Goal: Information Seeking & Learning: Learn about a topic

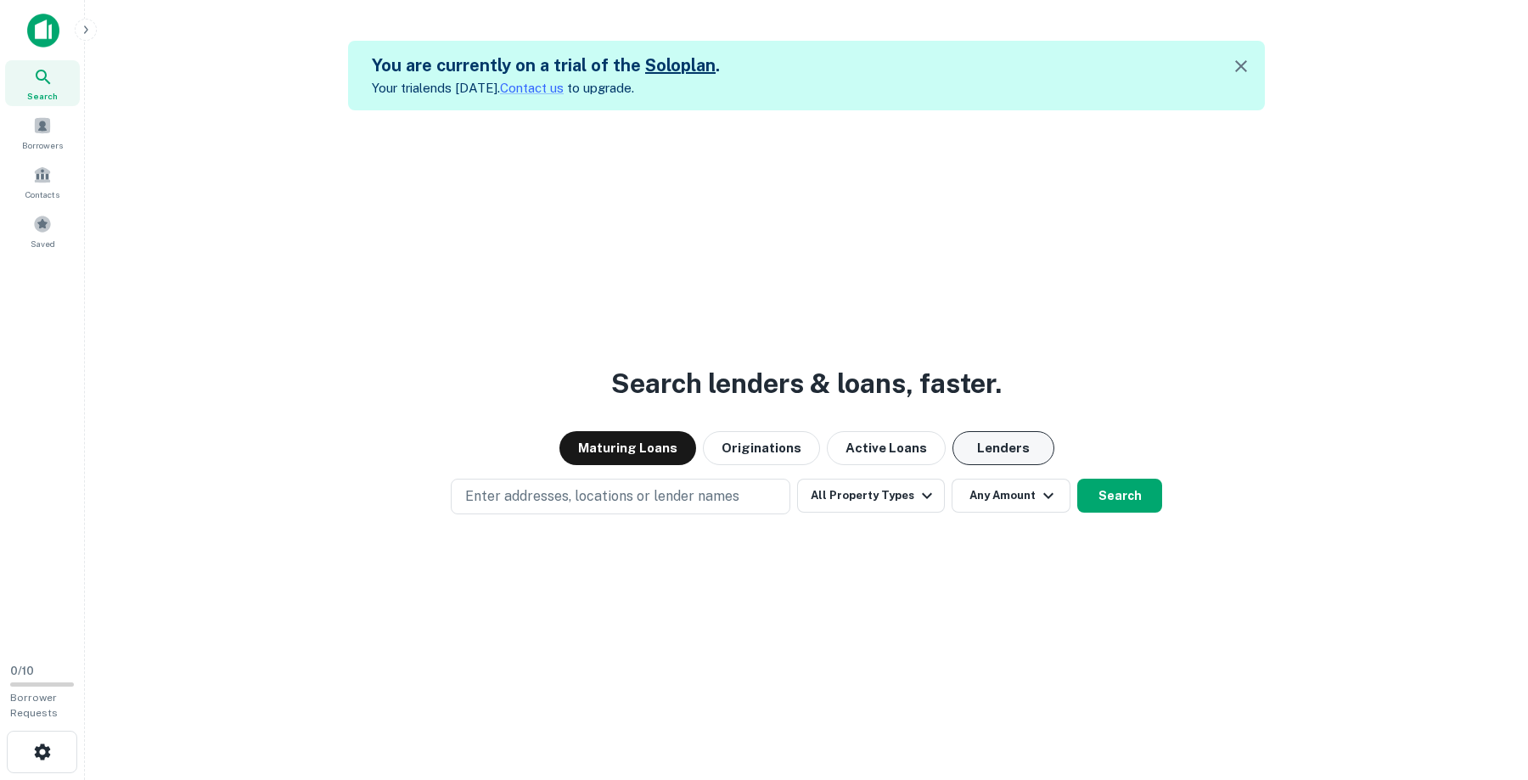
click at [998, 447] on button "Lenders" at bounding box center [1004, 448] width 102 height 34
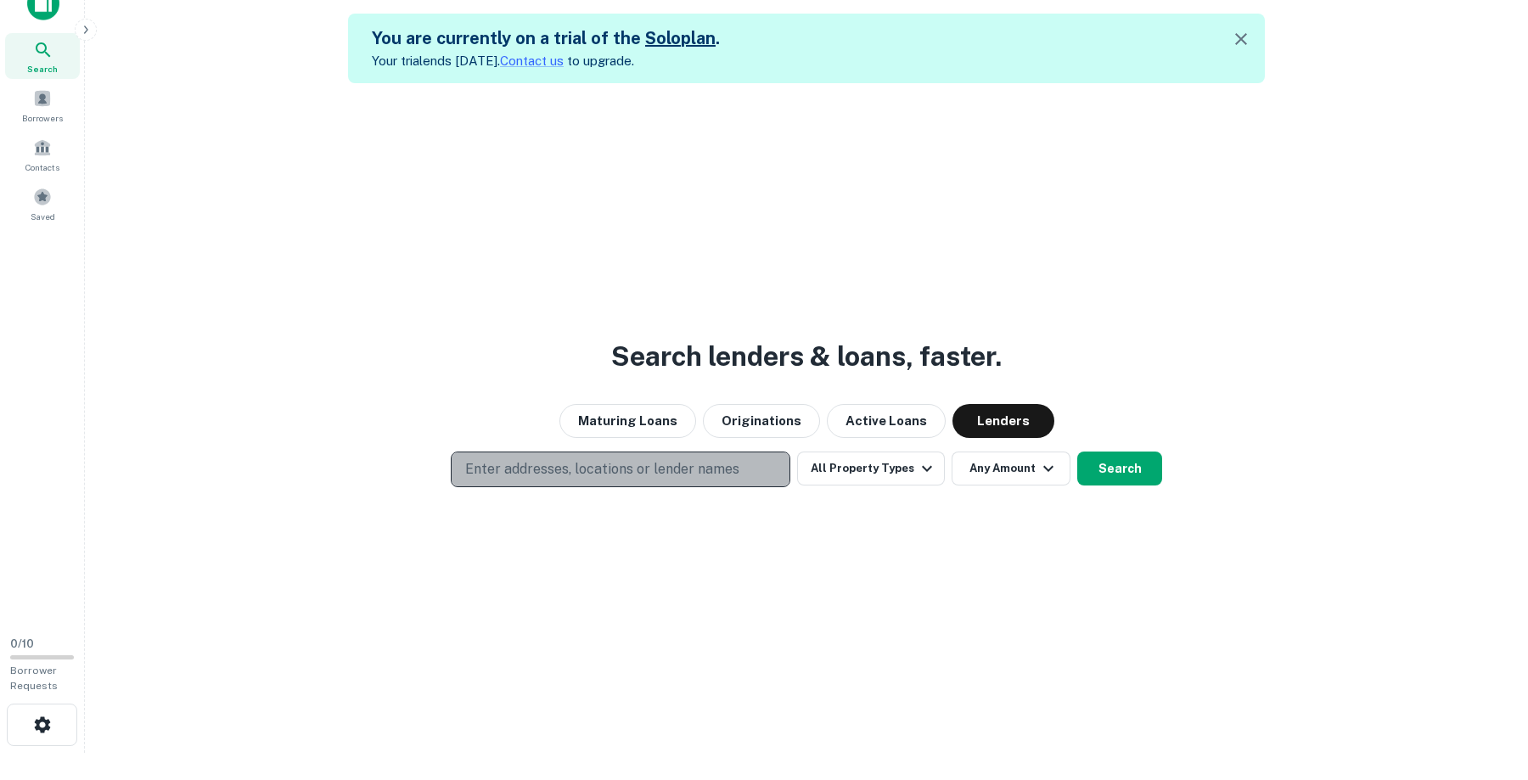
click at [565, 465] on p "Enter addresses, locations or lender names" at bounding box center [602, 469] width 274 height 20
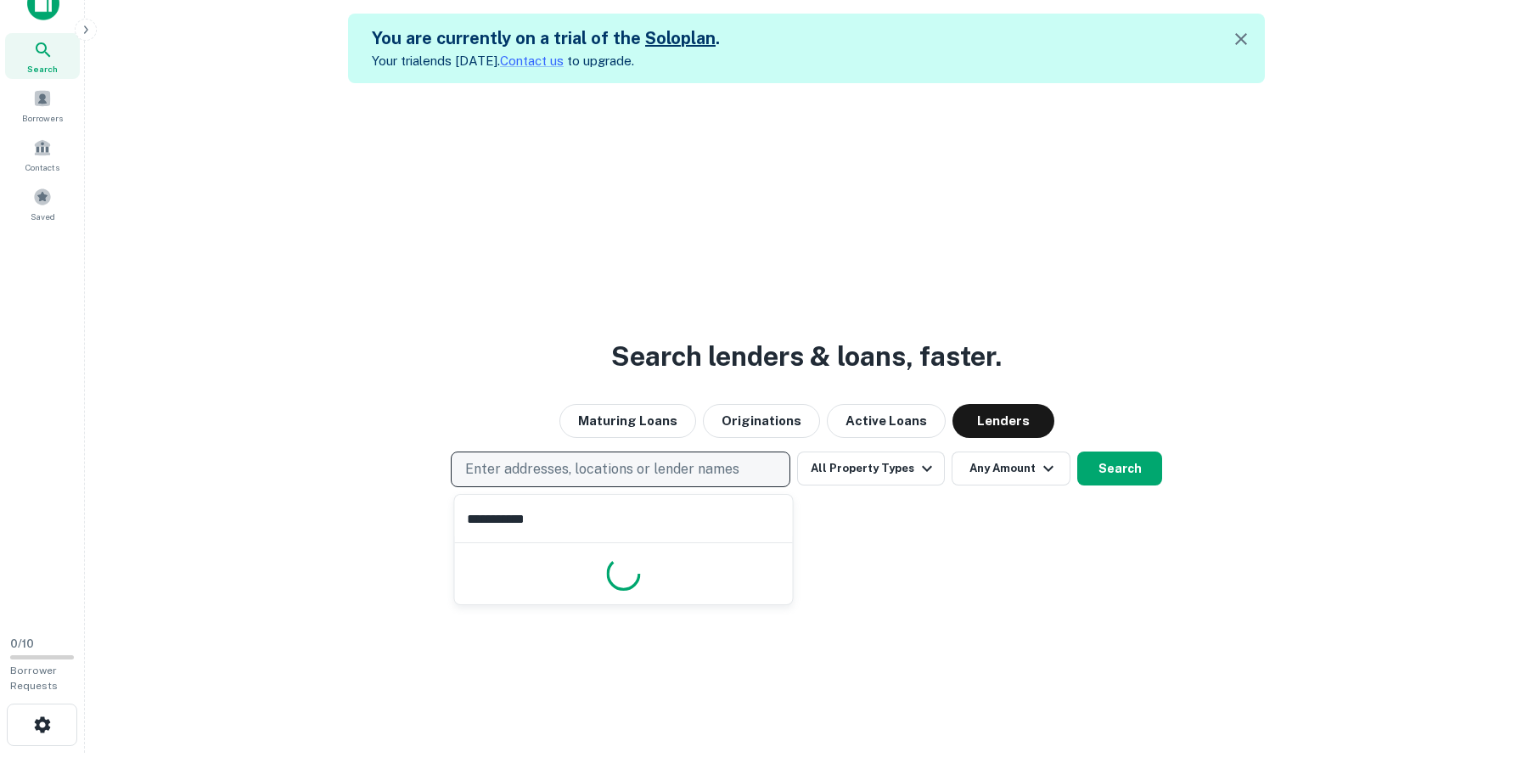
type input "**********"
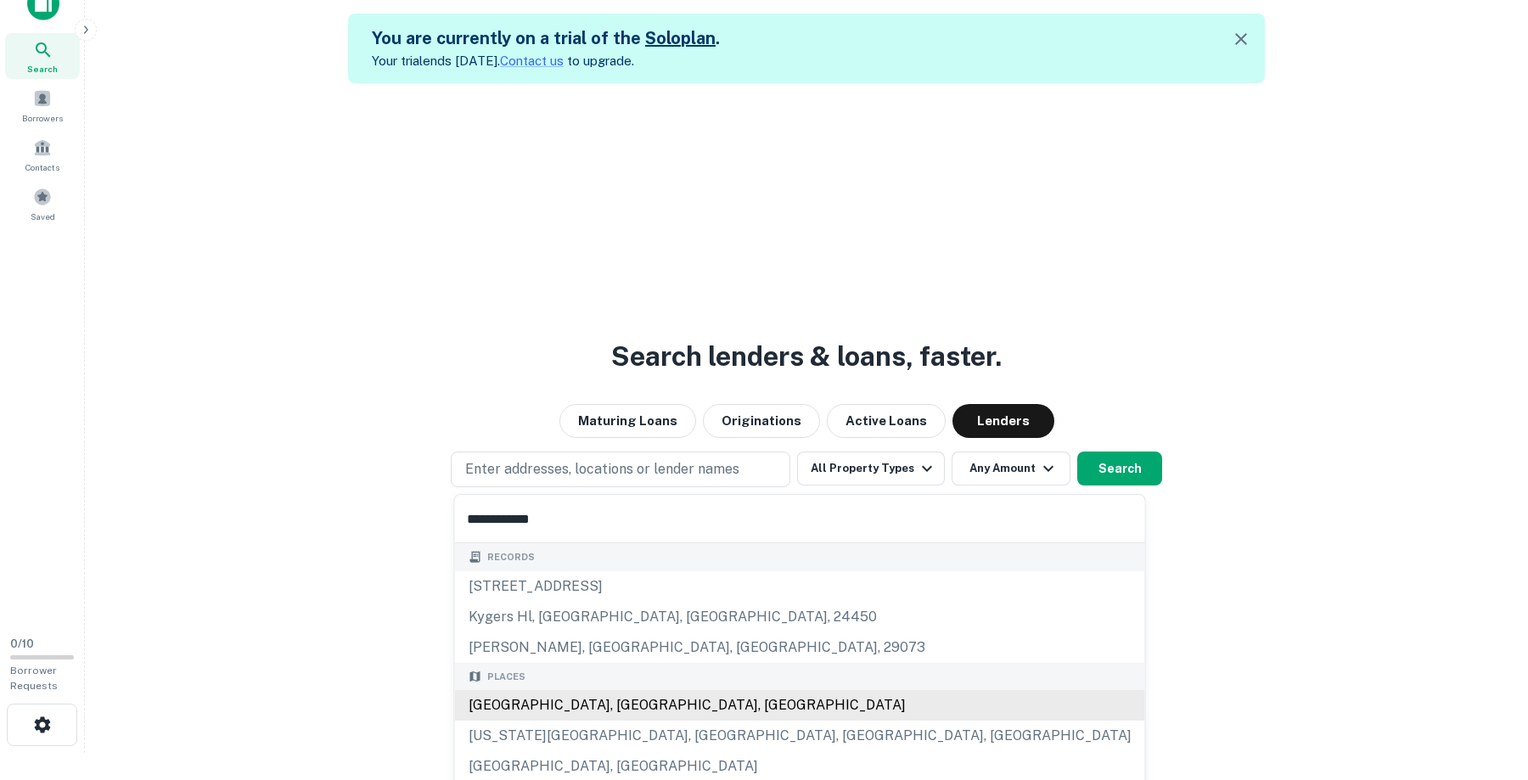
click at [576, 712] on div "Lexington, KY, USA" at bounding box center [800, 705] width 690 height 31
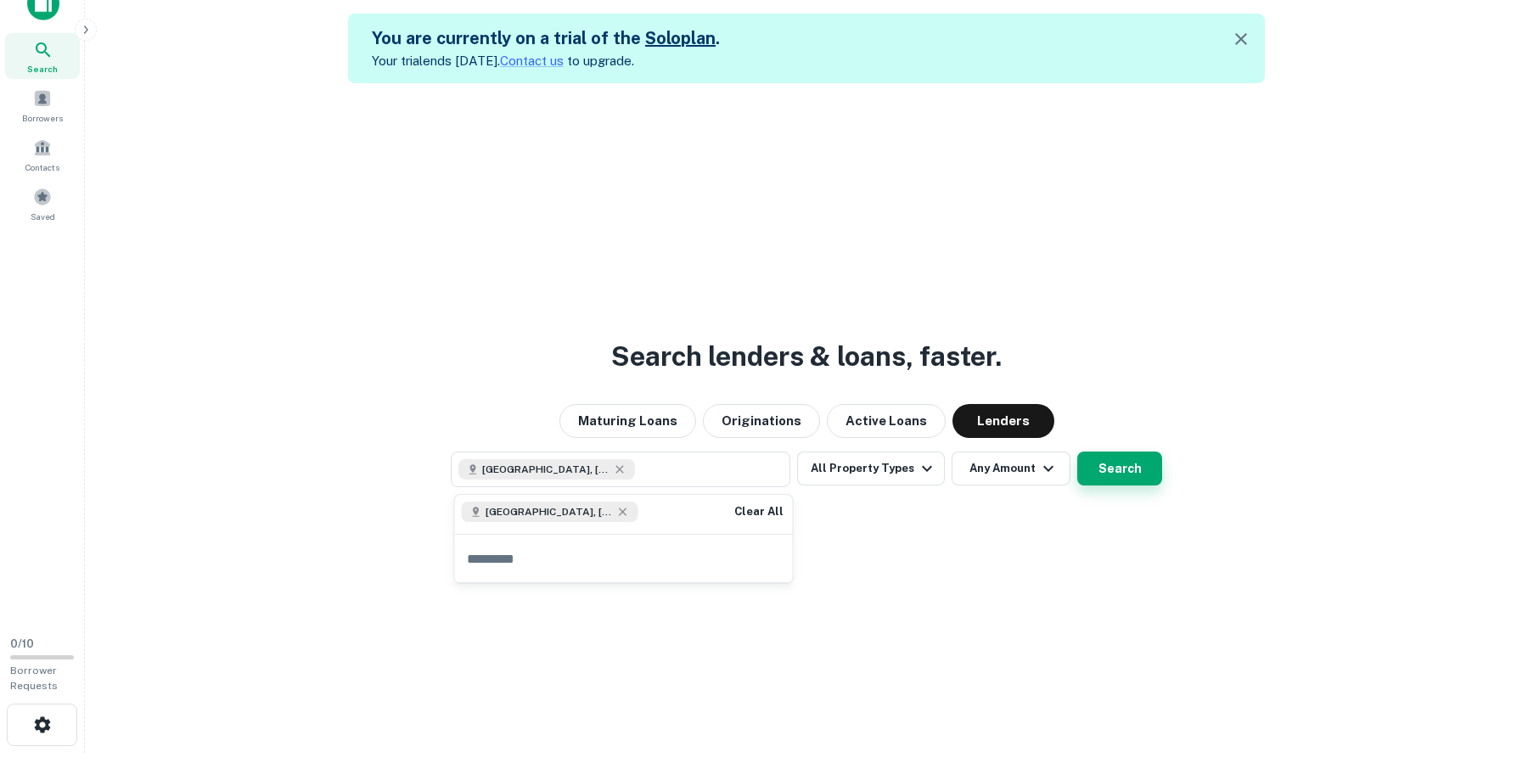
click at [1116, 471] on button "Search" at bounding box center [1119, 469] width 85 height 34
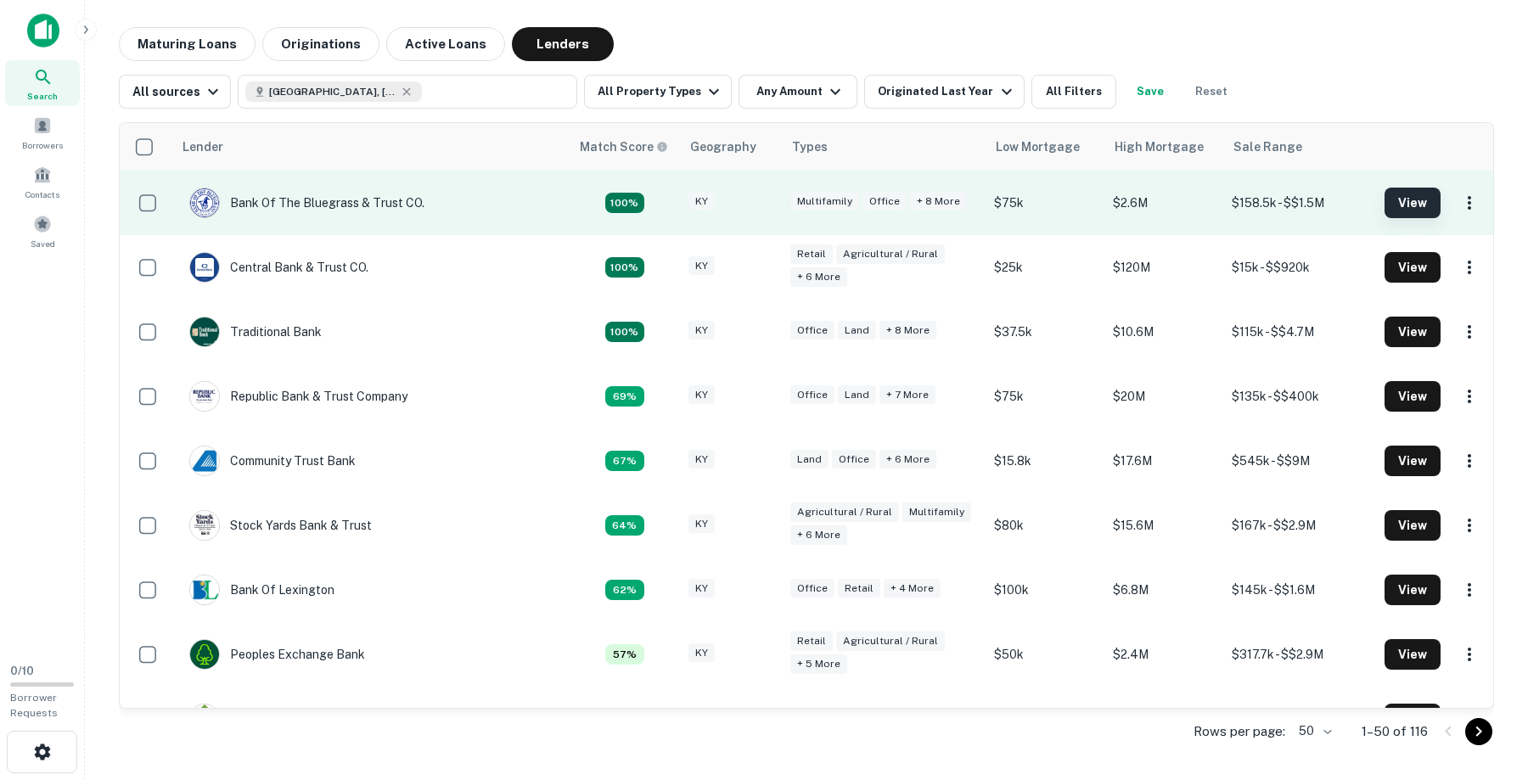
click at [1409, 208] on button "View" at bounding box center [1413, 203] width 56 height 31
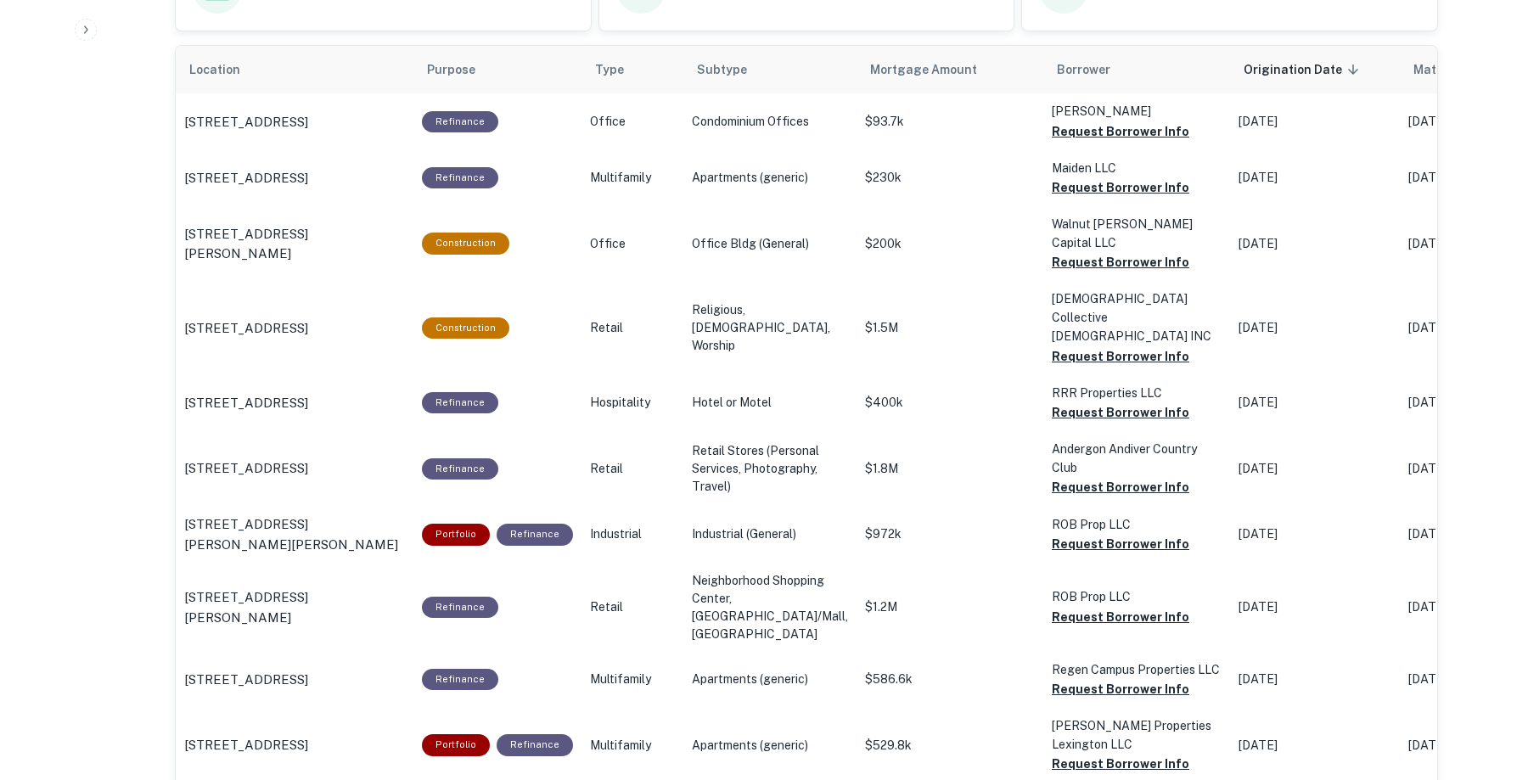
scroll to position [1023, 0]
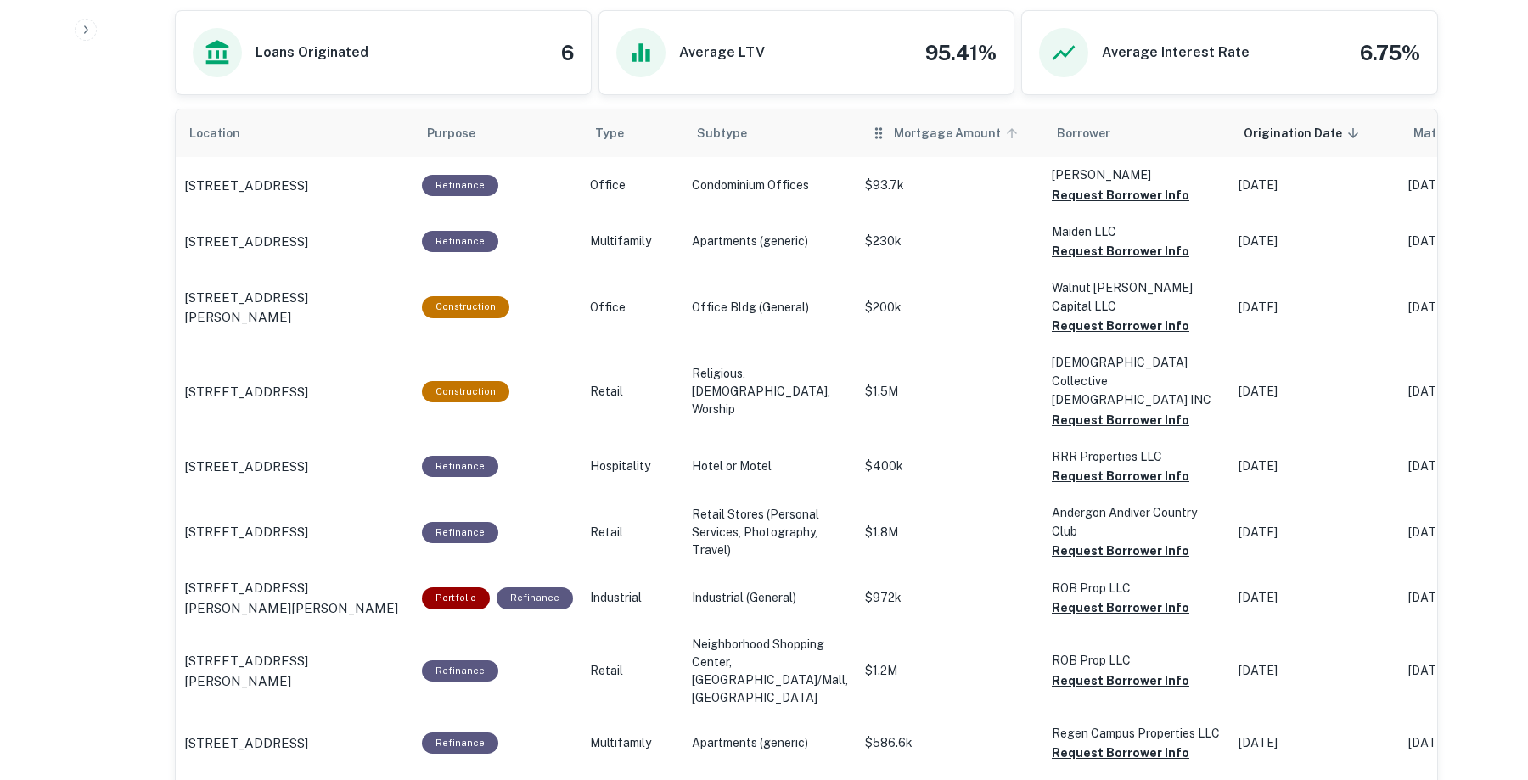
click at [894, 125] on span "Mortgage Amount" at bounding box center [958, 133] width 129 height 20
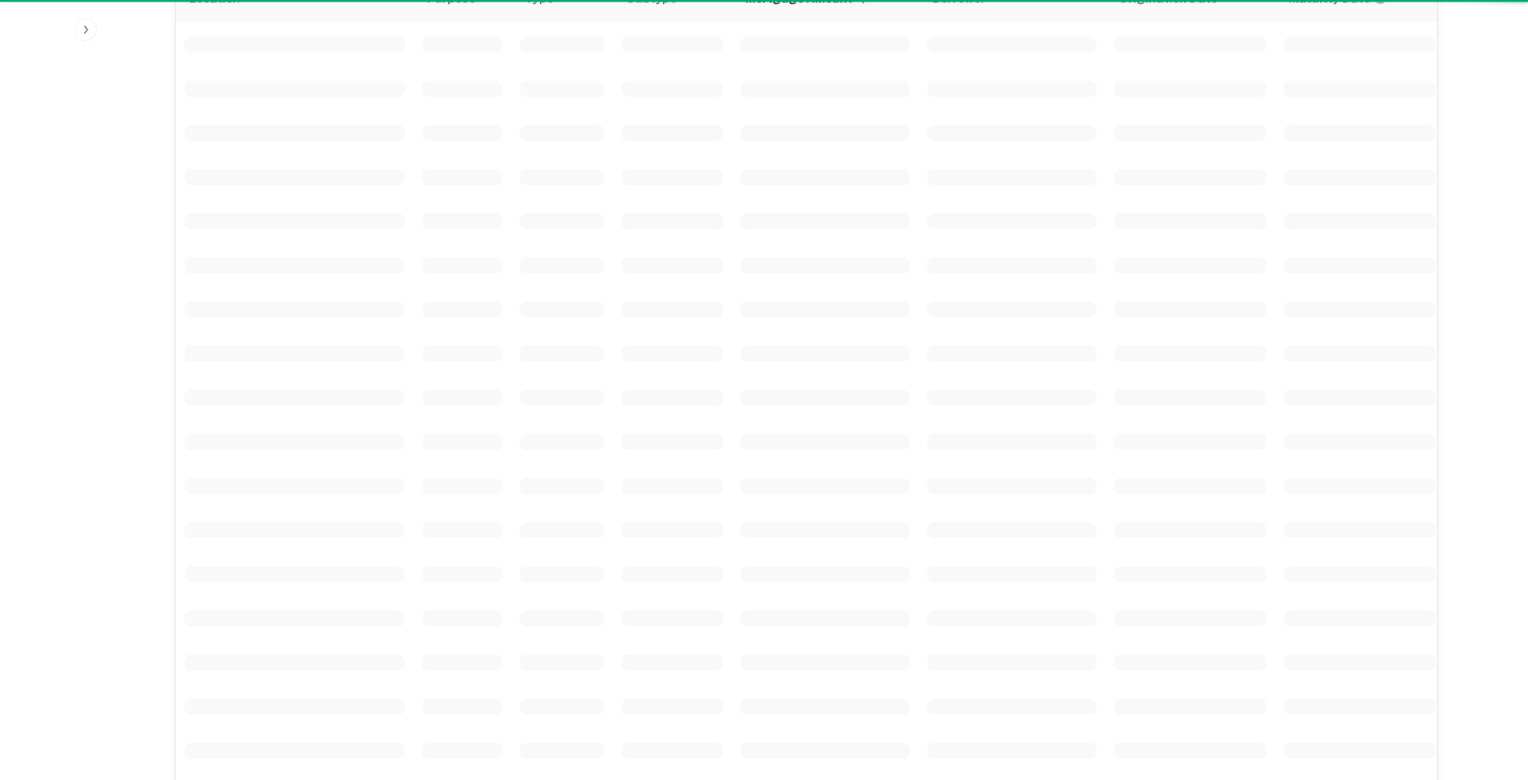
scroll to position [822, 0]
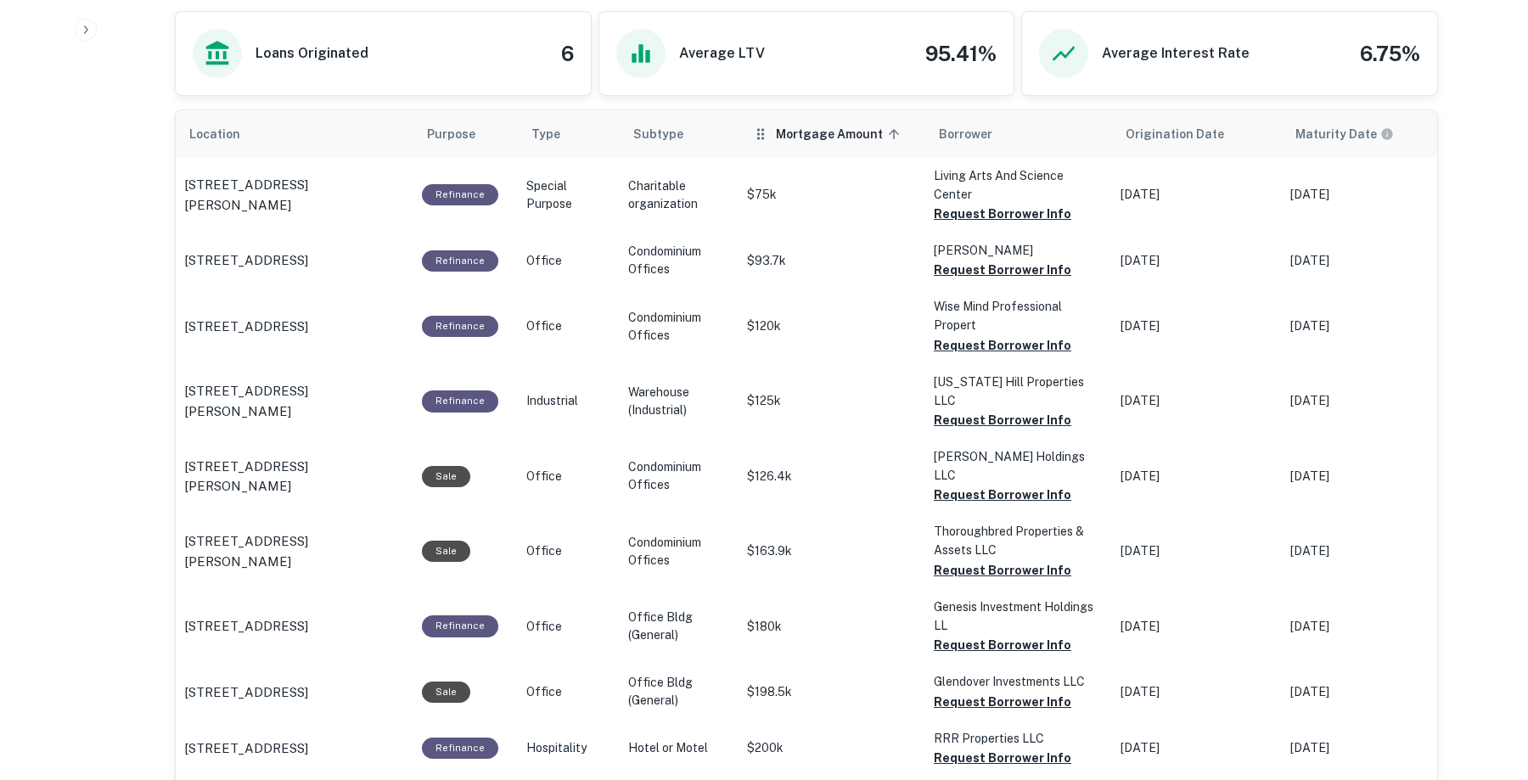
click at [838, 126] on span "Mortgage Amount sorted ascending" at bounding box center [840, 134] width 129 height 20
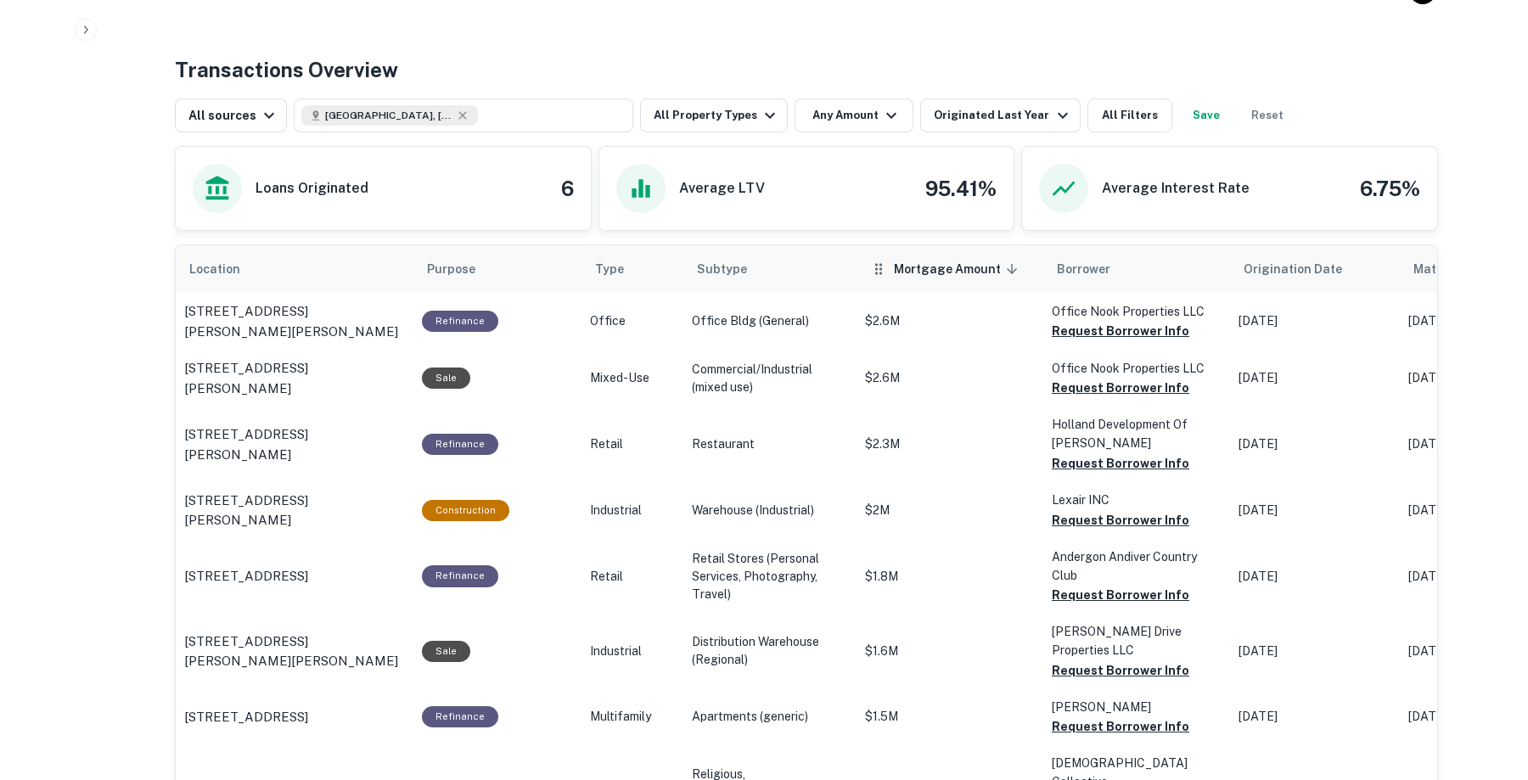
scroll to position [958, 0]
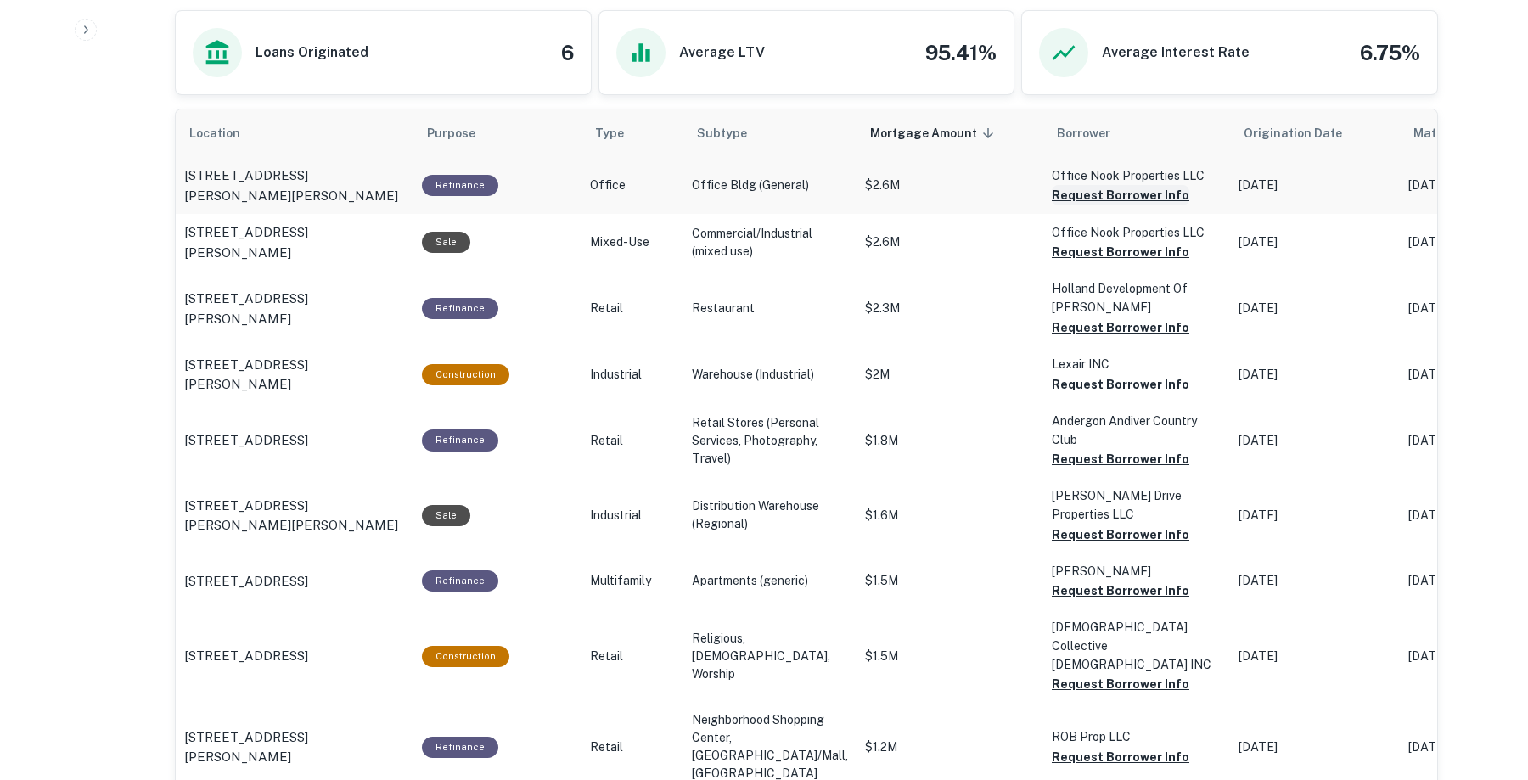
click at [1097, 197] on button "Request Borrower Info" at bounding box center [1121, 195] width 138 height 20
click at [1426, 39] on link "View Request" at bounding box center [1424, 39] width 87 height 16
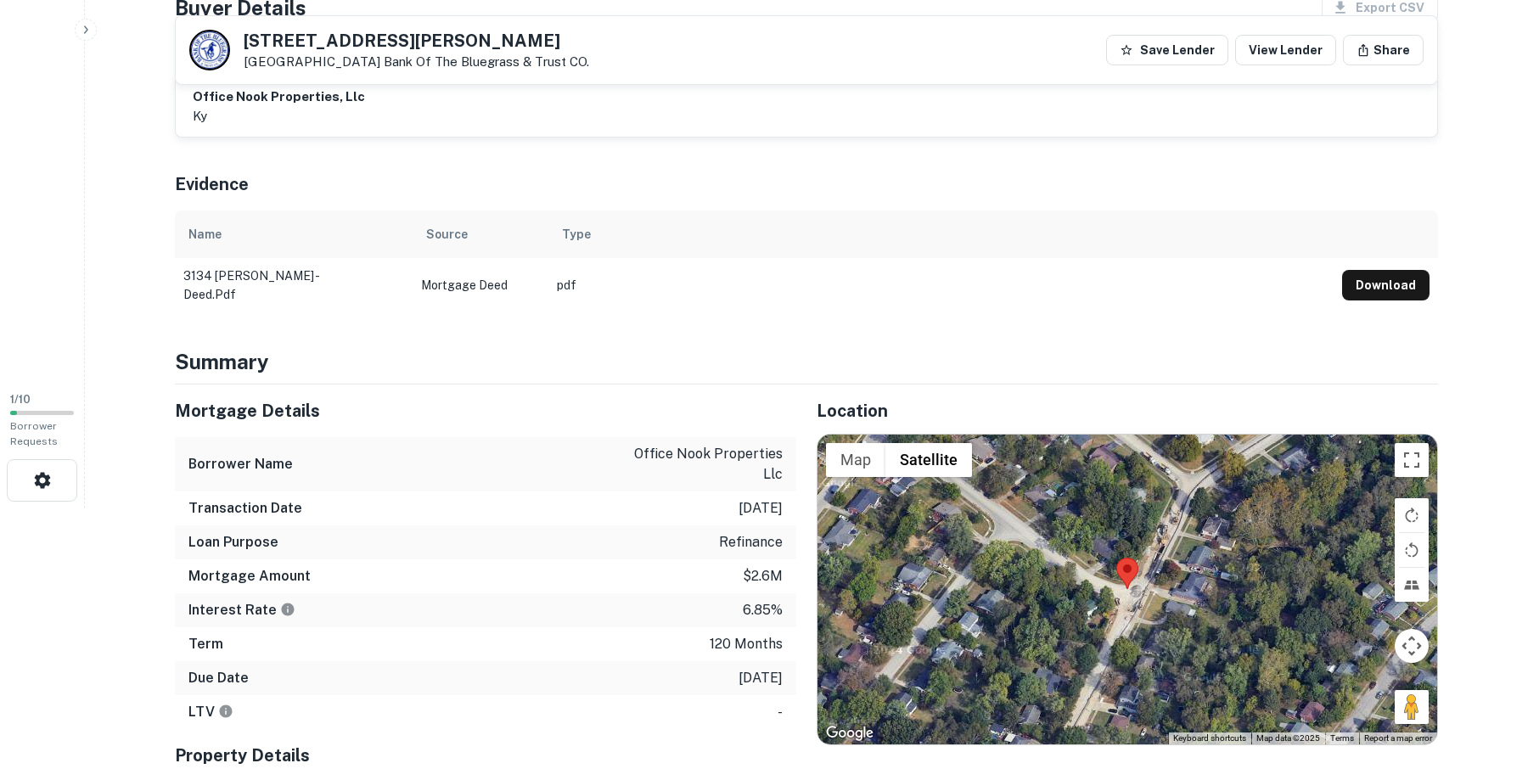
scroll to position [273, 0]
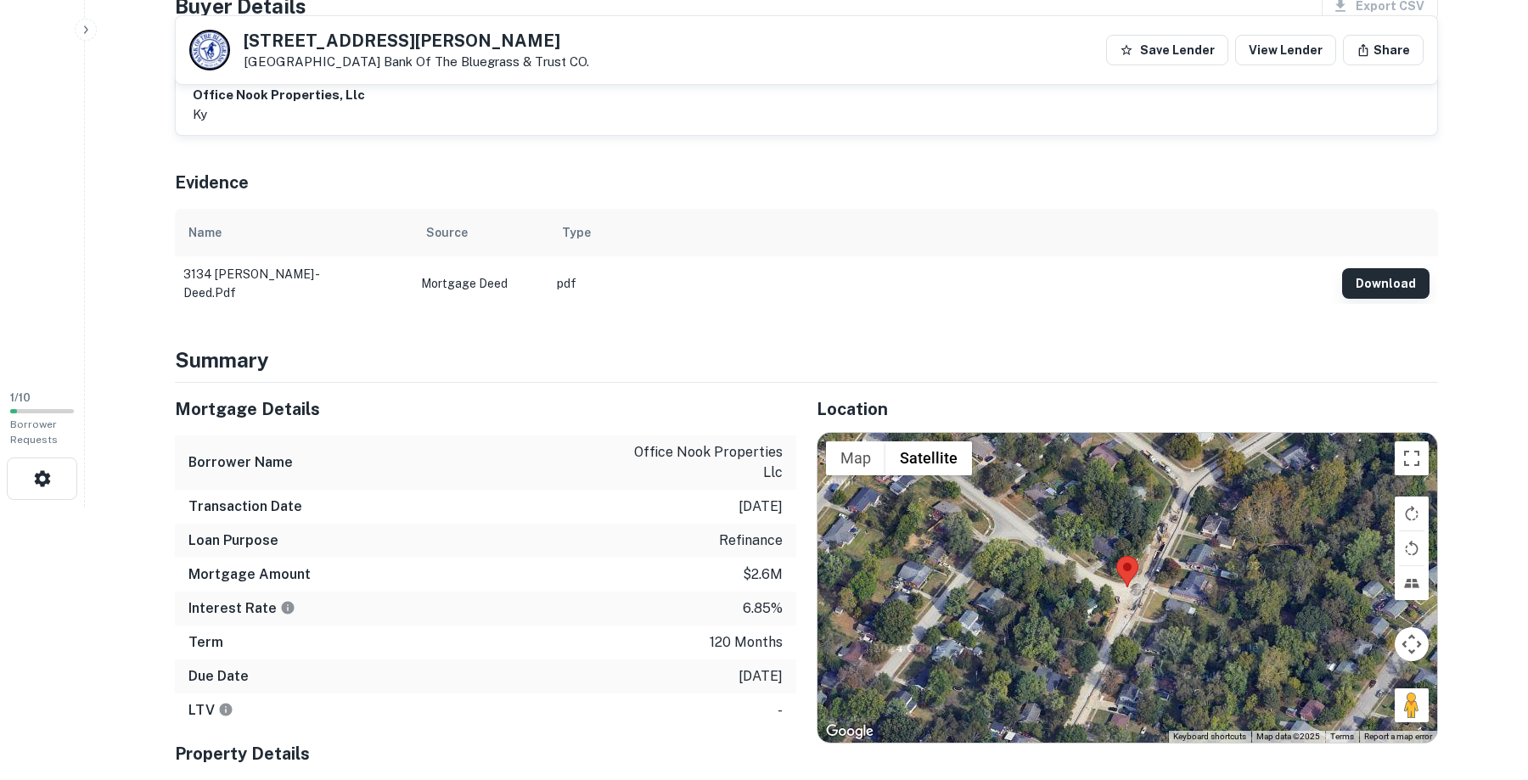
click at [1395, 281] on button "Download" at bounding box center [1385, 283] width 87 height 31
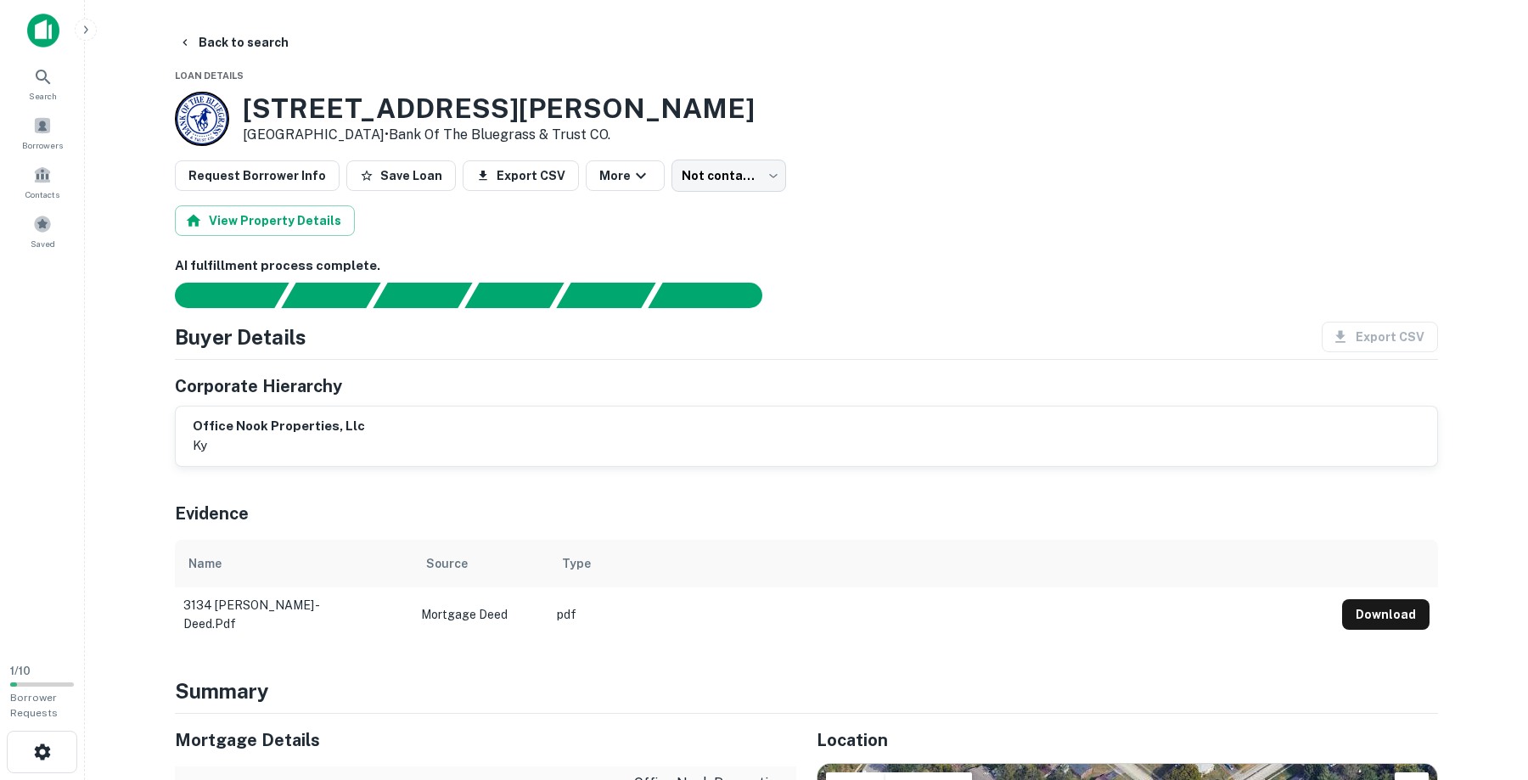
click at [1032, 317] on div "AI fulfillment process complete. Buyer Details Export CSV Corporate Hierarchy o…" at bounding box center [806, 445] width 1263 height 379
click at [267, 176] on button "Request Borrower Info" at bounding box center [257, 175] width 165 height 31
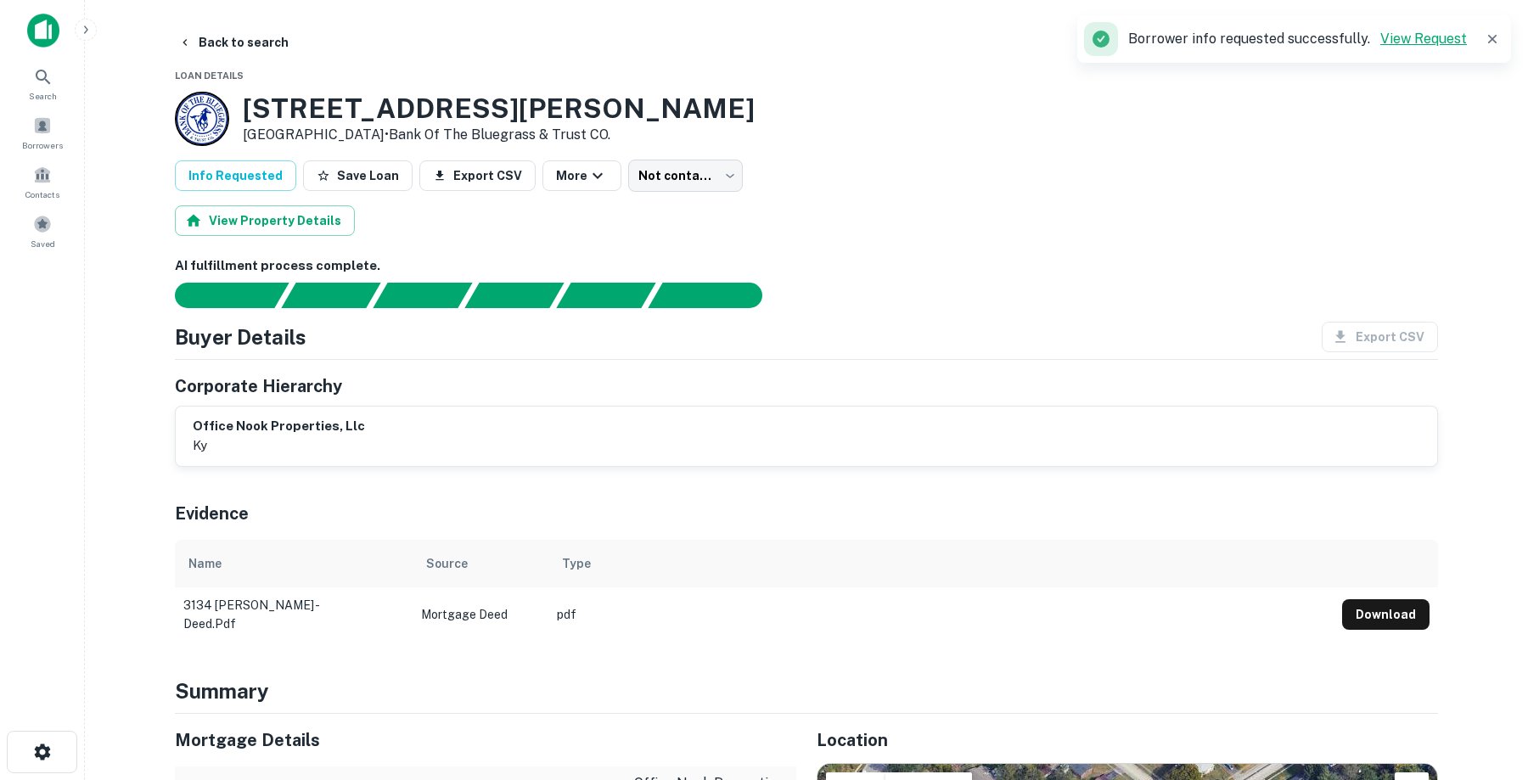
click at [1418, 31] on link "View Request" at bounding box center [1424, 39] width 87 height 16
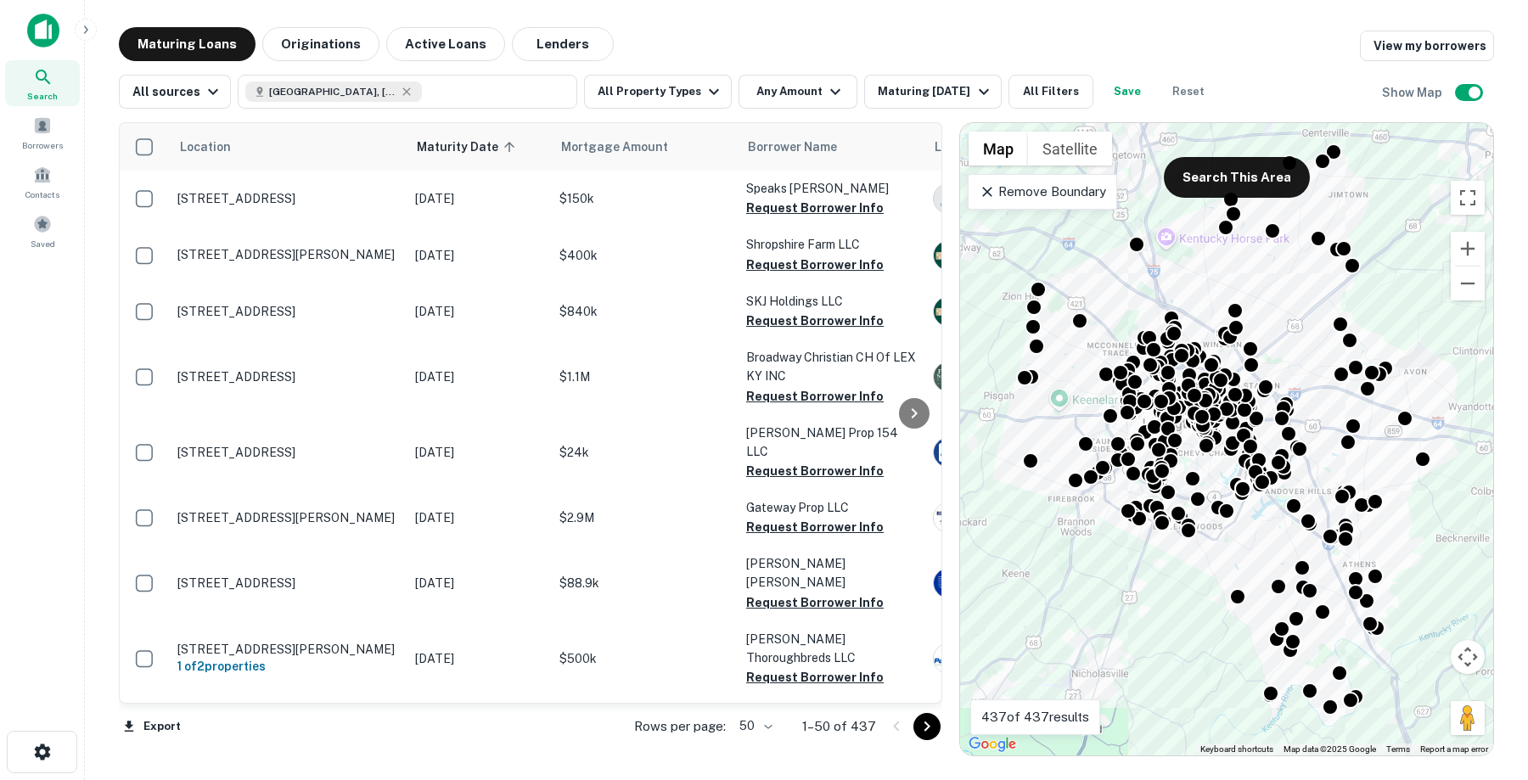
click at [672, 28] on div "Maturing Loans Originations Active Loans Lenders View my borrowers" at bounding box center [806, 44] width 1375 height 34
click at [704, 89] on icon "button" at bounding box center [714, 92] width 20 height 20
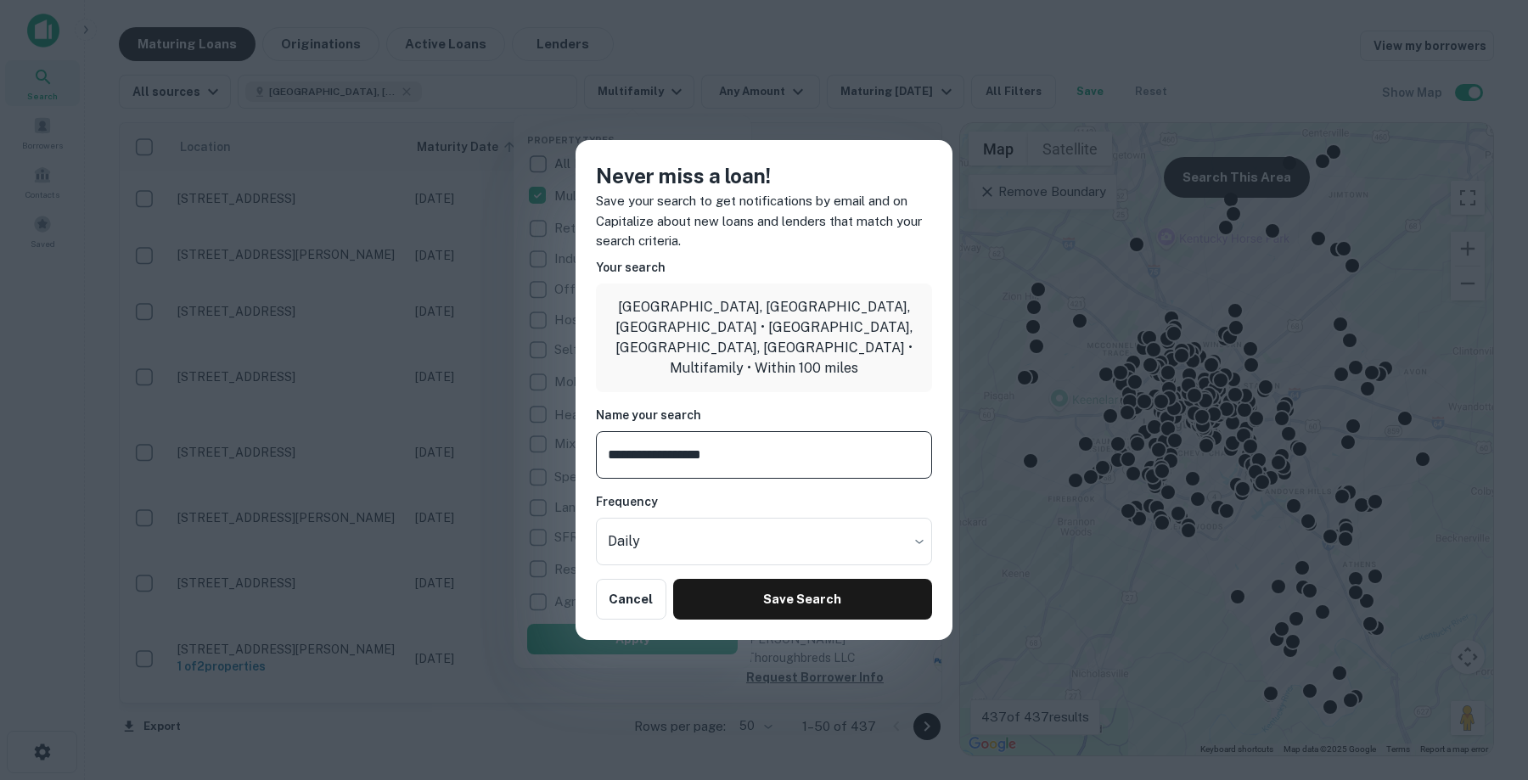
drag, startPoint x: 776, startPoint y: 439, endPoint x: 538, endPoint y: 439, distance: 237.7
click at [538, 439] on div "**********" at bounding box center [764, 390] width 1528 height 780
type input "**********"
click at [784, 588] on button "Save Search" at bounding box center [802, 599] width 259 height 41
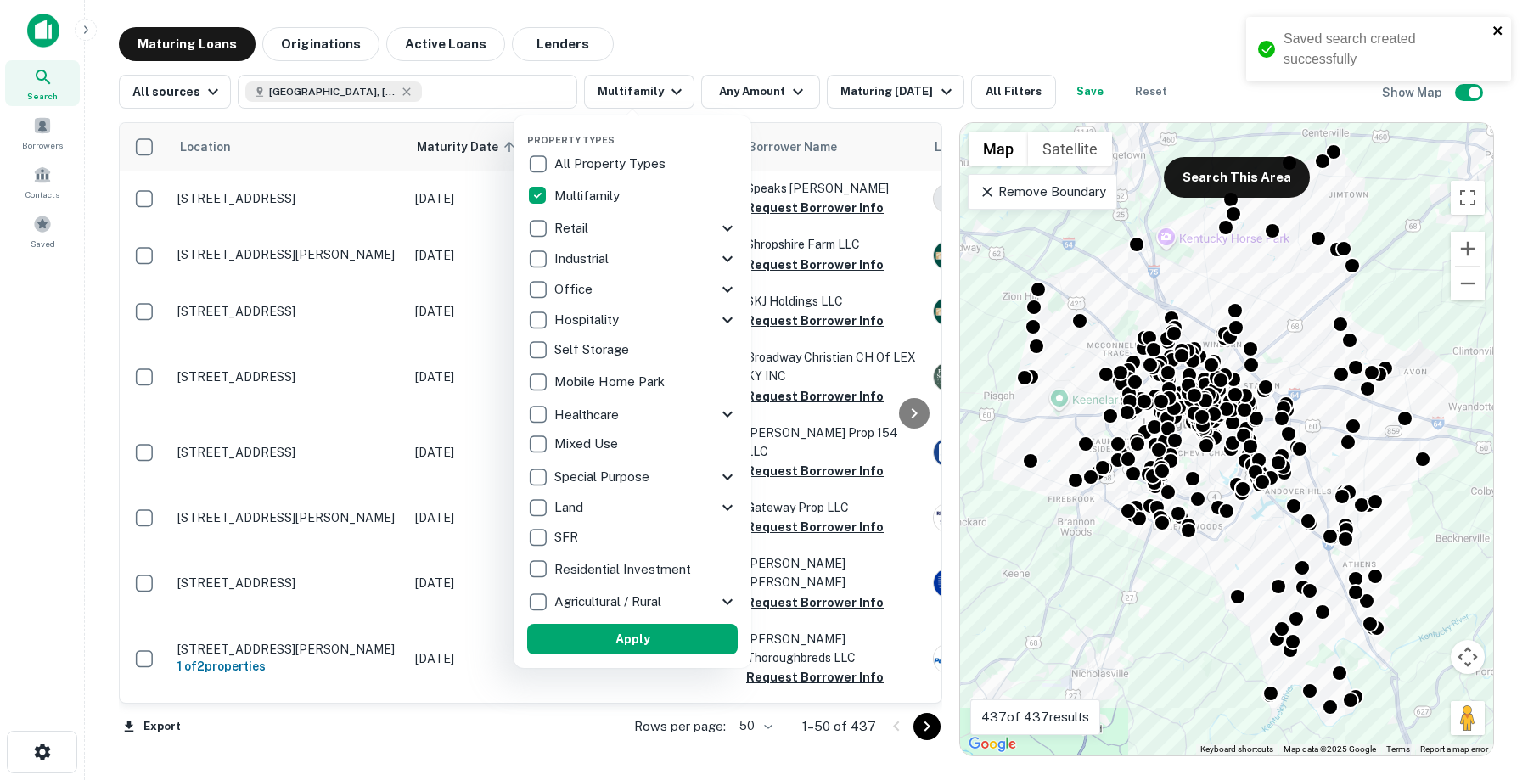
click at [1502, 29] on icon "close" at bounding box center [1499, 31] width 12 height 14
click at [616, 643] on button "Apply" at bounding box center [632, 639] width 211 height 31
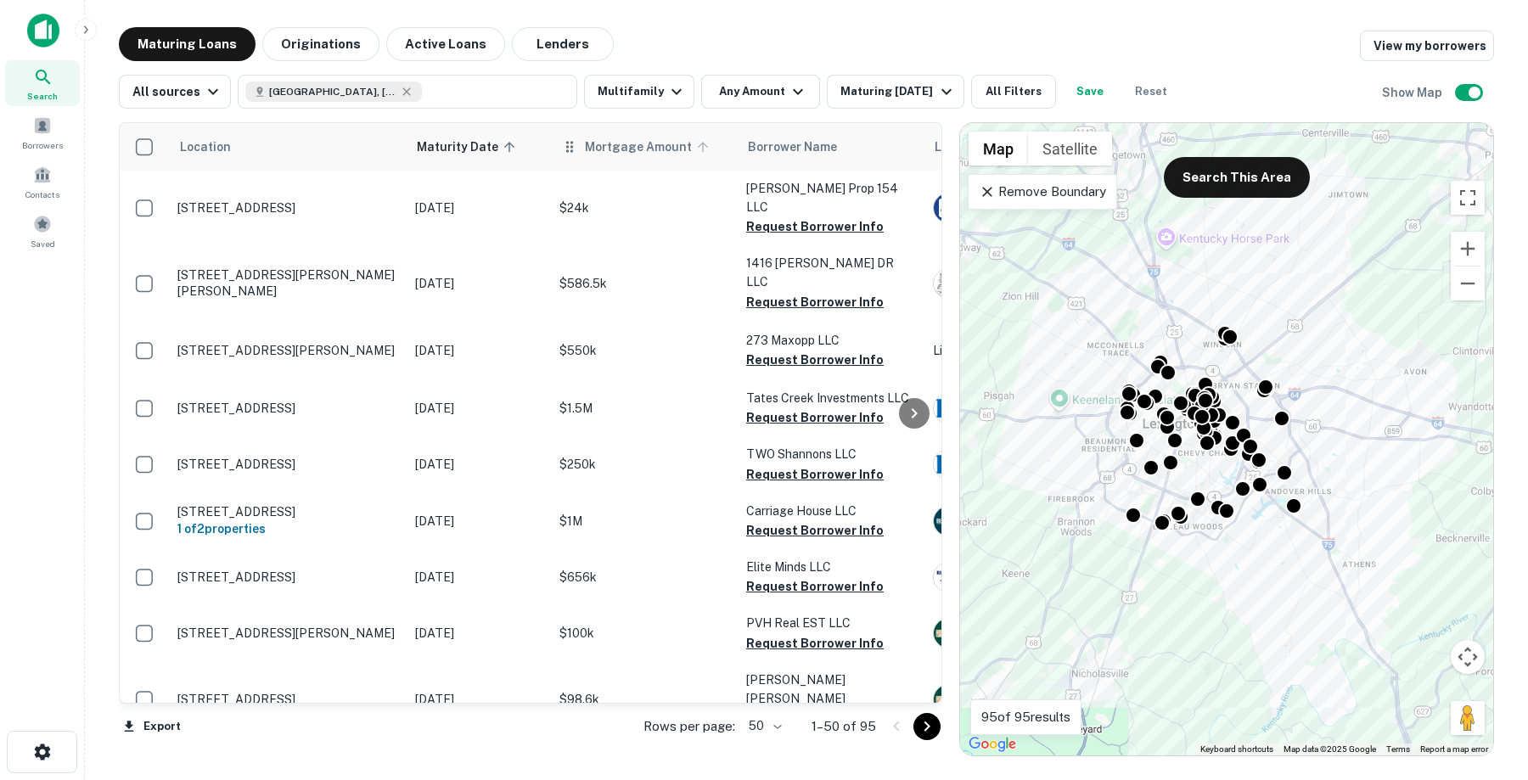
click at [595, 154] on span "Mortgage Amount" at bounding box center [649, 147] width 129 height 20
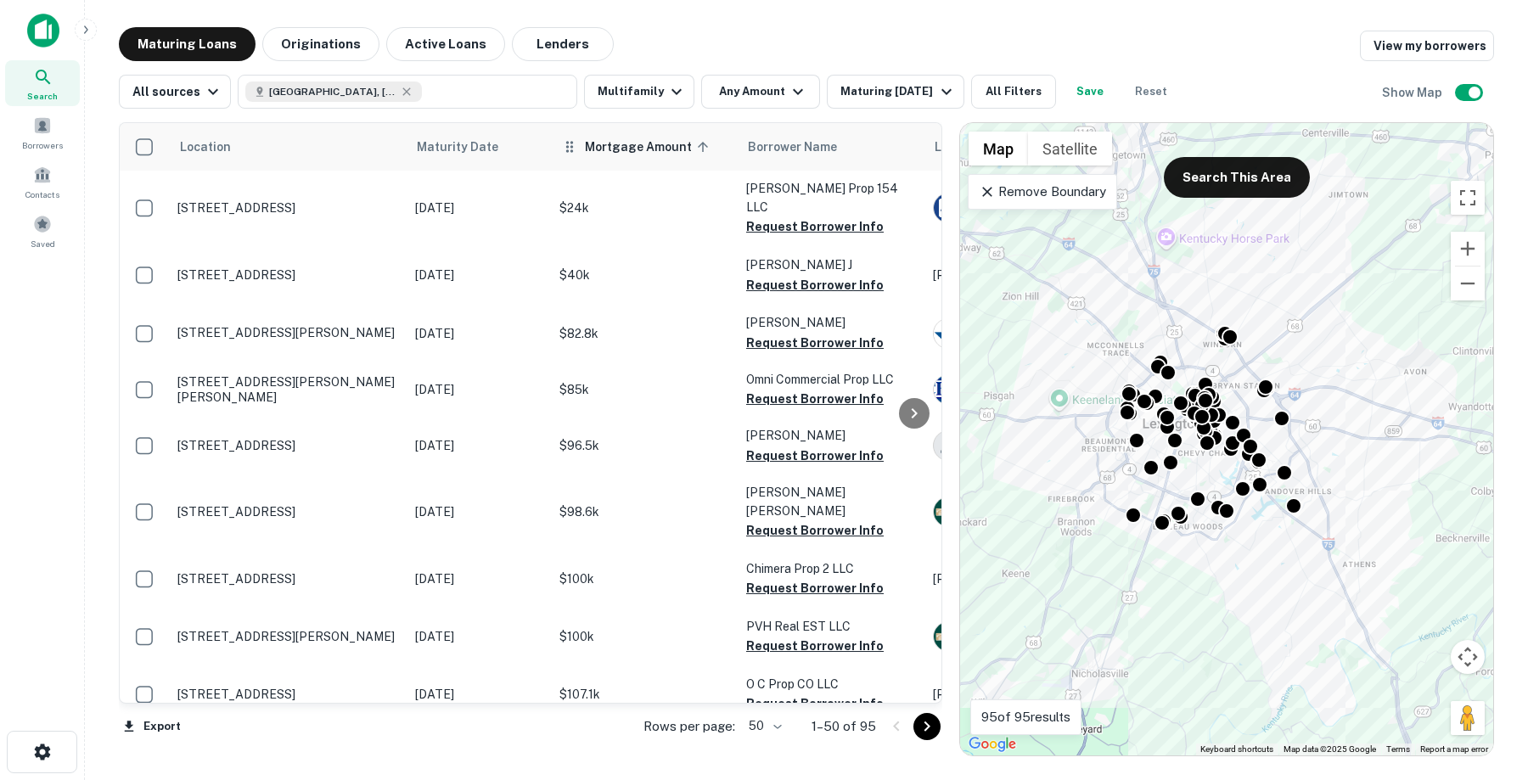
click at [605, 148] on span "Mortgage Amount sorted ascending" at bounding box center [649, 147] width 129 height 20
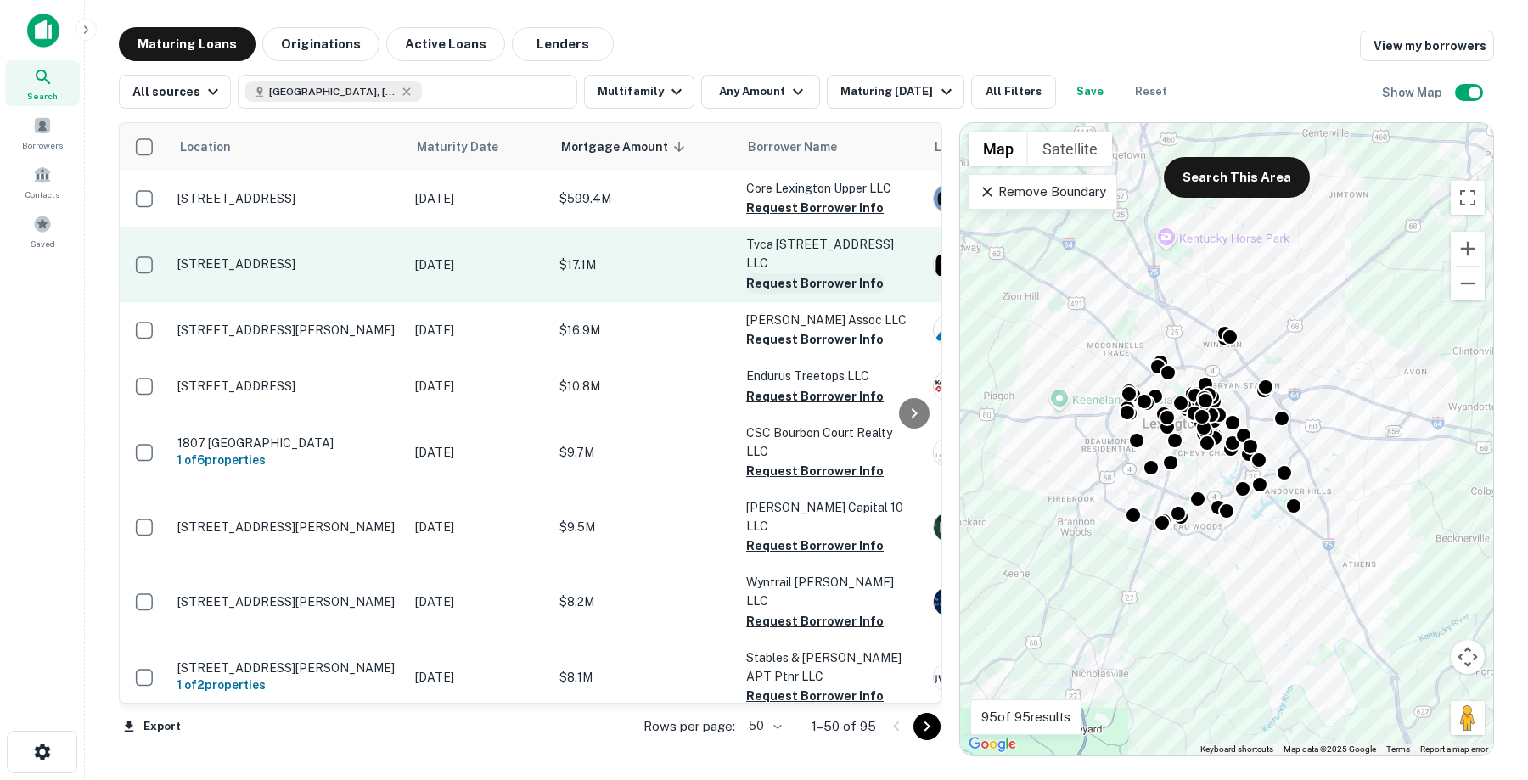
click at [811, 273] on button "Request Borrower Info" at bounding box center [815, 283] width 138 height 20
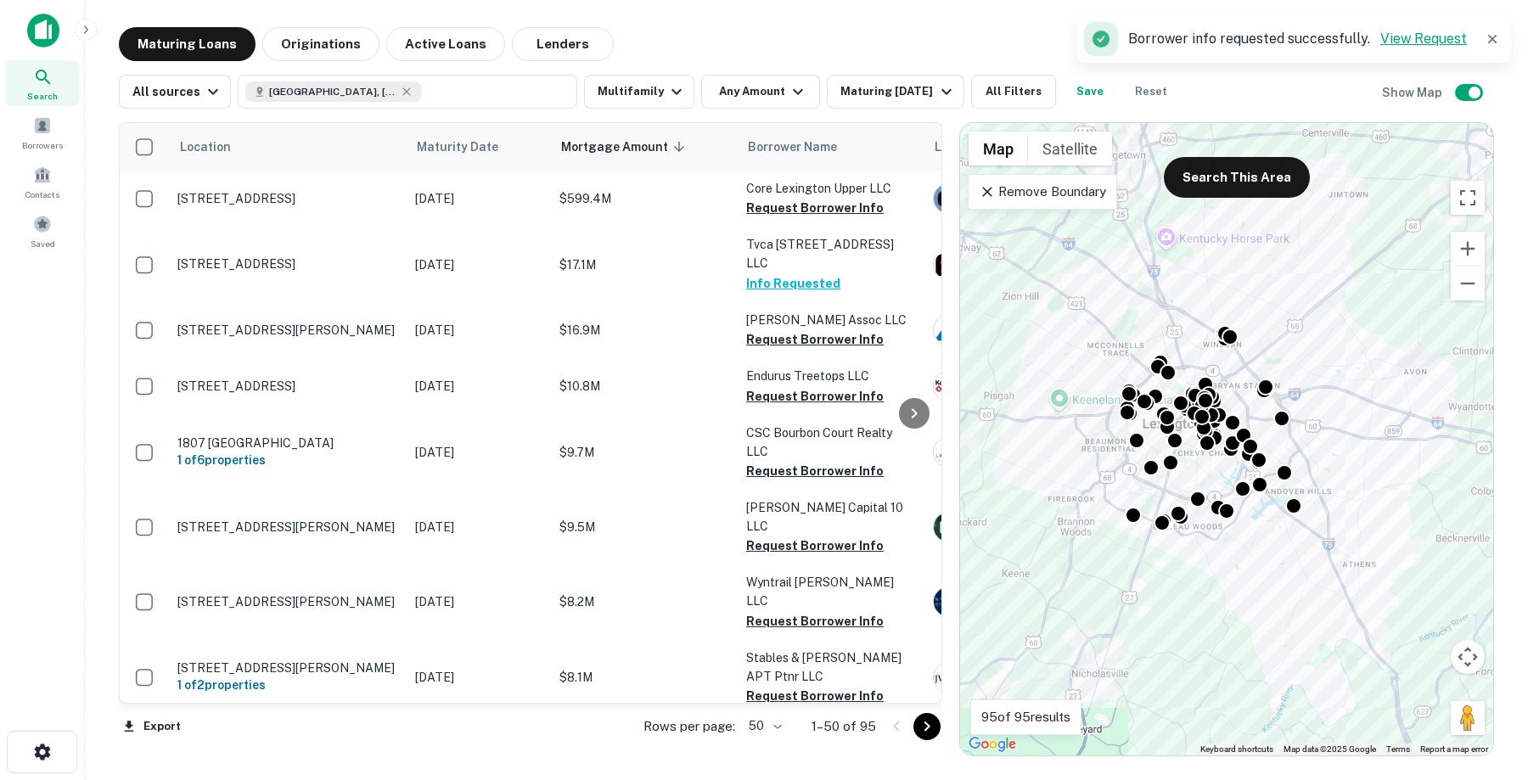
click at [1427, 37] on link "View Request" at bounding box center [1424, 39] width 87 height 16
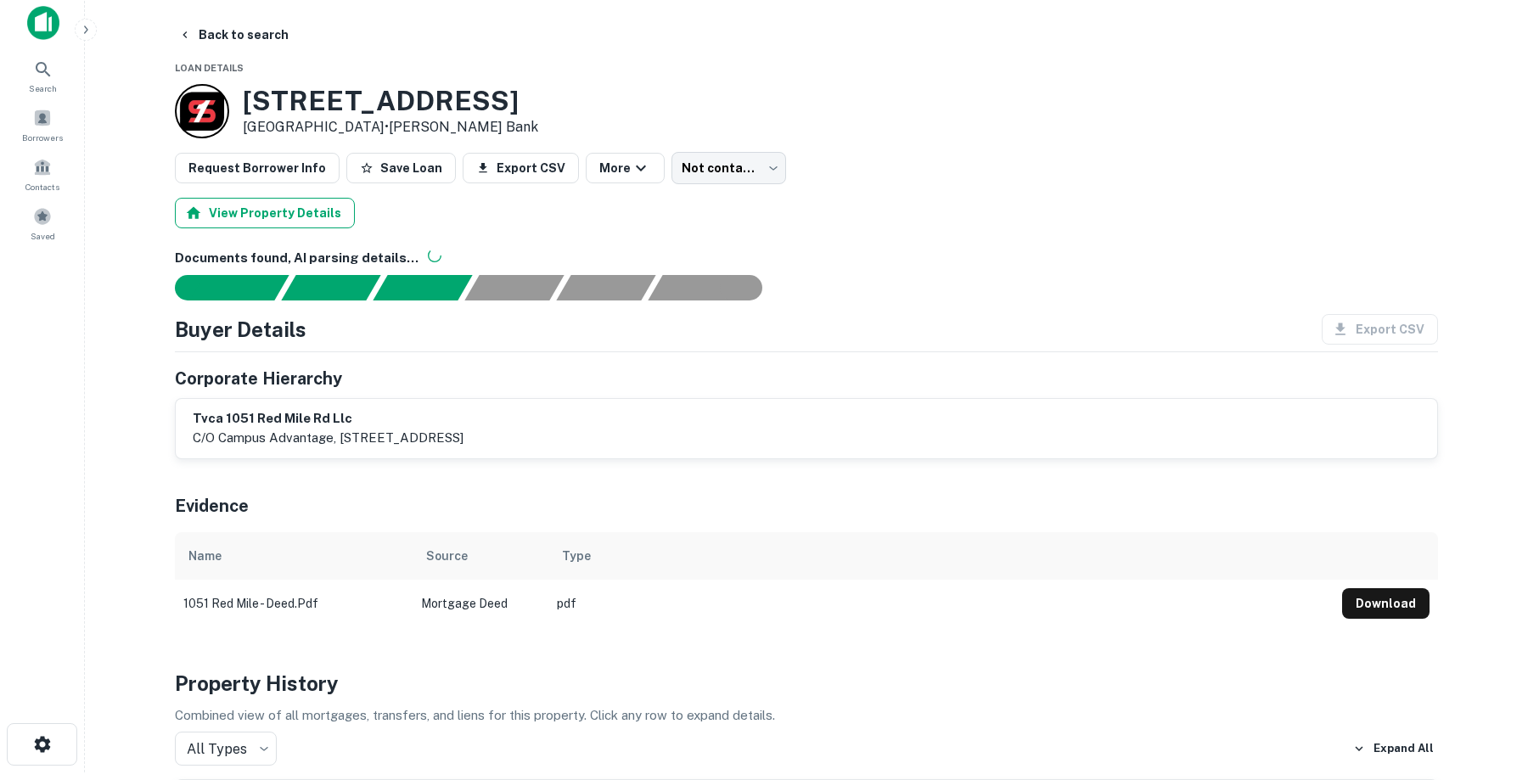
scroll to position [12, 0]
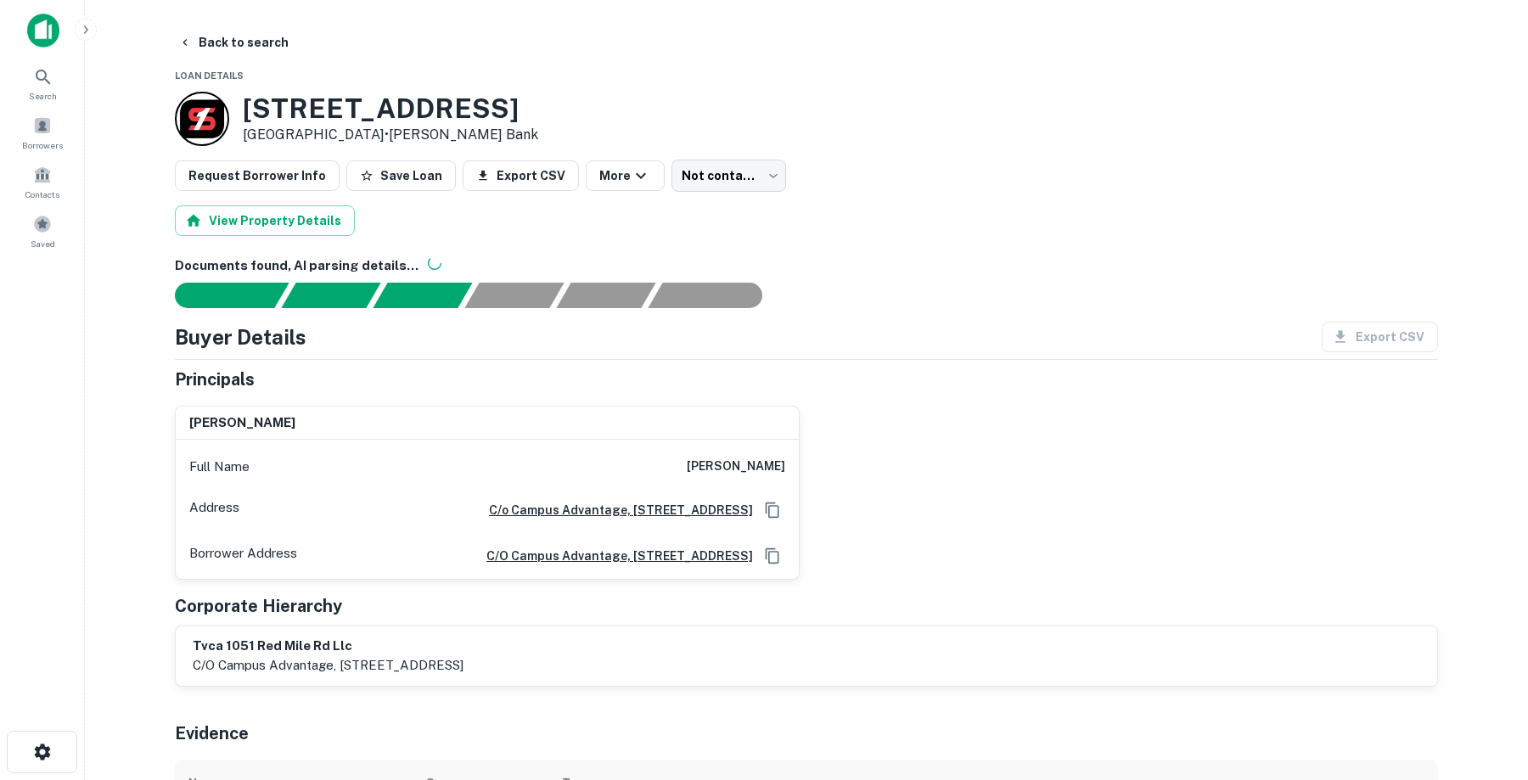
click at [46, 37] on img at bounding box center [43, 31] width 32 height 34
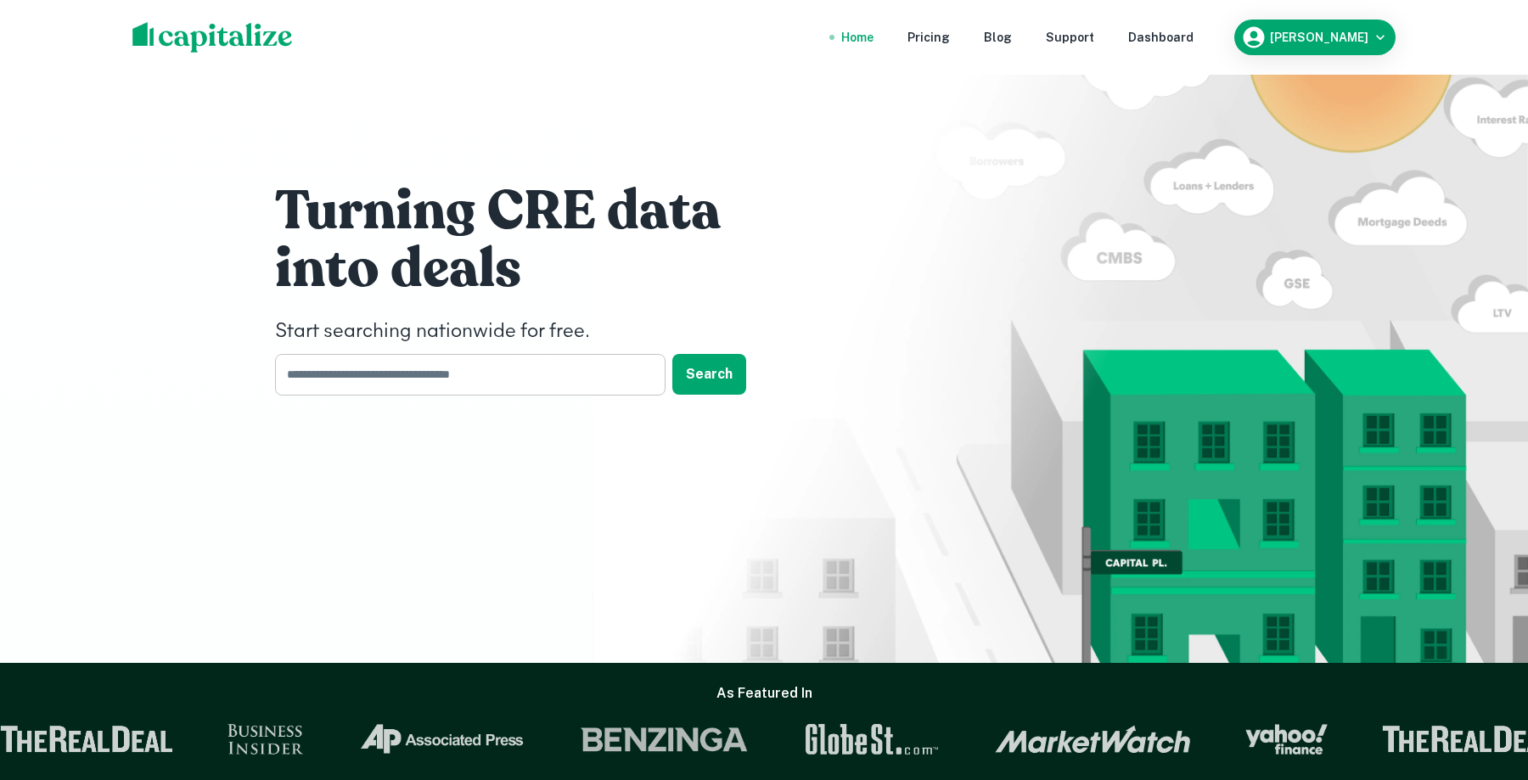
click at [414, 385] on input "text" at bounding box center [464, 375] width 379 height 42
type input "*********"
click at [711, 371] on button "Search" at bounding box center [709, 374] width 74 height 41
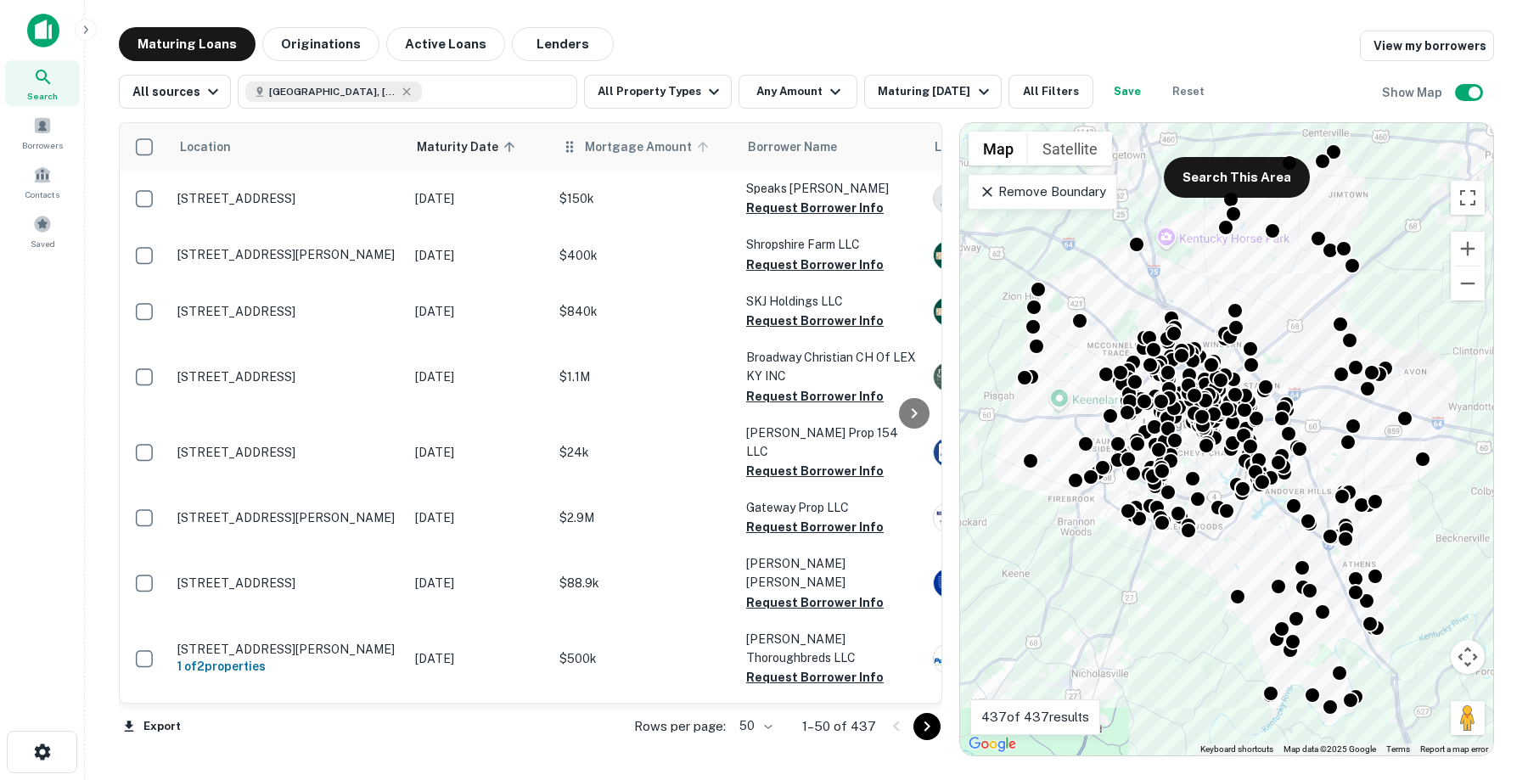
click at [628, 146] on span "Mortgage Amount" at bounding box center [649, 147] width 129 height 20
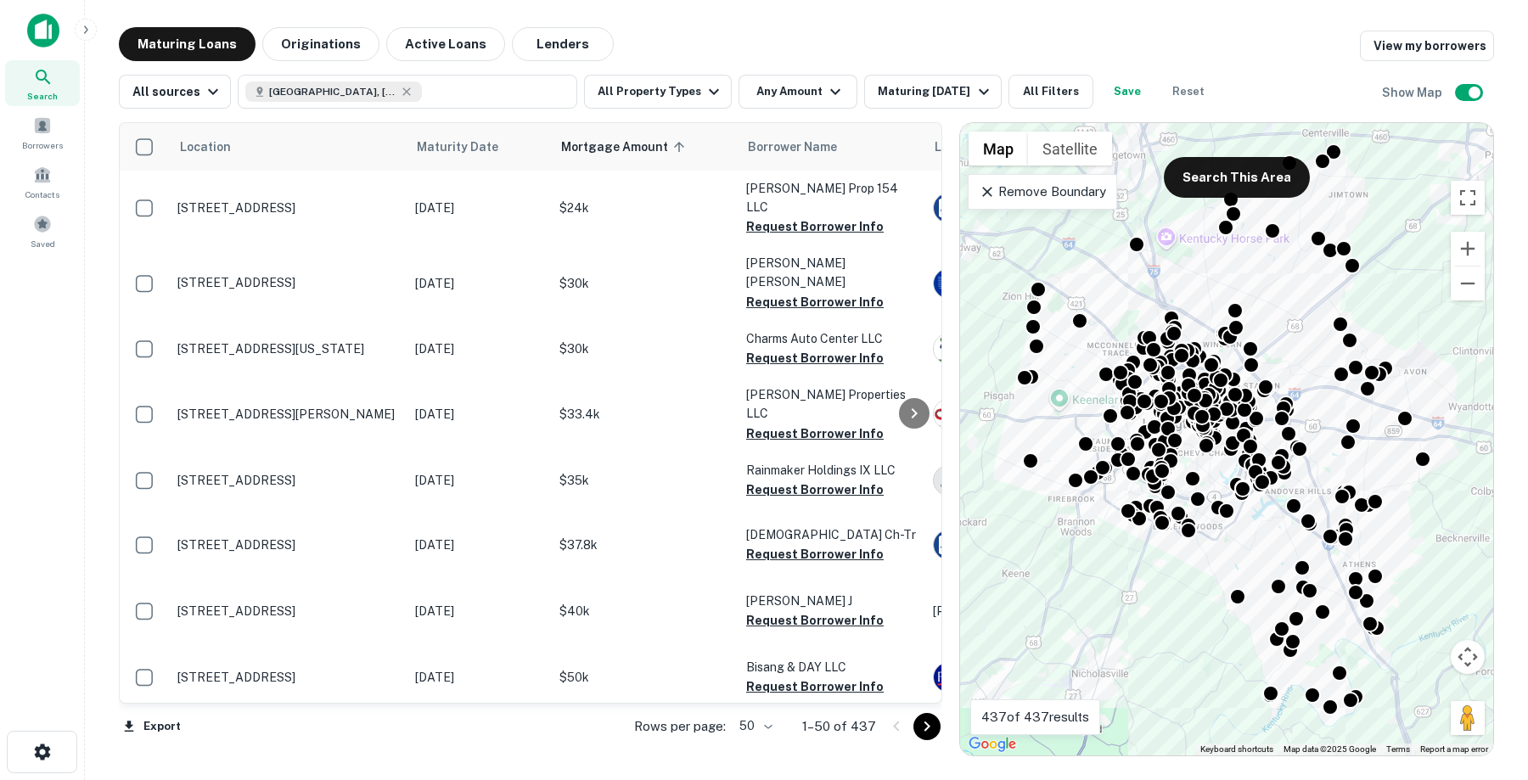
click at [628, 146] on span "Mortgage Amount sorted ascending" at bounding box center [625, 147] width 129 height 20
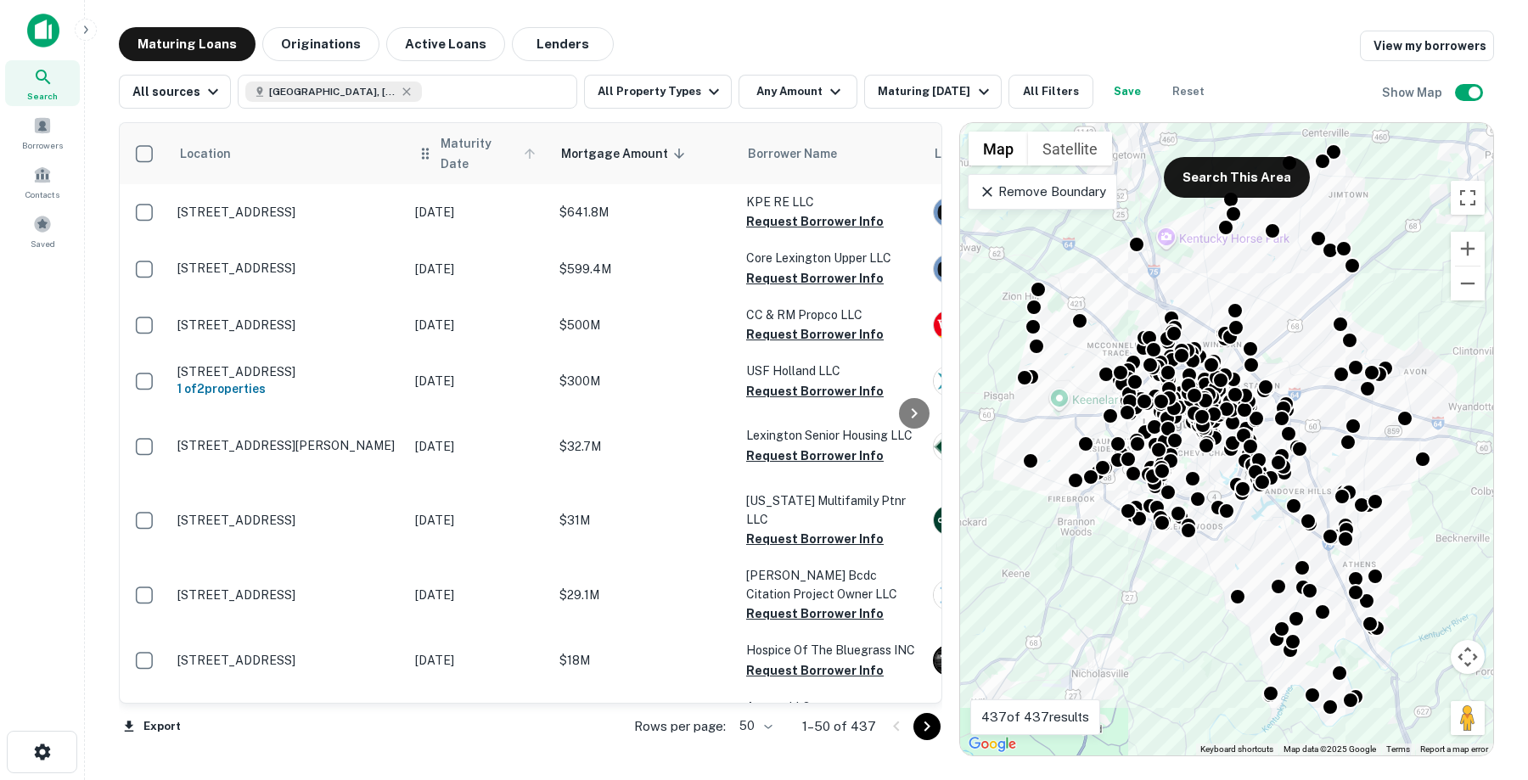
click at [485, 146] on span "Maturity Date" at bounding box center [491, 153] width 100 height 41
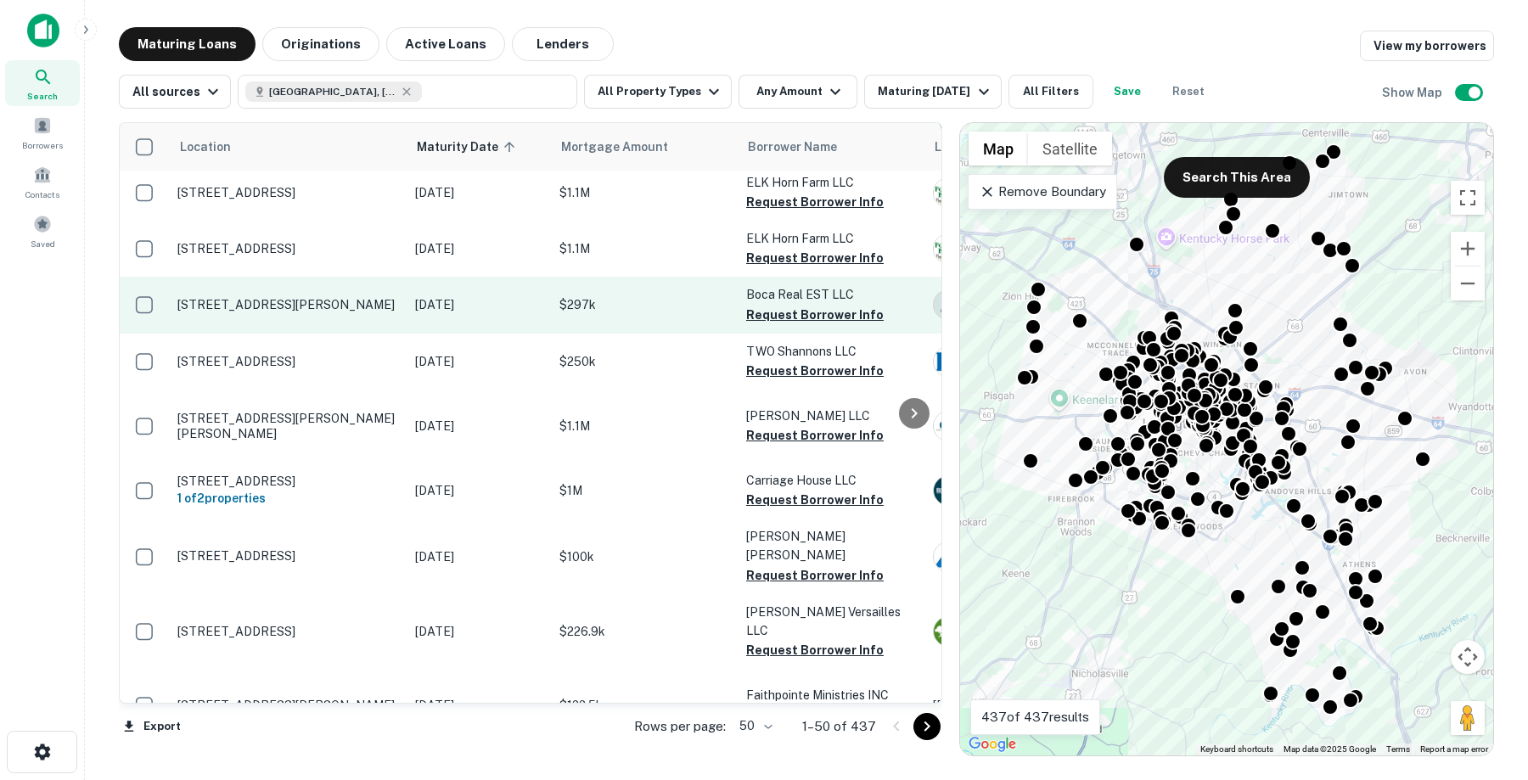
scroll to position [1599, 0]
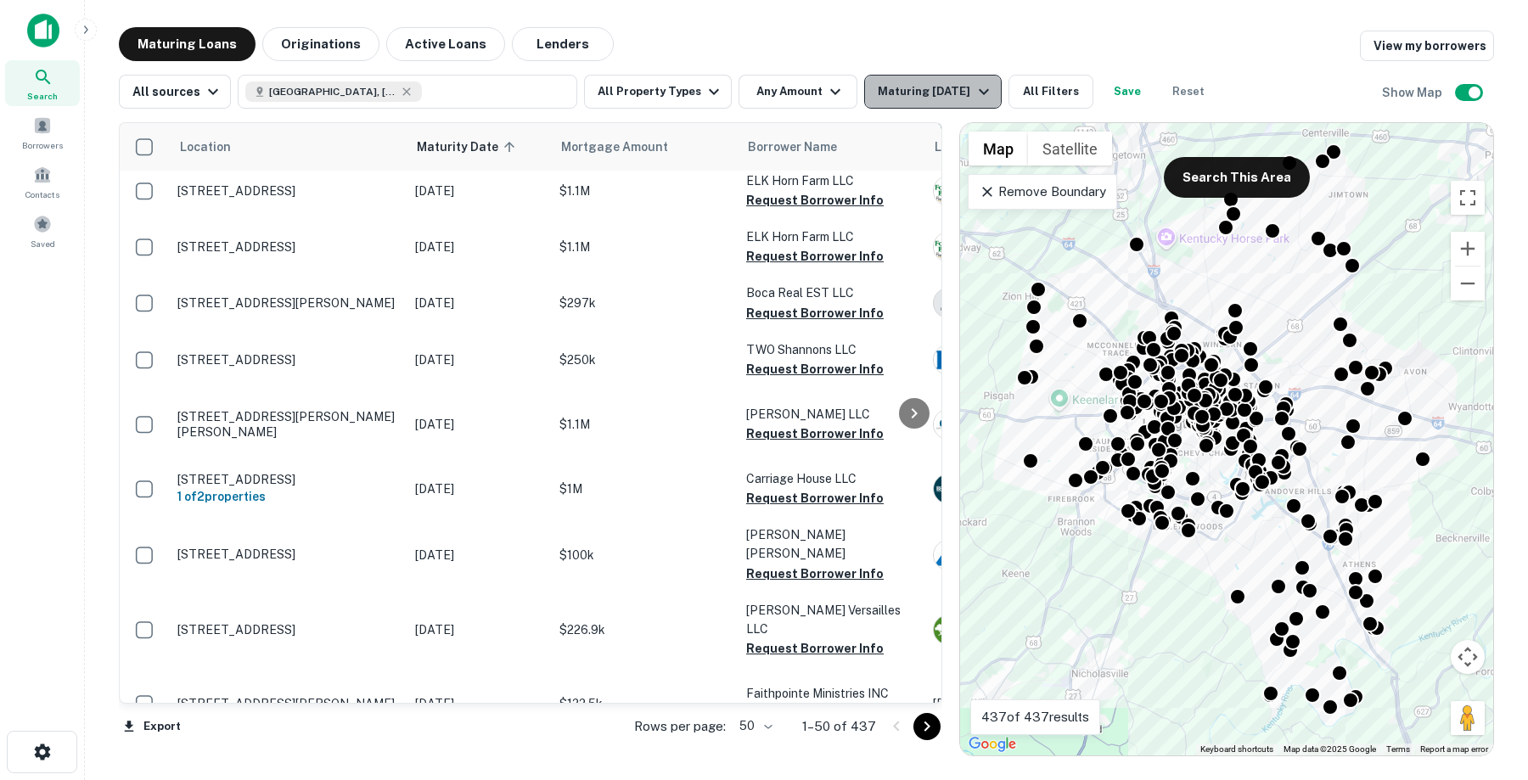
click at [941, 92] on div "Maturing In 1 Year" at bounding box center [935, 92] width 115 height 20
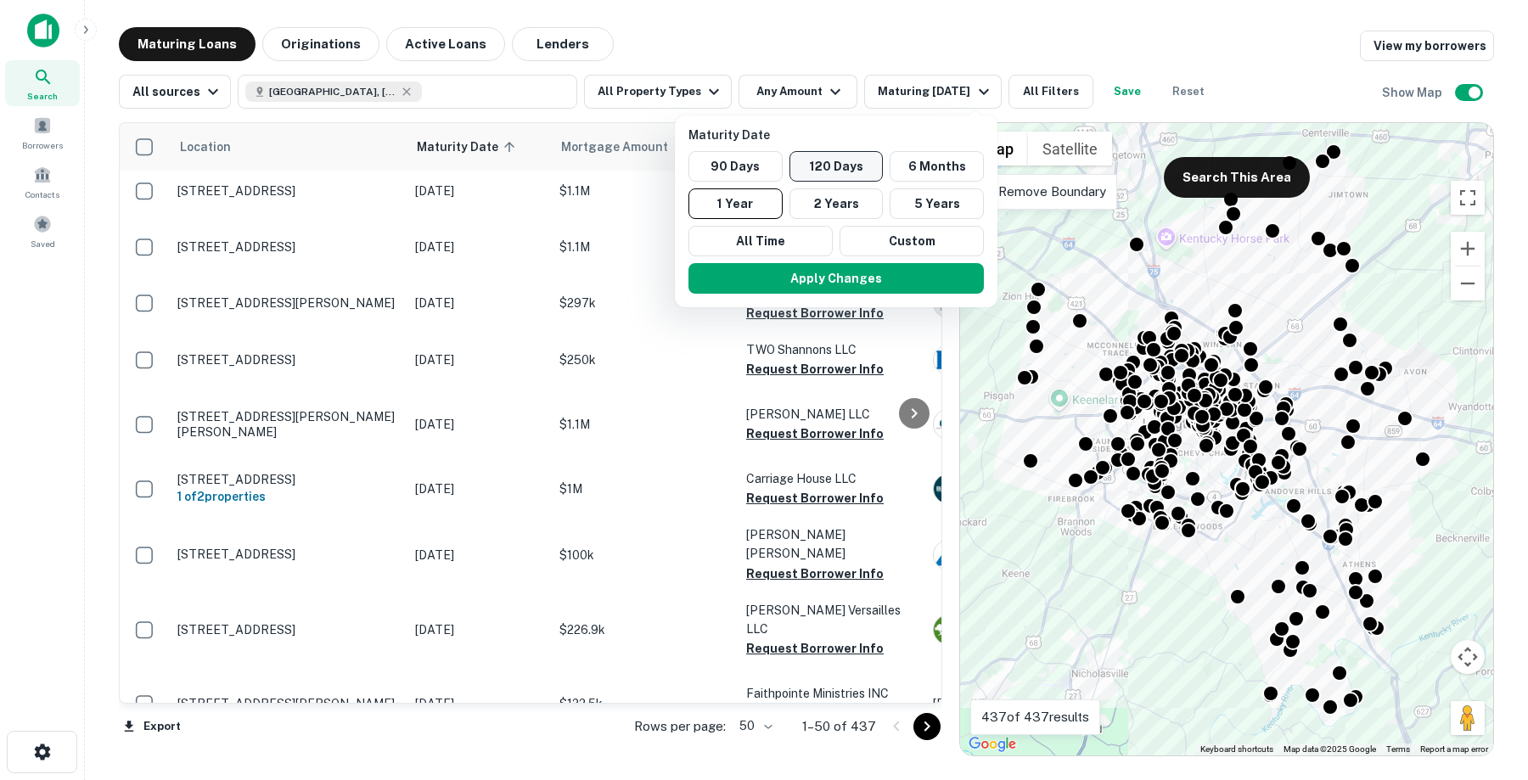
click at [839, 165] on button "120 Days" at bounding box center [837, 166] width 94 height 31
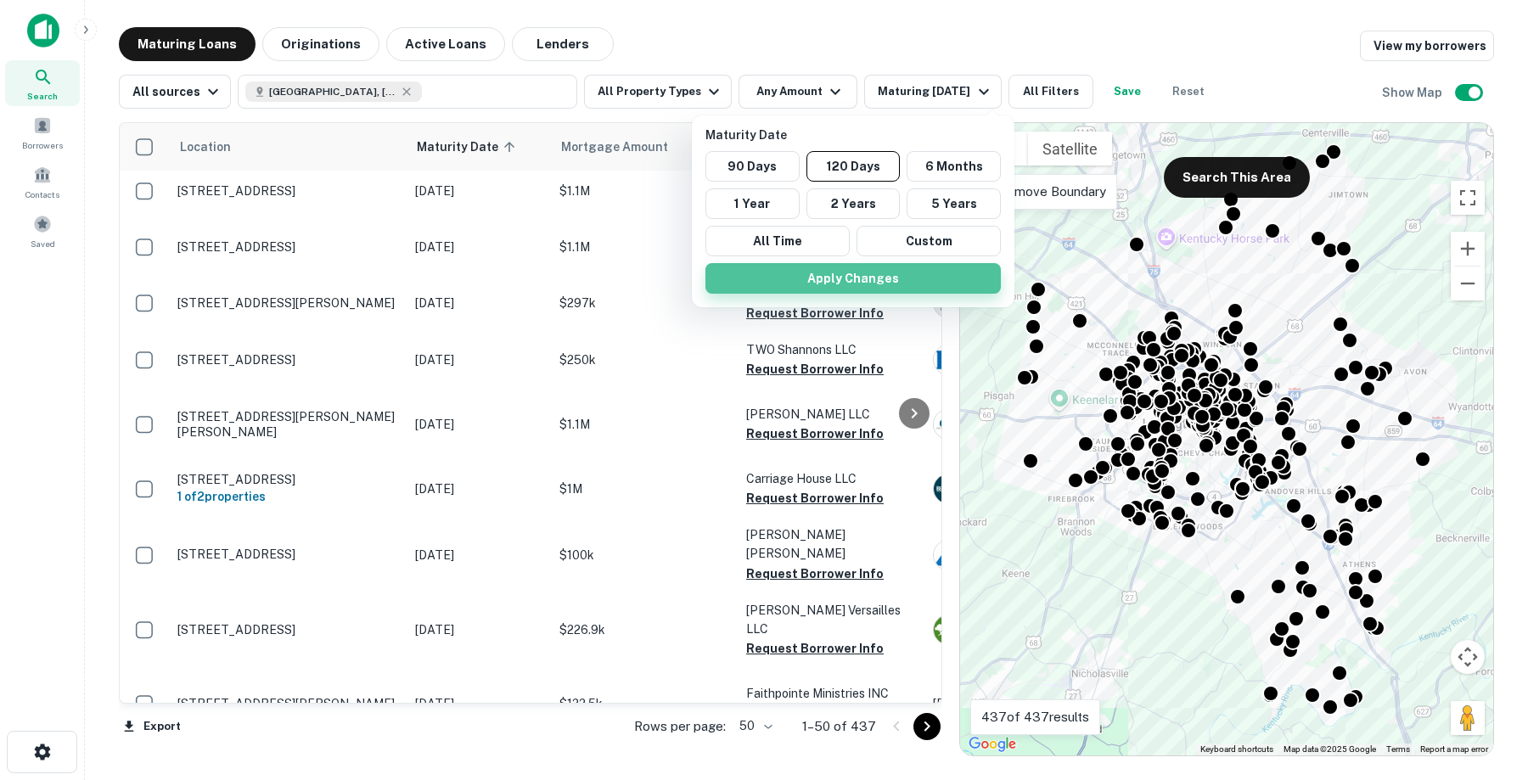
click at [838, 284] on button "Apply Changes" at bounding box center [853, 278] width 295 height 31
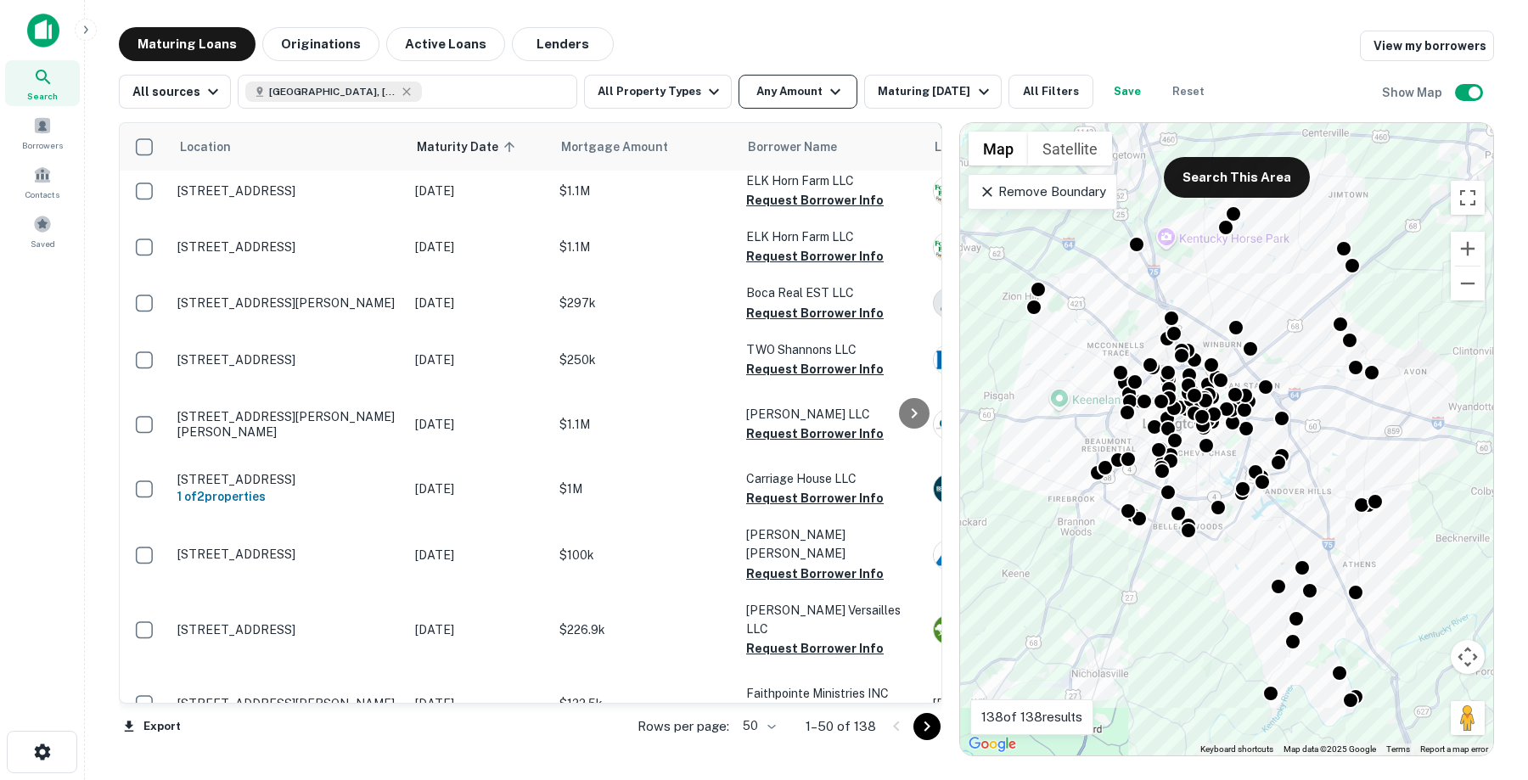
click at [803, 85] on button "Any Amount" at bounding box center [798, 92] width 119 height 34
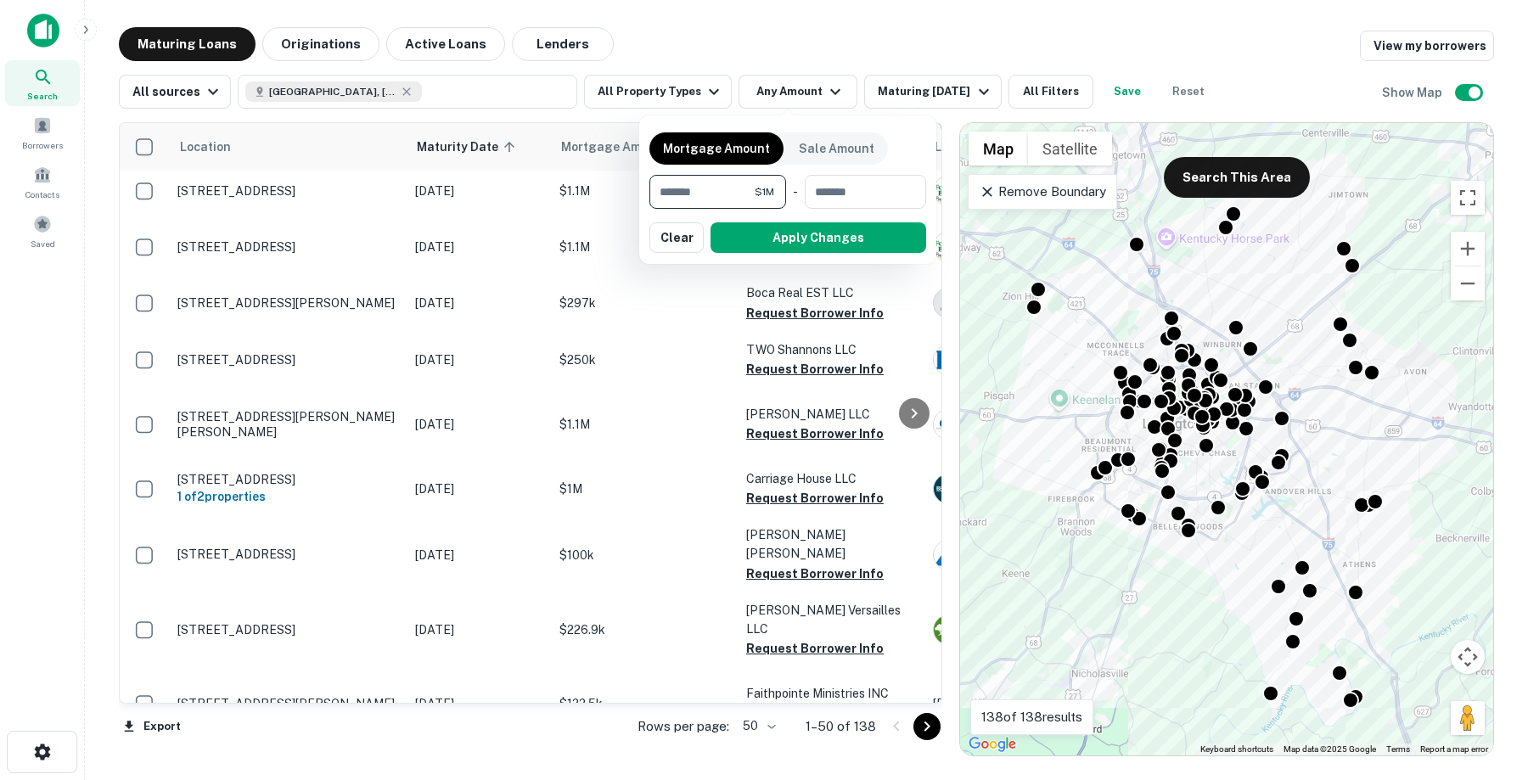
type input "*******"
click at [801, 242] on button "Apply Changes" at bounding box center [819, 237] width 216 height 31
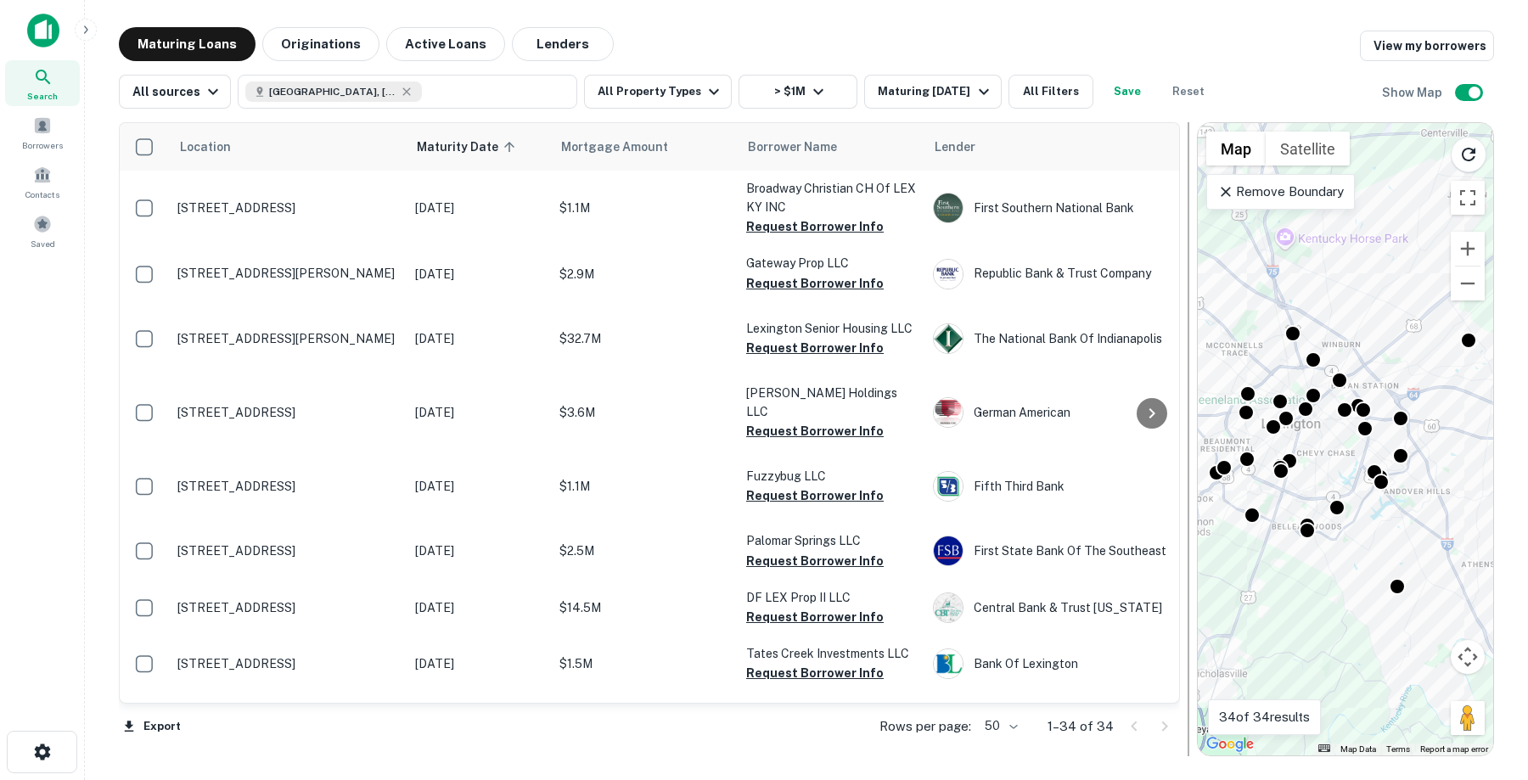
drag, startPoint x: 949, startPoint y: 526, endPoint x: 1188, endPoint y: 550, distance: 239.8
click at [1188, 550] on div at bounding box center [1189, 439] width 2 height 634
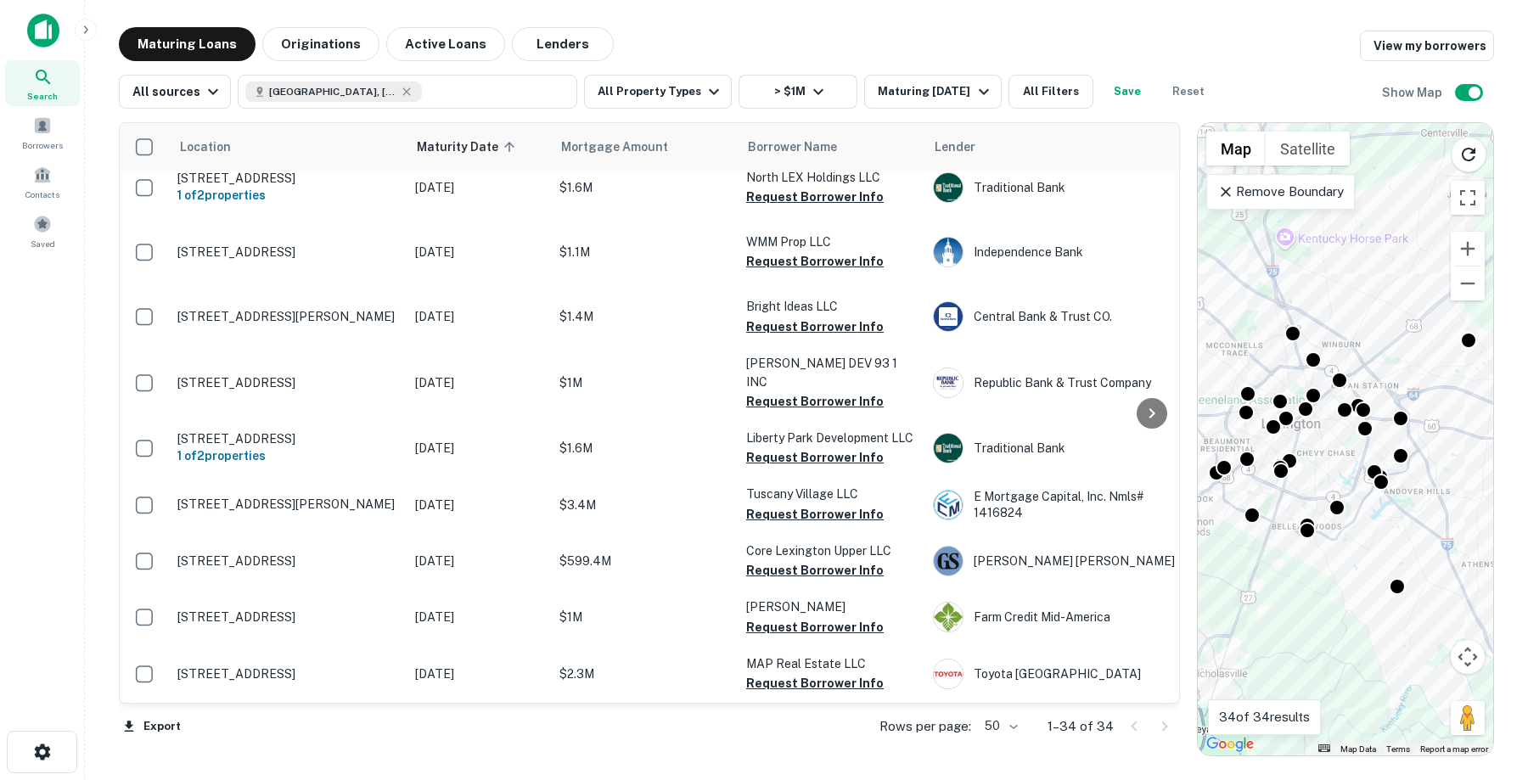
scroll to position [1033, 0]
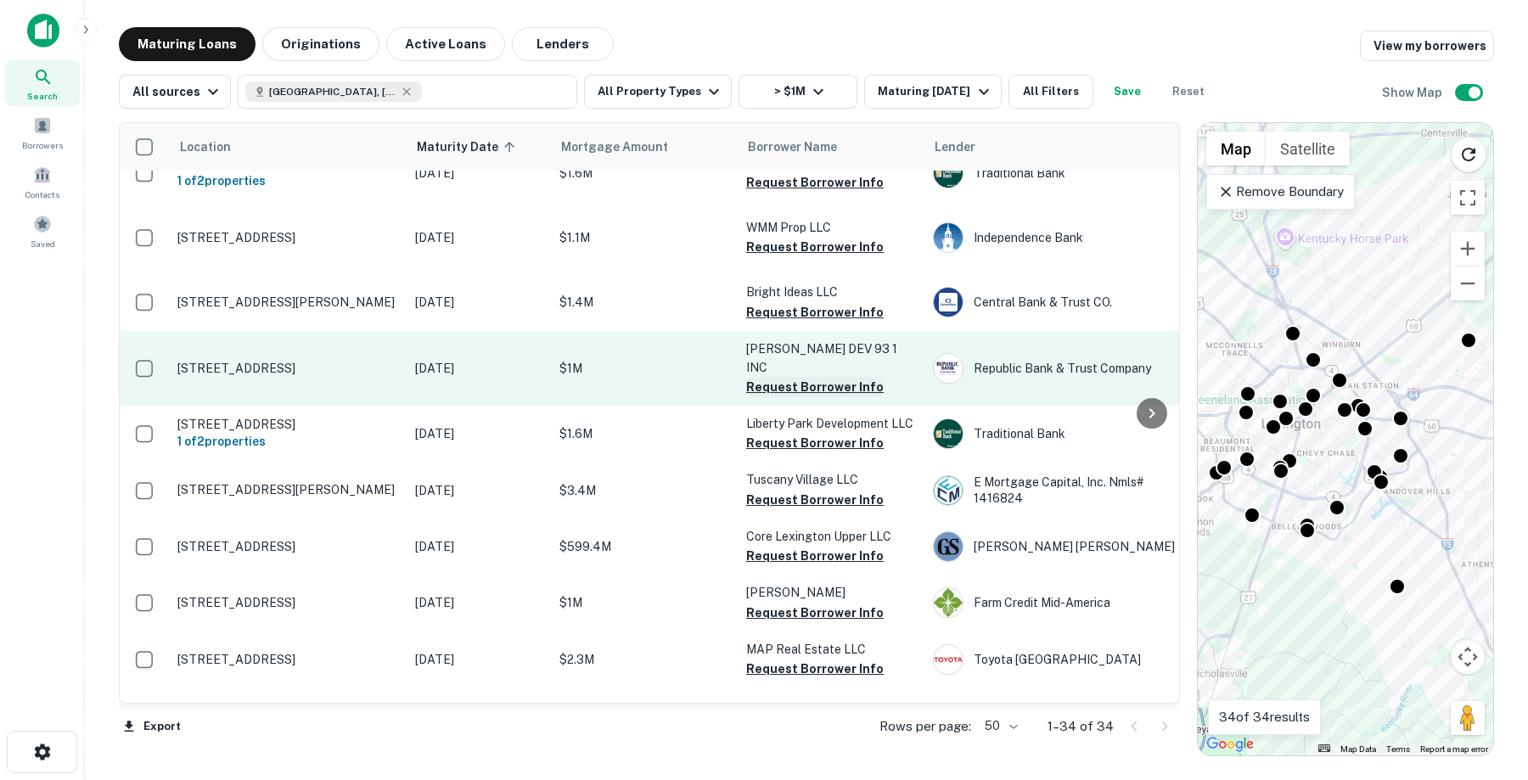
click at [781, 377] on button "Request Borrower Info" at bounding box center [815, 387] width 138 height 20
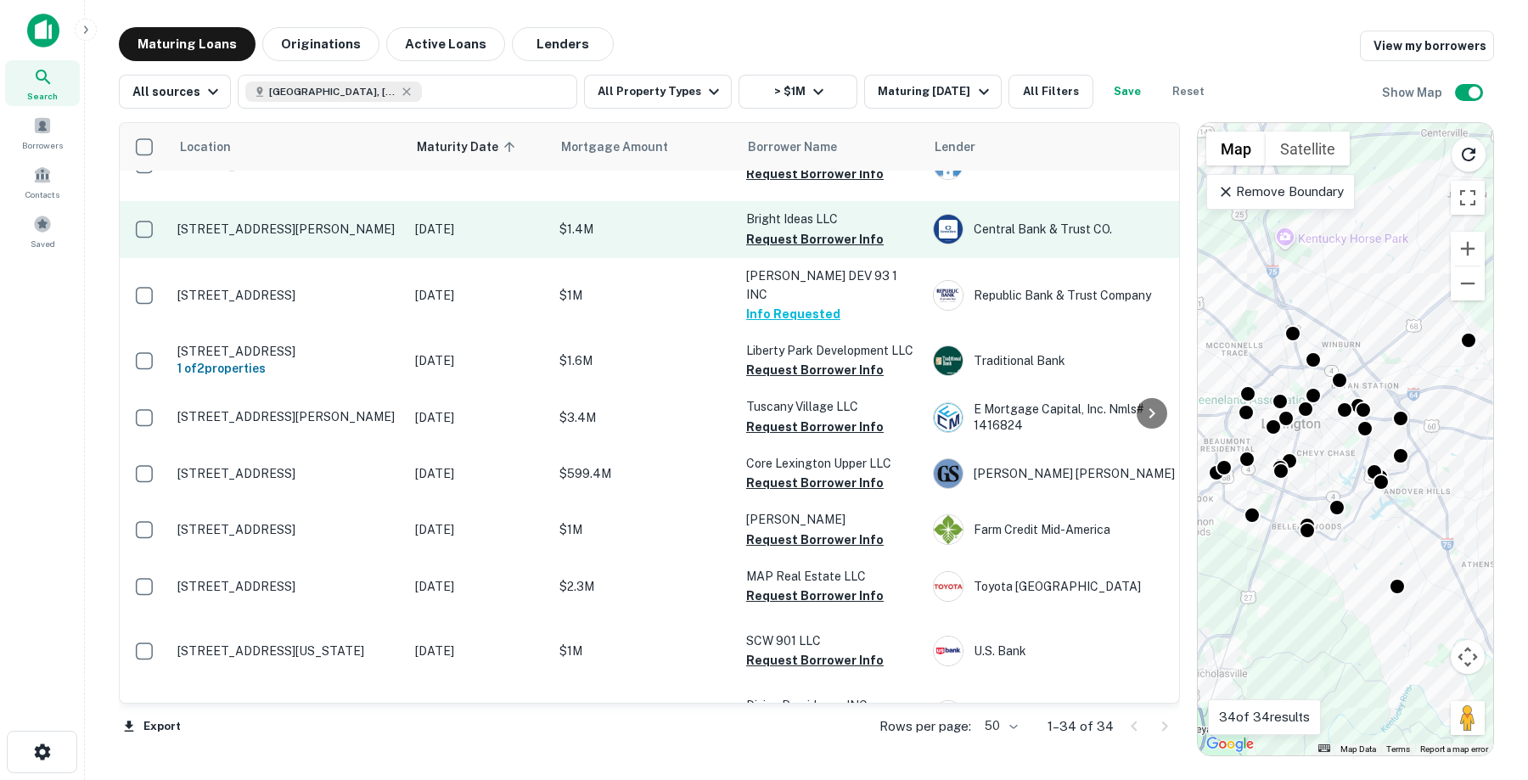
scroll to position [1110, 0]
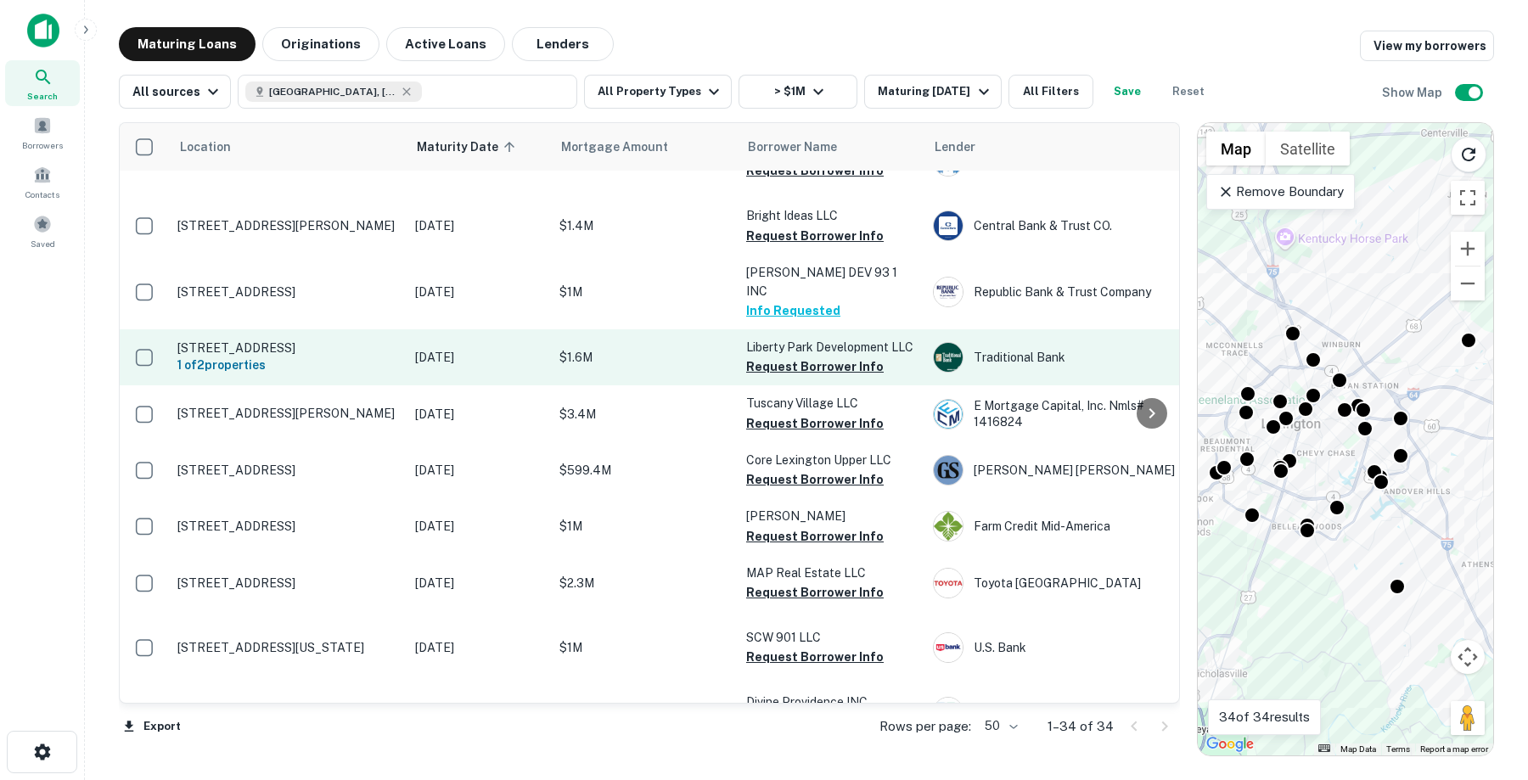
click at [584, 348] on p "$1.6M" at bounding box center [645, 357] width 170 height 19
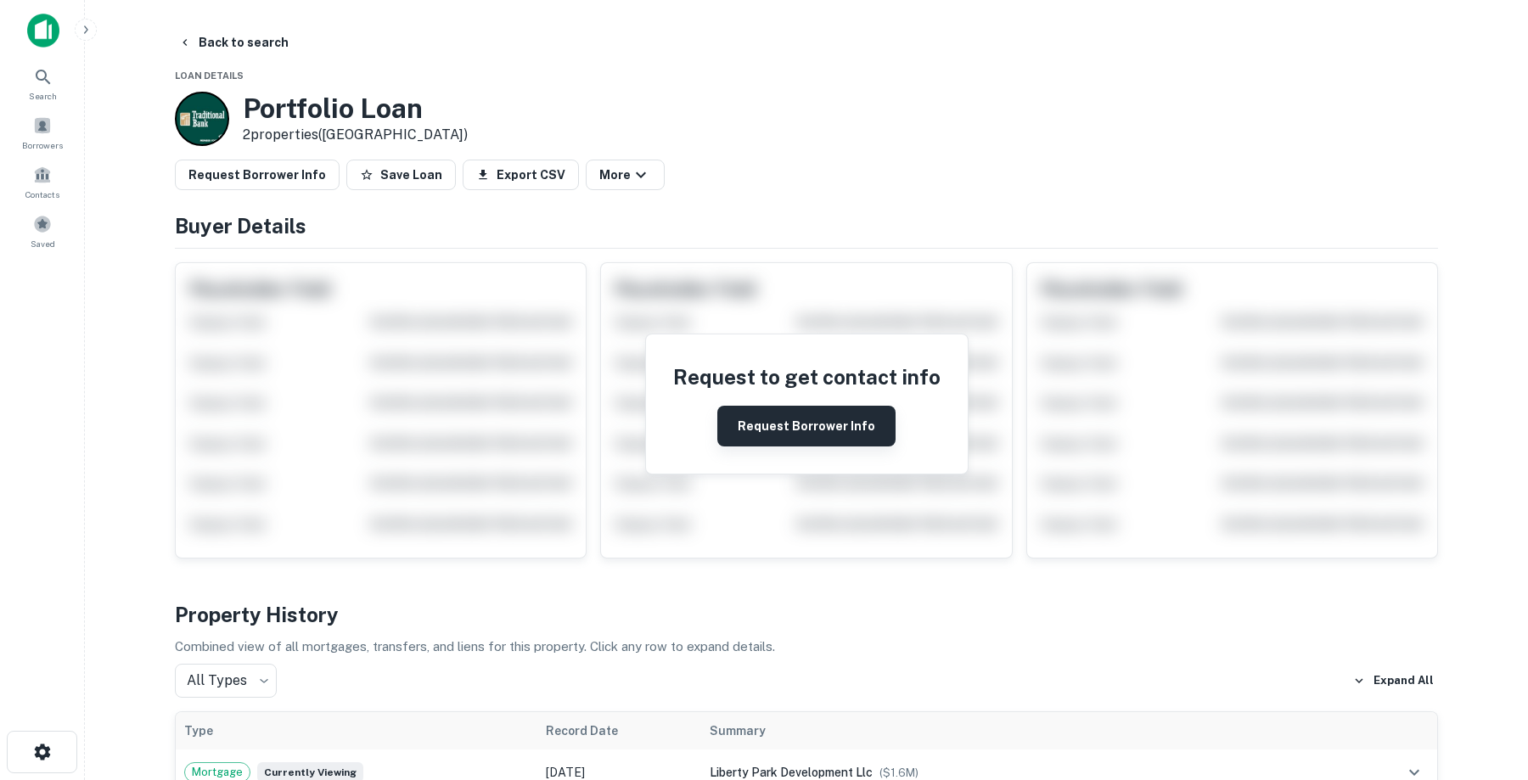
click at [828, 429] on button "Request Borrower Info" at bounding box center [806, 426] width 178 height 41
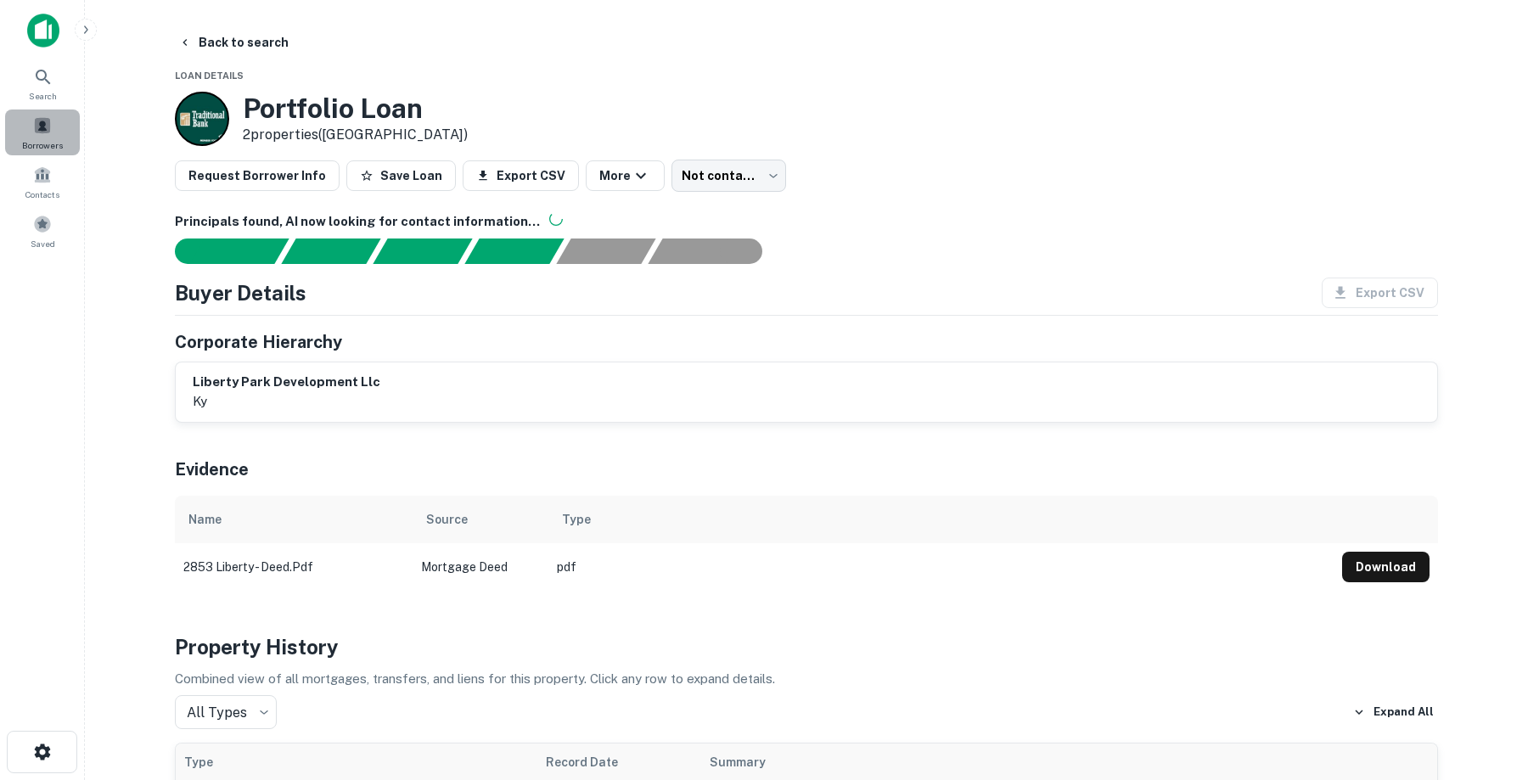
click at [46, 126] on span at bounding box center [42, 125] width 19 height 19
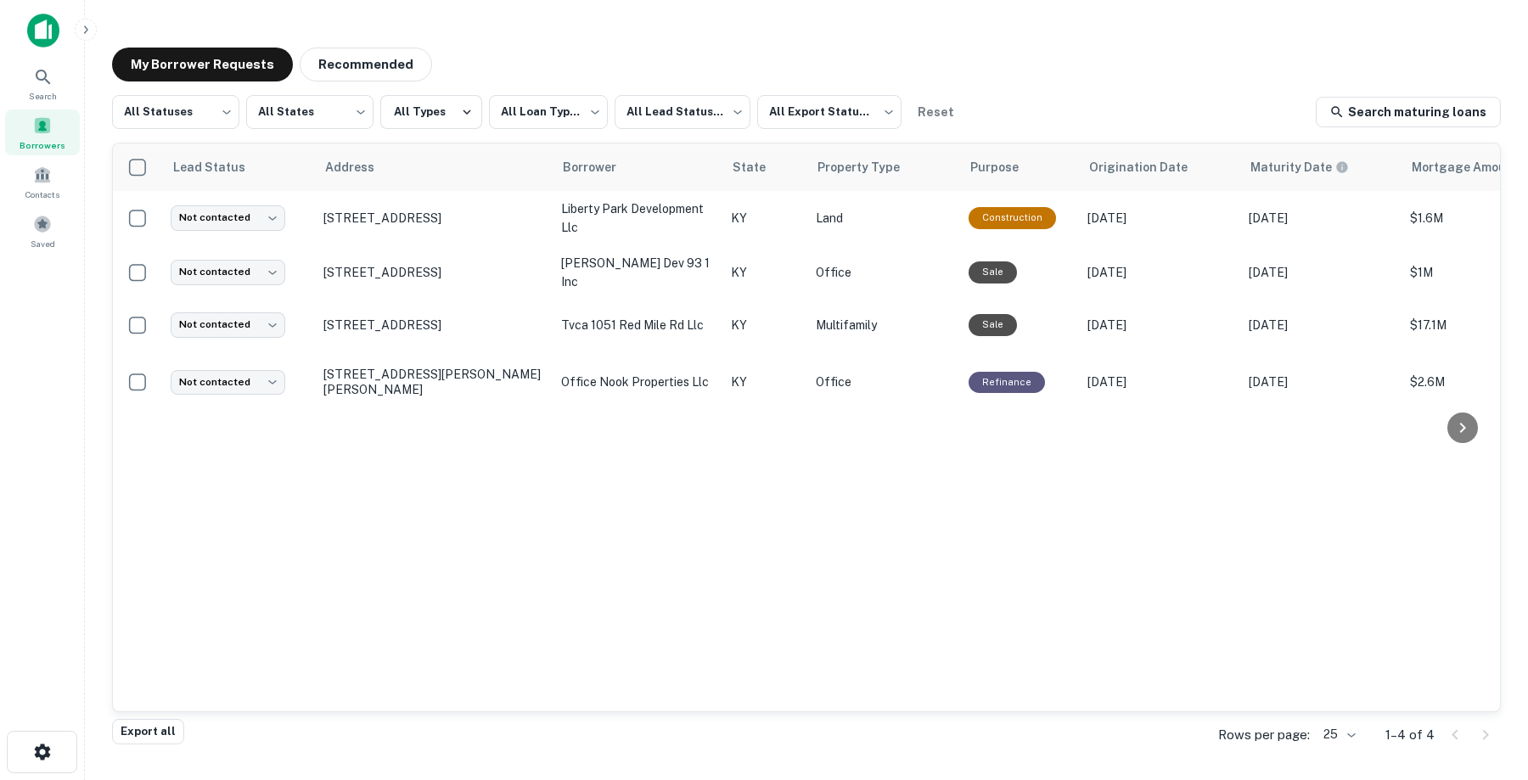
click at [1071, 443] on div "Lead Status Address Borrower State Property Type Purpose Origination Date Matur…" at bounding box center [806, 427] width 1387 height 568
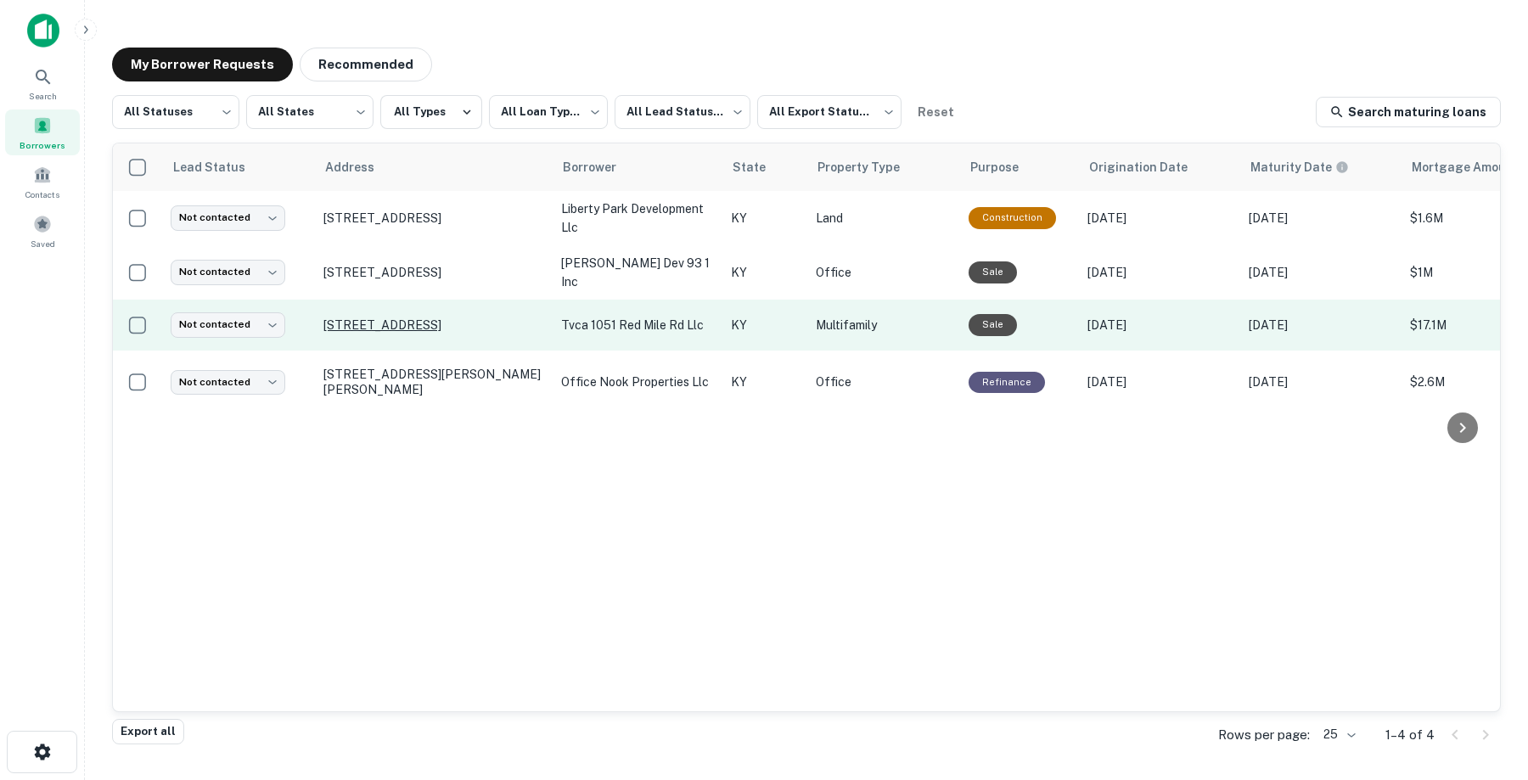
click at [335, 318] on p "[STREET_ADDRESS]" at bounding box center [433, 325] width 221 height 15
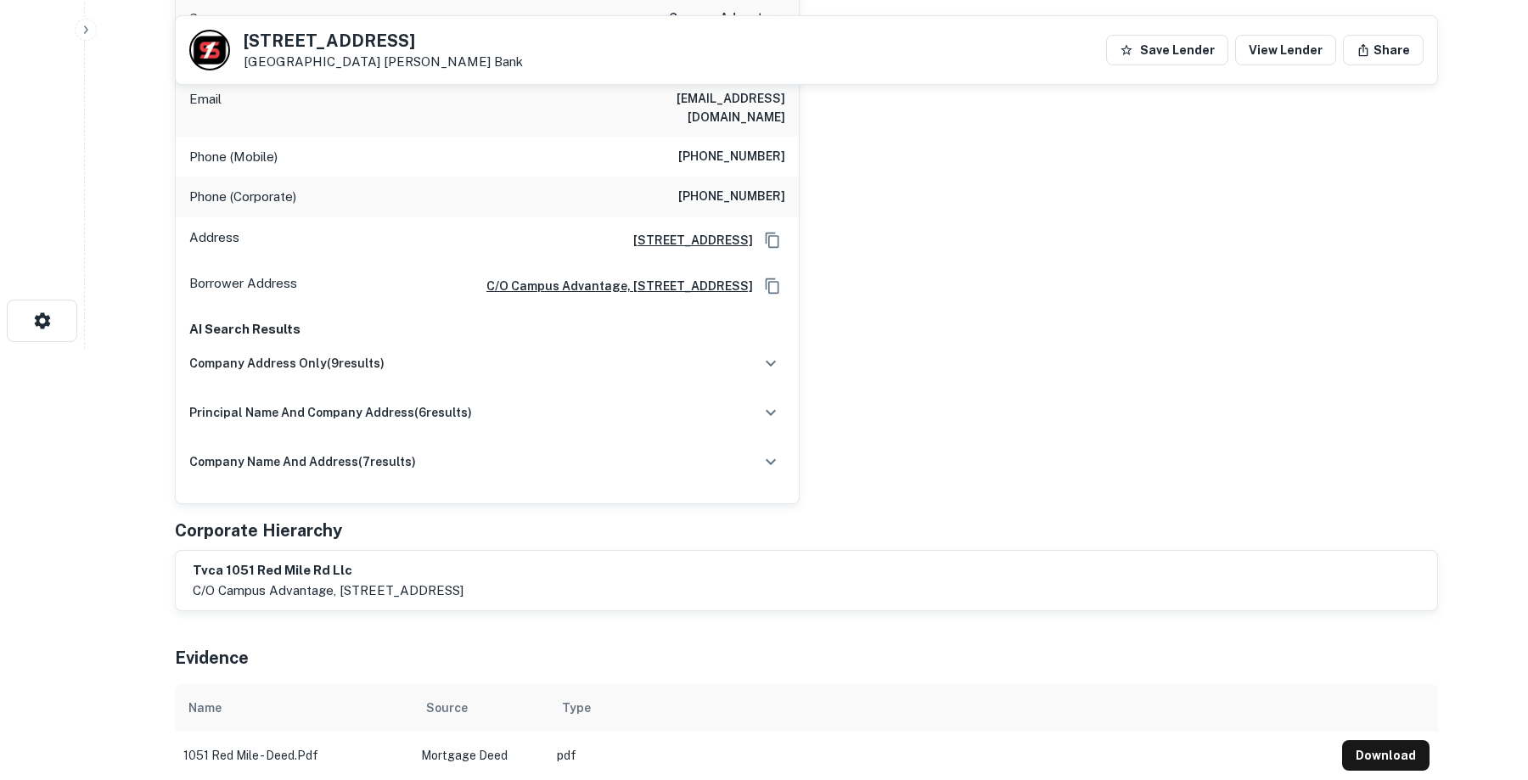
scroll to position [432, 0]
click at [774, 352] on icon "button" at bounding box center [771, 362] width 20 height 20
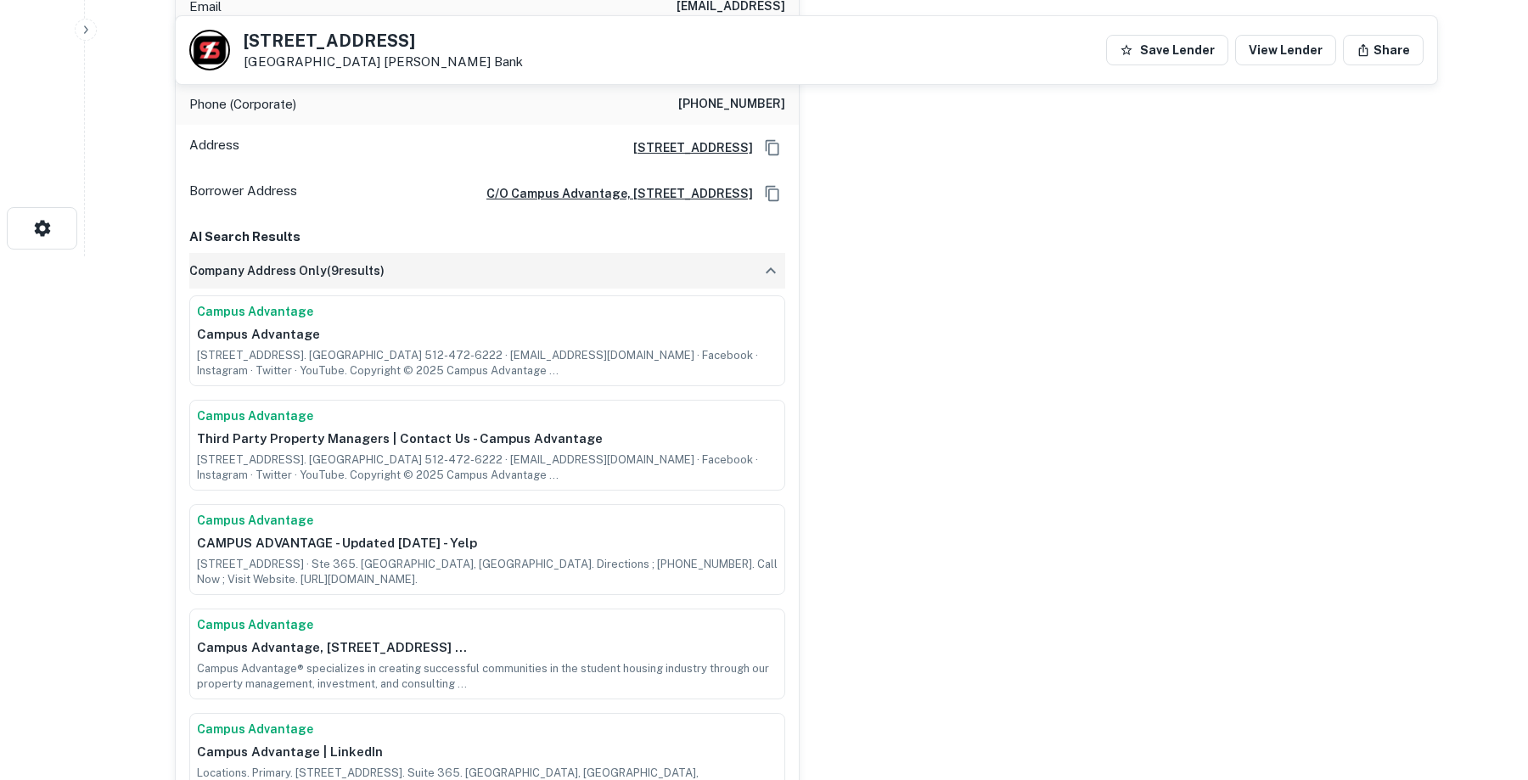
scroll to position [579, 0]
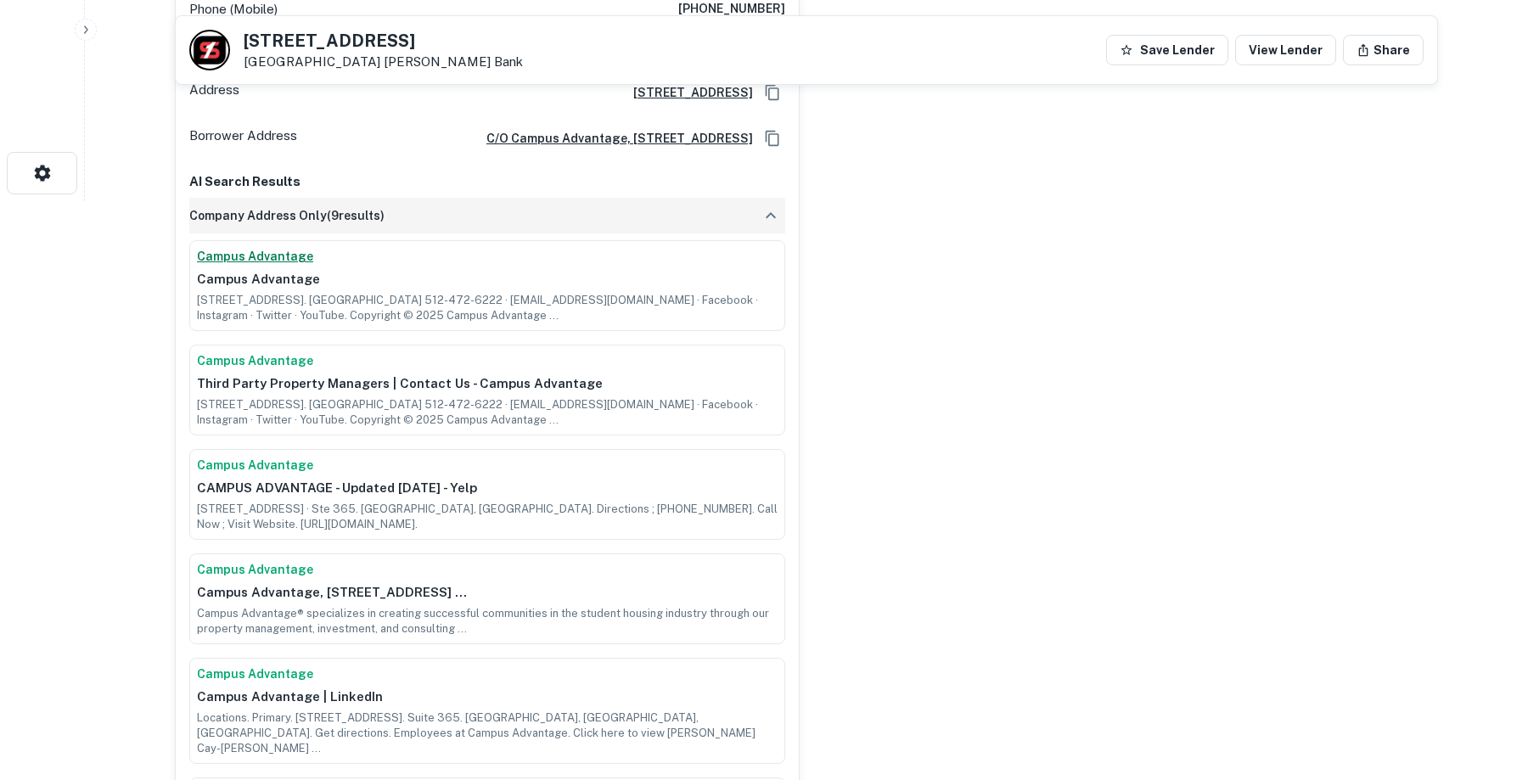
click at [237, 248] on link "Campus Advantage" at bounding box center [487, 257] width 581 height 18
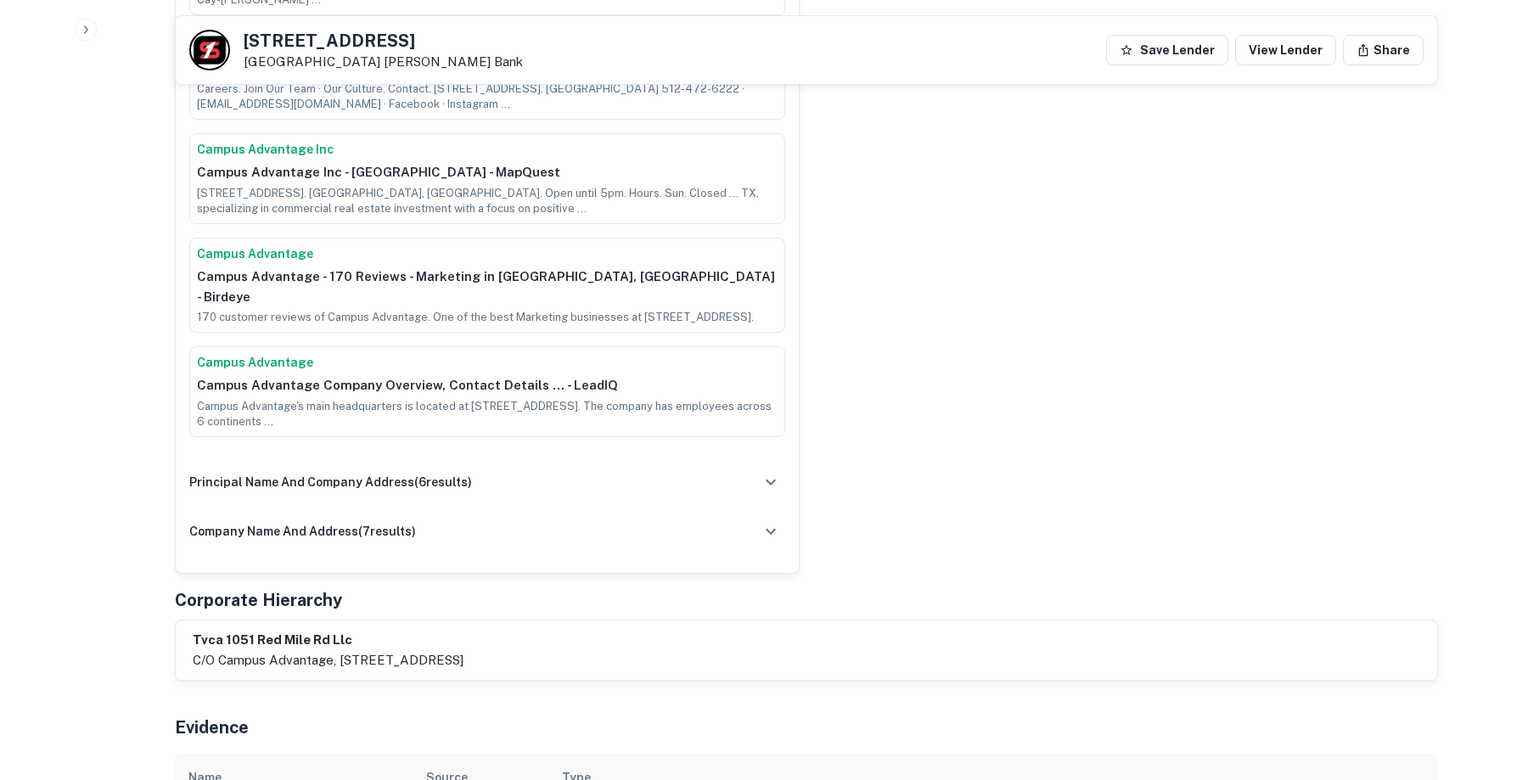
scroll to position [0, 0]
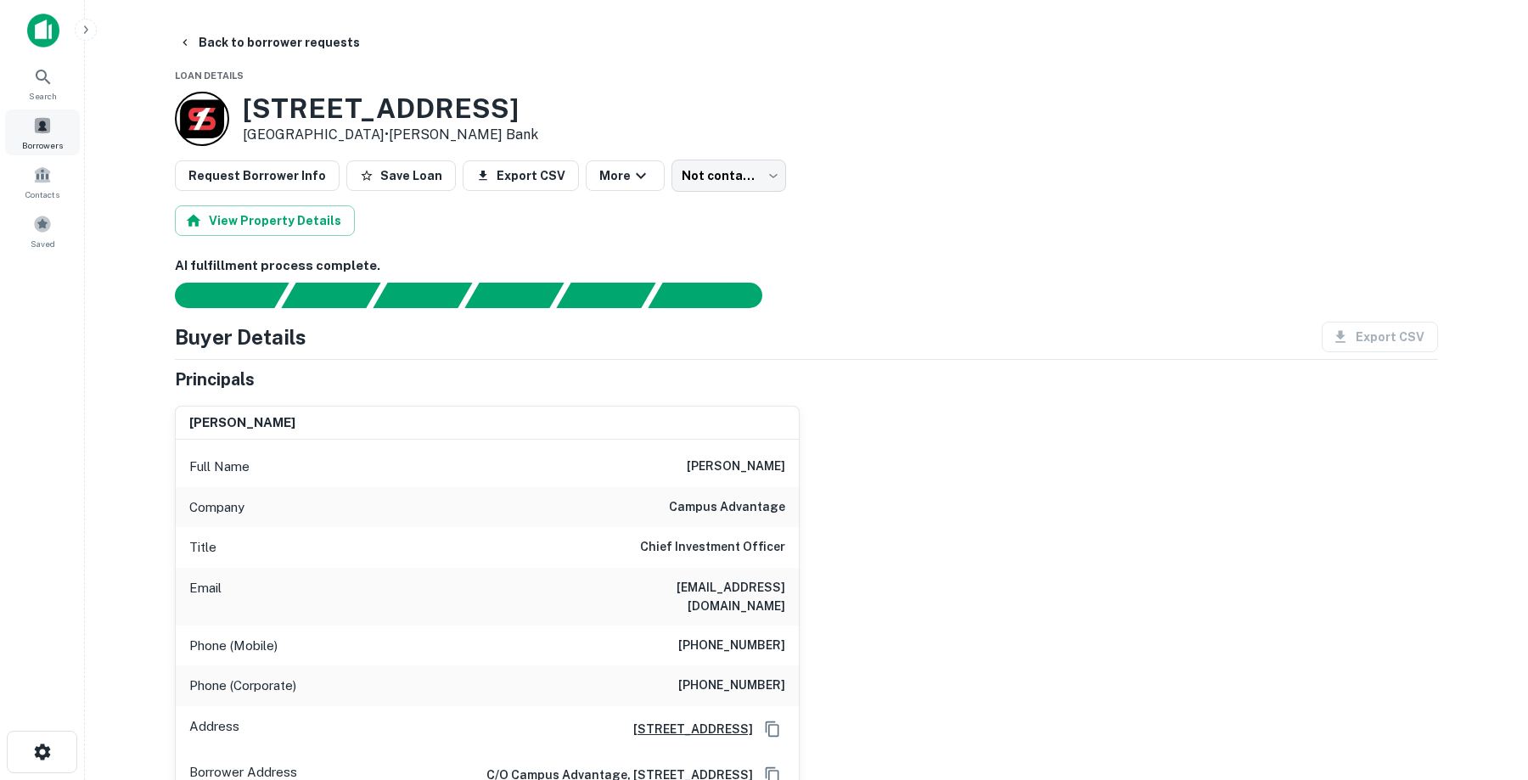
click at [37, 141] on span "Borrowers" at bounding box center [42, 145] width 41 height 14
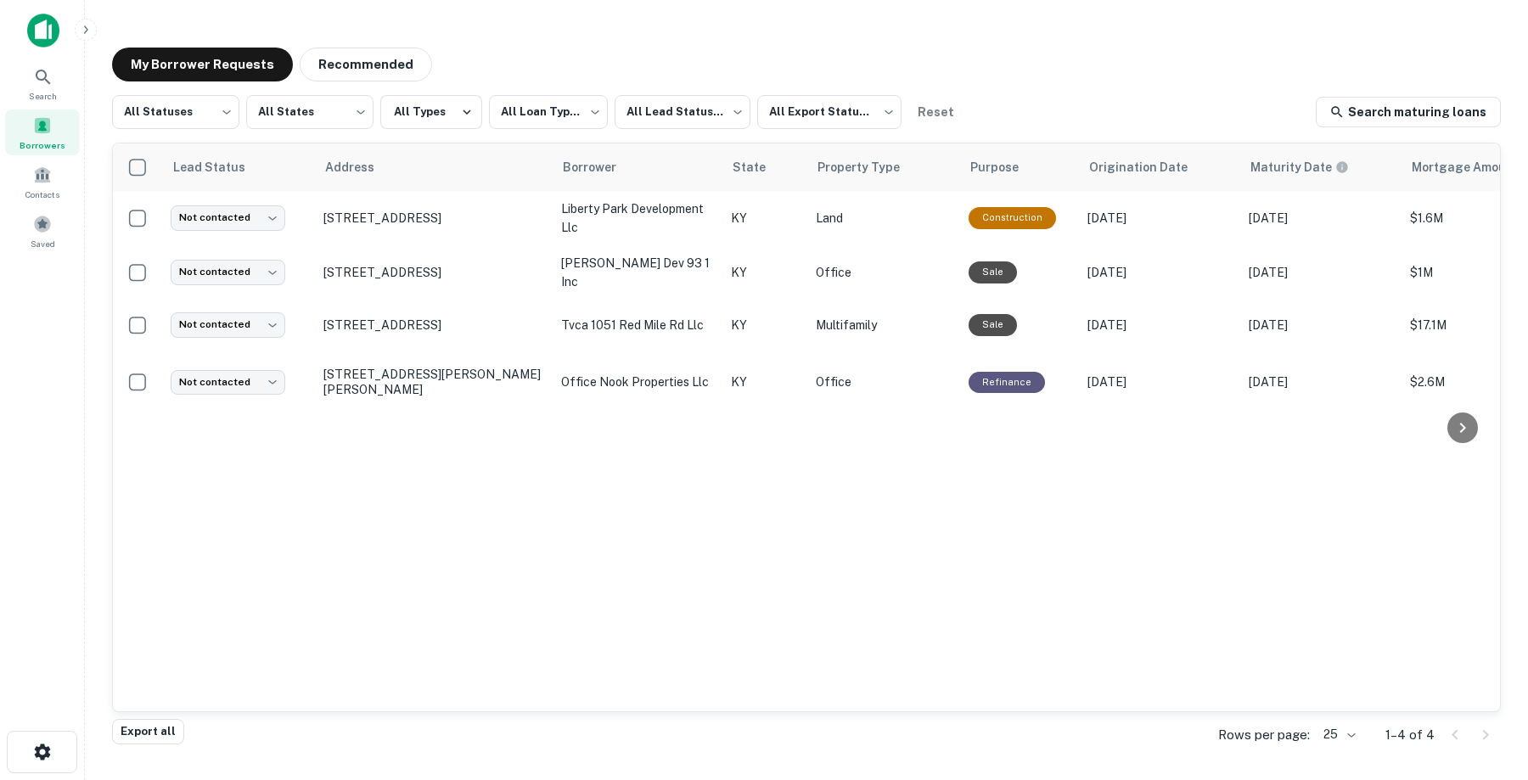
click at [601, 547] on div "Lead Status Address Borrower State Property Type Purpose Origination Date Matur…" at bounding box center [806, 427] width 1387 height 568
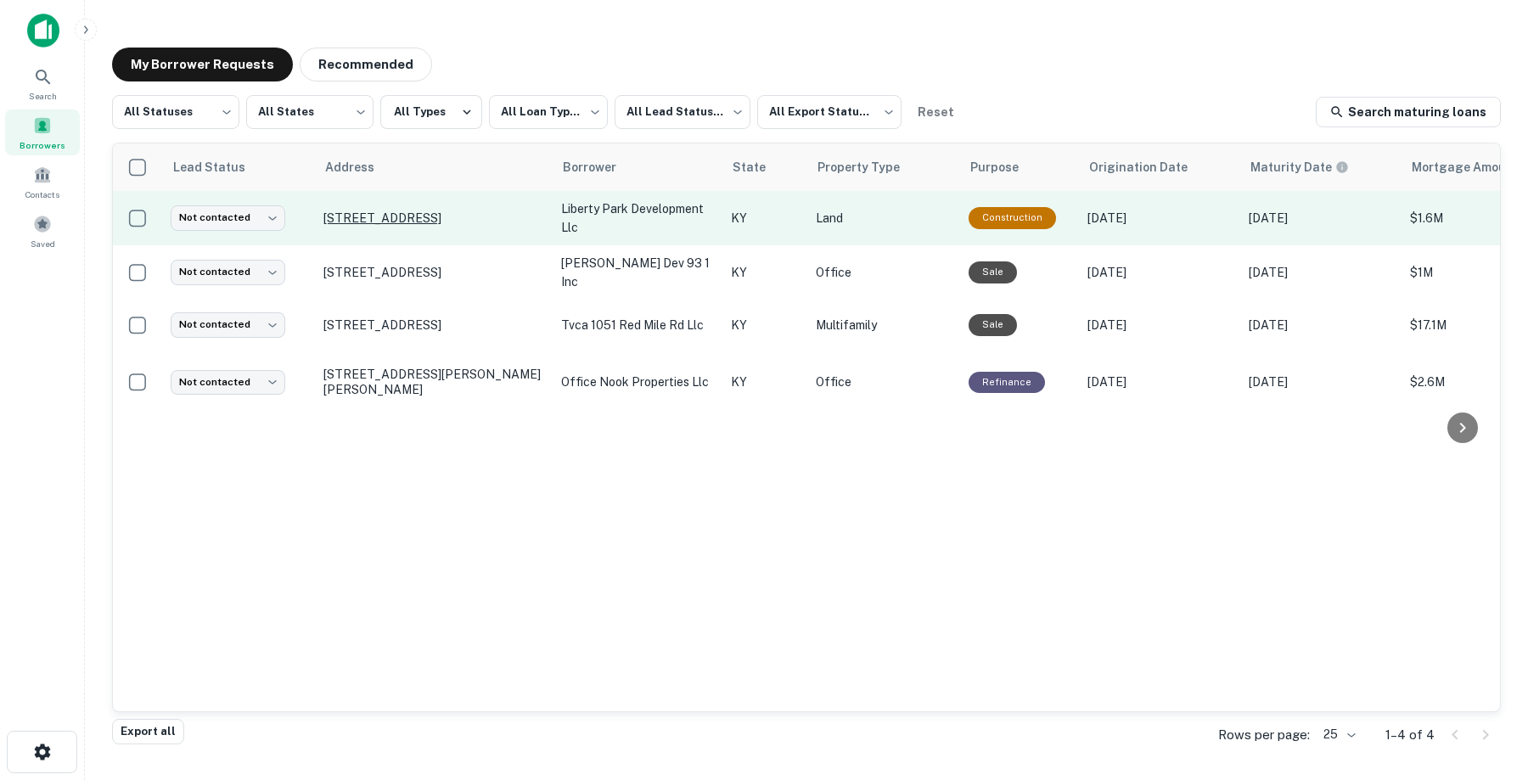
click at [459, 222] on p "2853 Liberty Rd Lexington, KY 40509" at bounding box center [433, 218] width 221 height 15
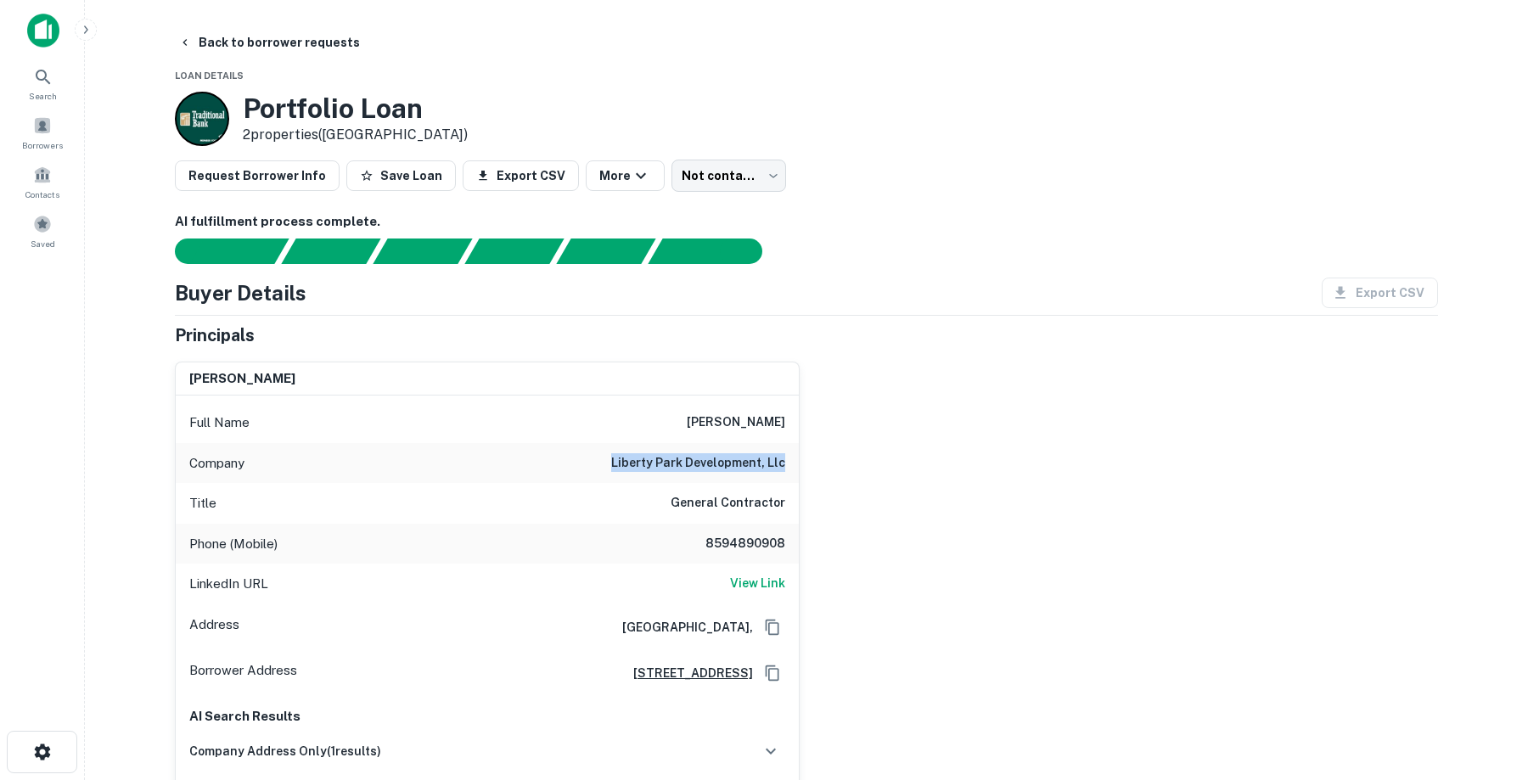
drag, startPoint x: 615, startPoint y: 464, endPoint x: 812, endPoint y: 475, distance: 197.2
click at [812, 475] on div "jeff morgan Full Name jeff morgan Company liberty park development, llc Title G…" at bounding box center [799, 595] width 1277 height 495
copy h6 "liberty park development, llc"
click at [1034, 138] on div "Portfolio Loan 2 properties (KY)" at bounding box center [806, 119] width 1263 height 54
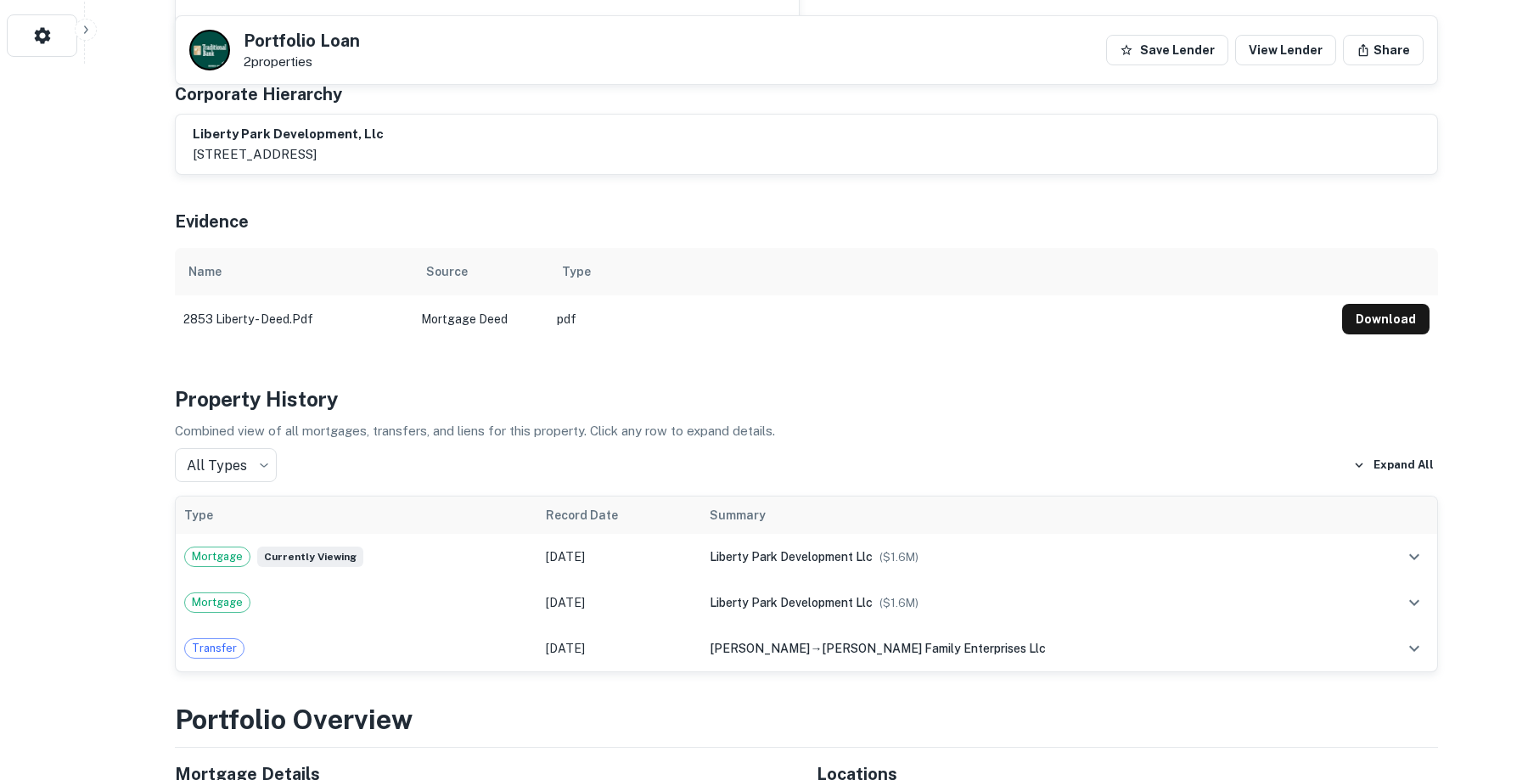
scroll to position [726, 0]
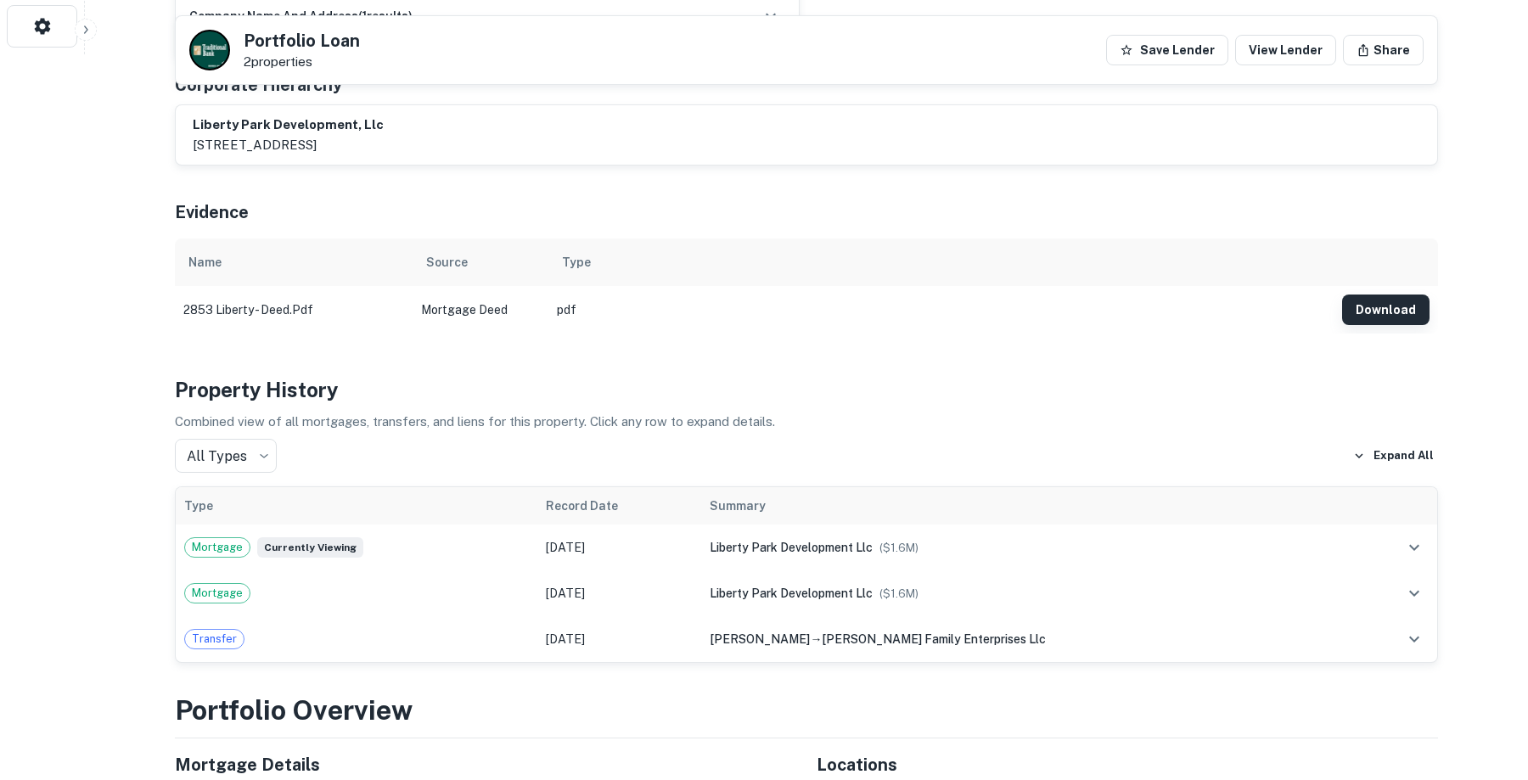
click at [1381, 308] on button "Download" at bounding box center [1385, 310] width 87 height 31
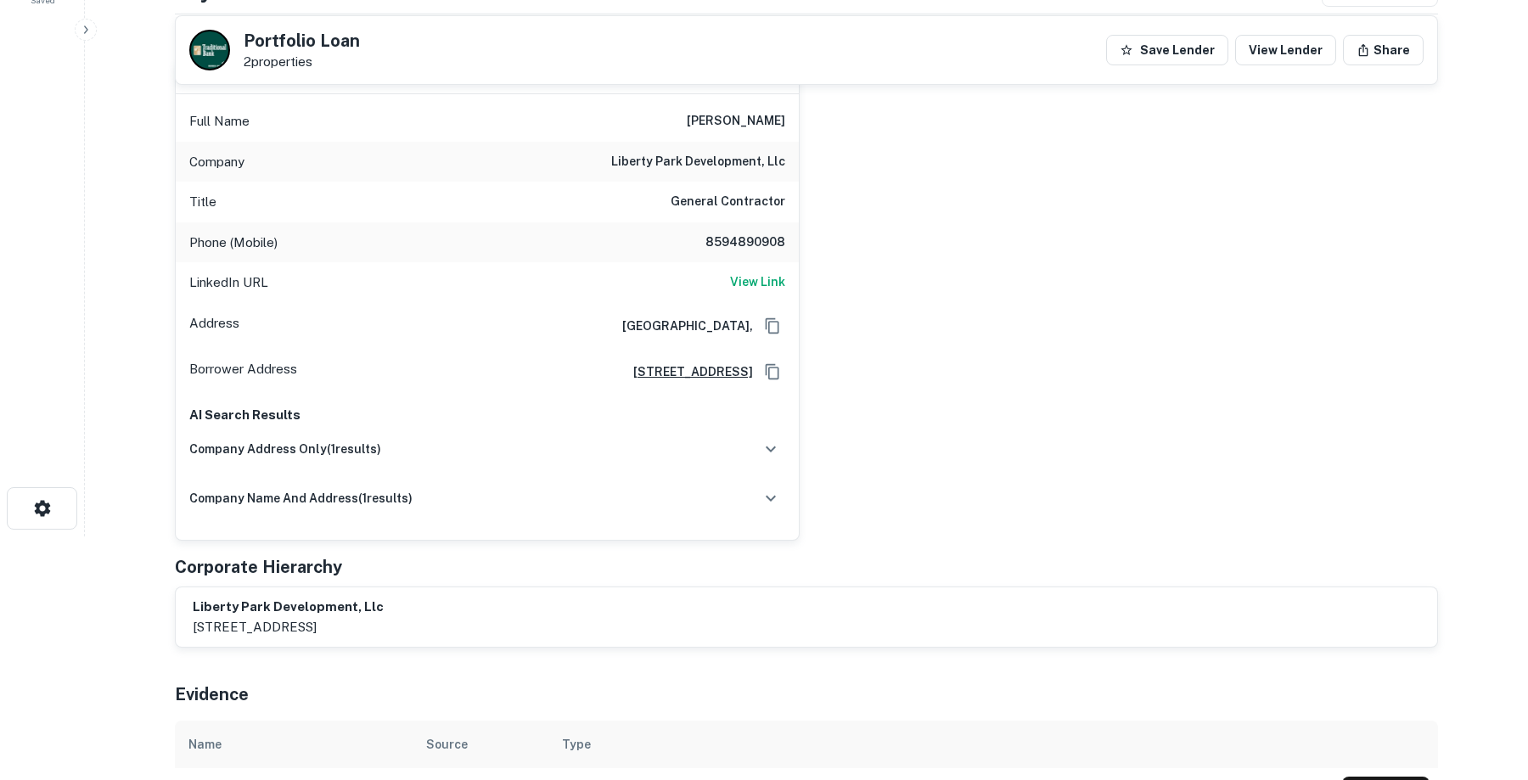
scroll to position [260, 0]
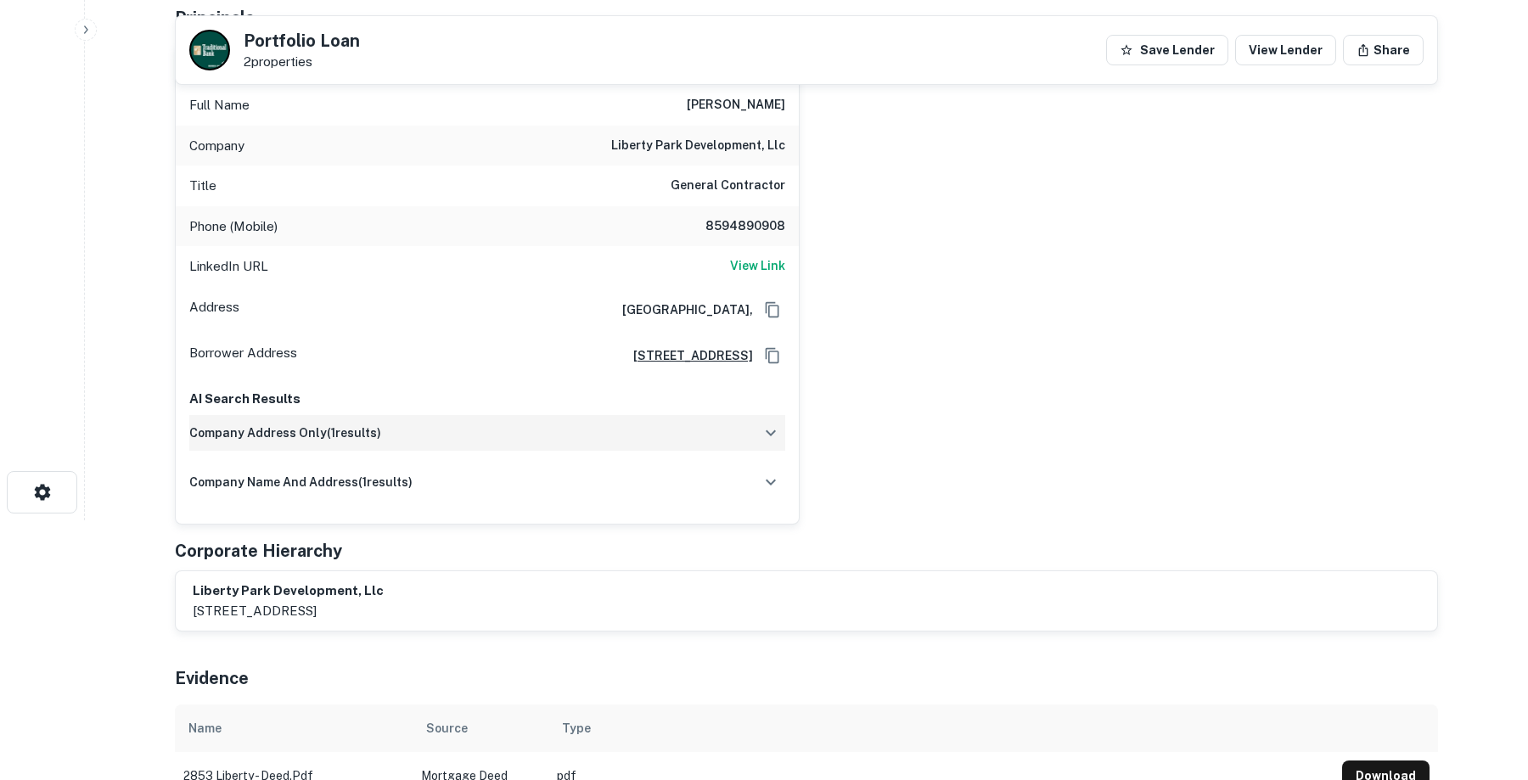
click at [761, 430] on icon "button" at bounding box center [771, 433] width 20 height 20
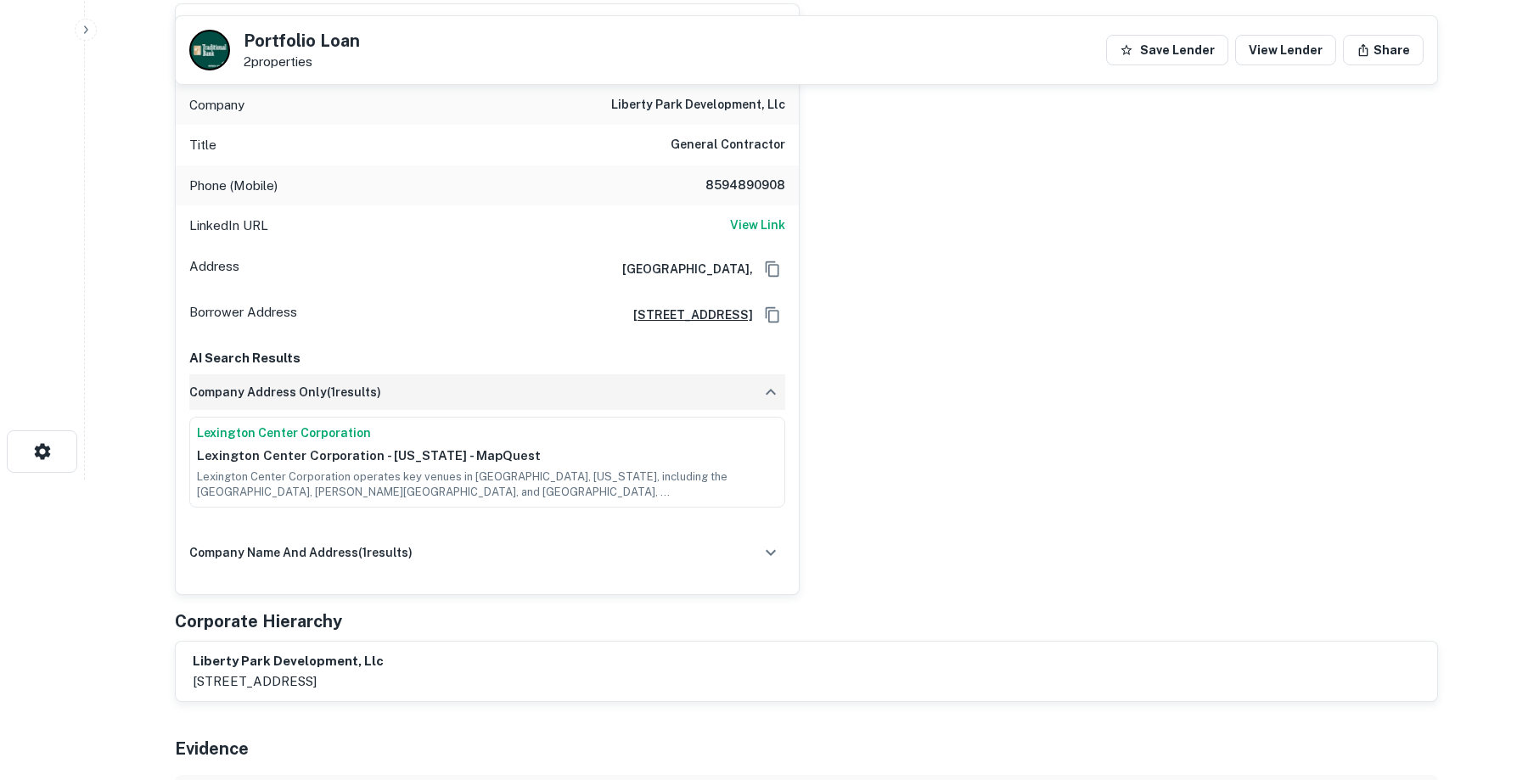
scroll to position [312, 0]
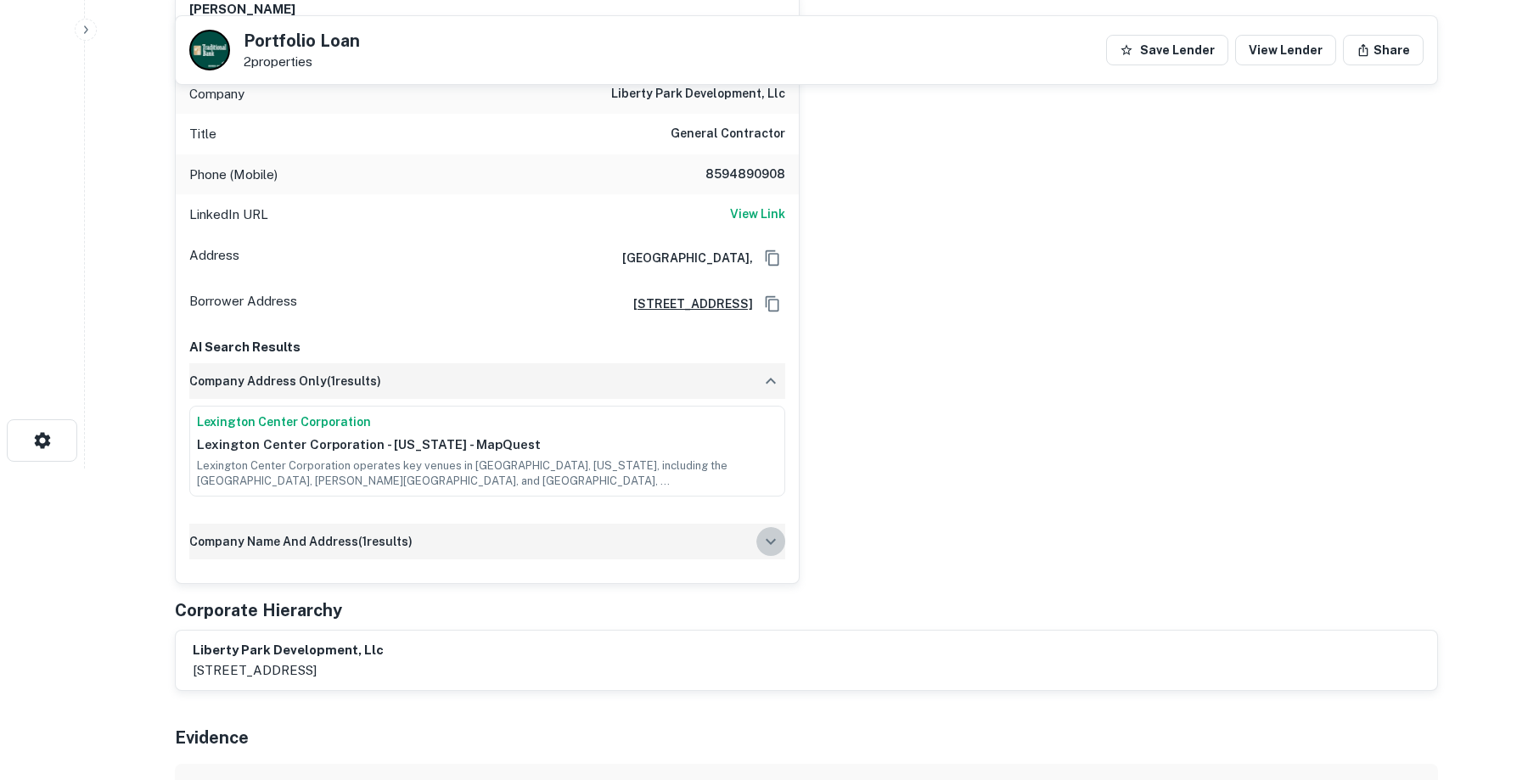
click at [771, 543] on icon "button" at bounding box center [771, 542] width 10 height 6
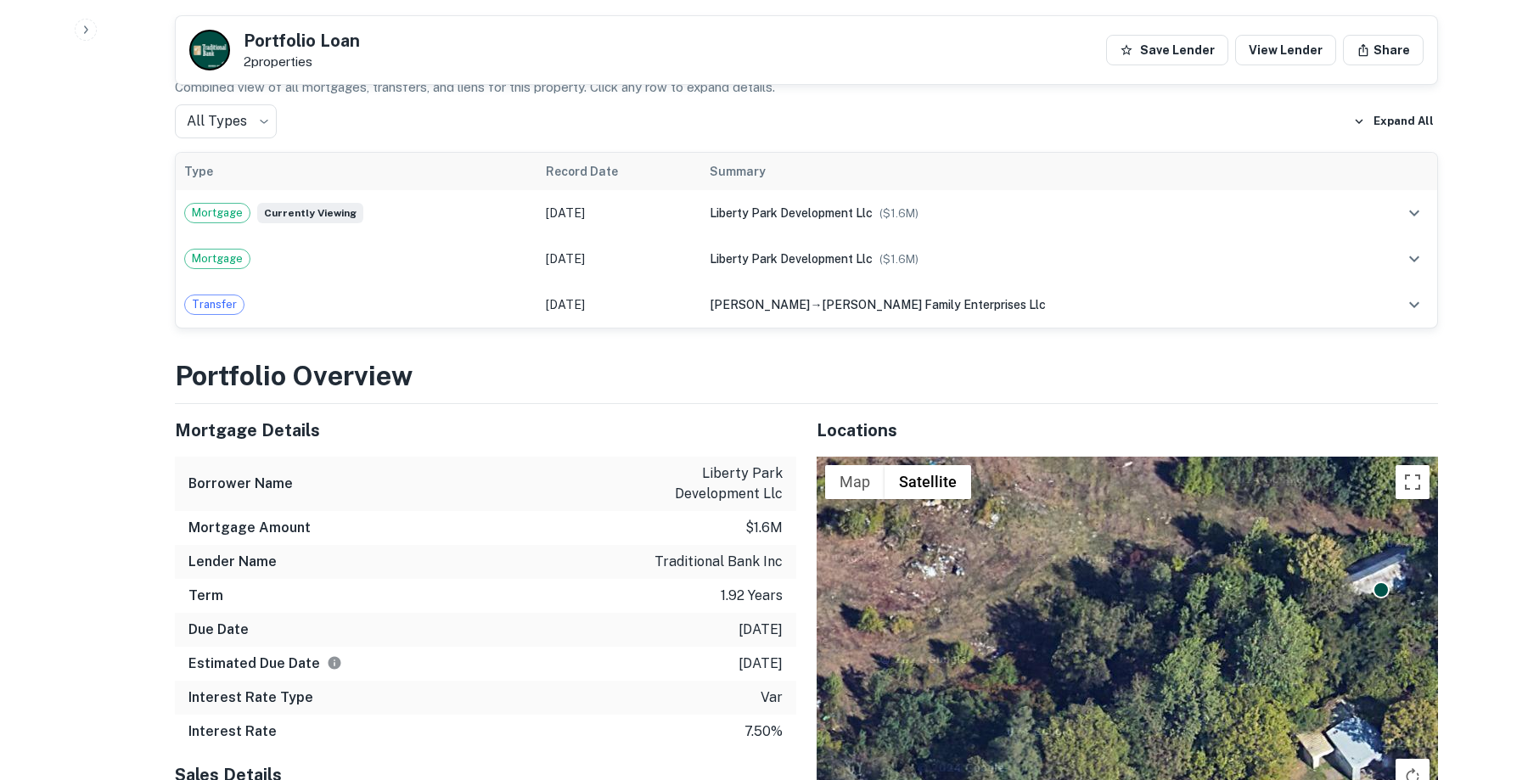
scroll to position [1285, 0]
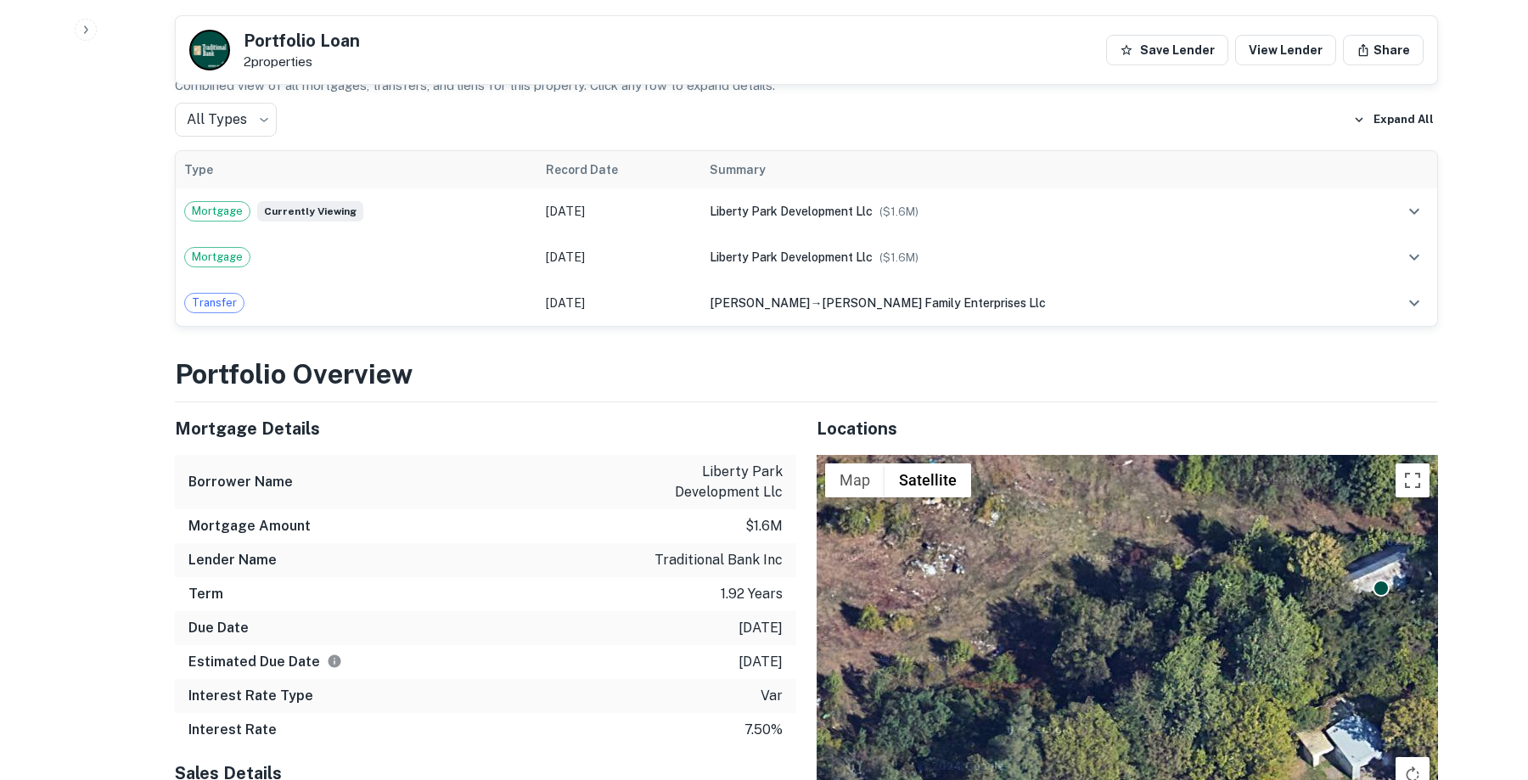
click at [655, 369] on h3 "Portfolio Overview" at bounding box center [806, 374] width 1263 height 41
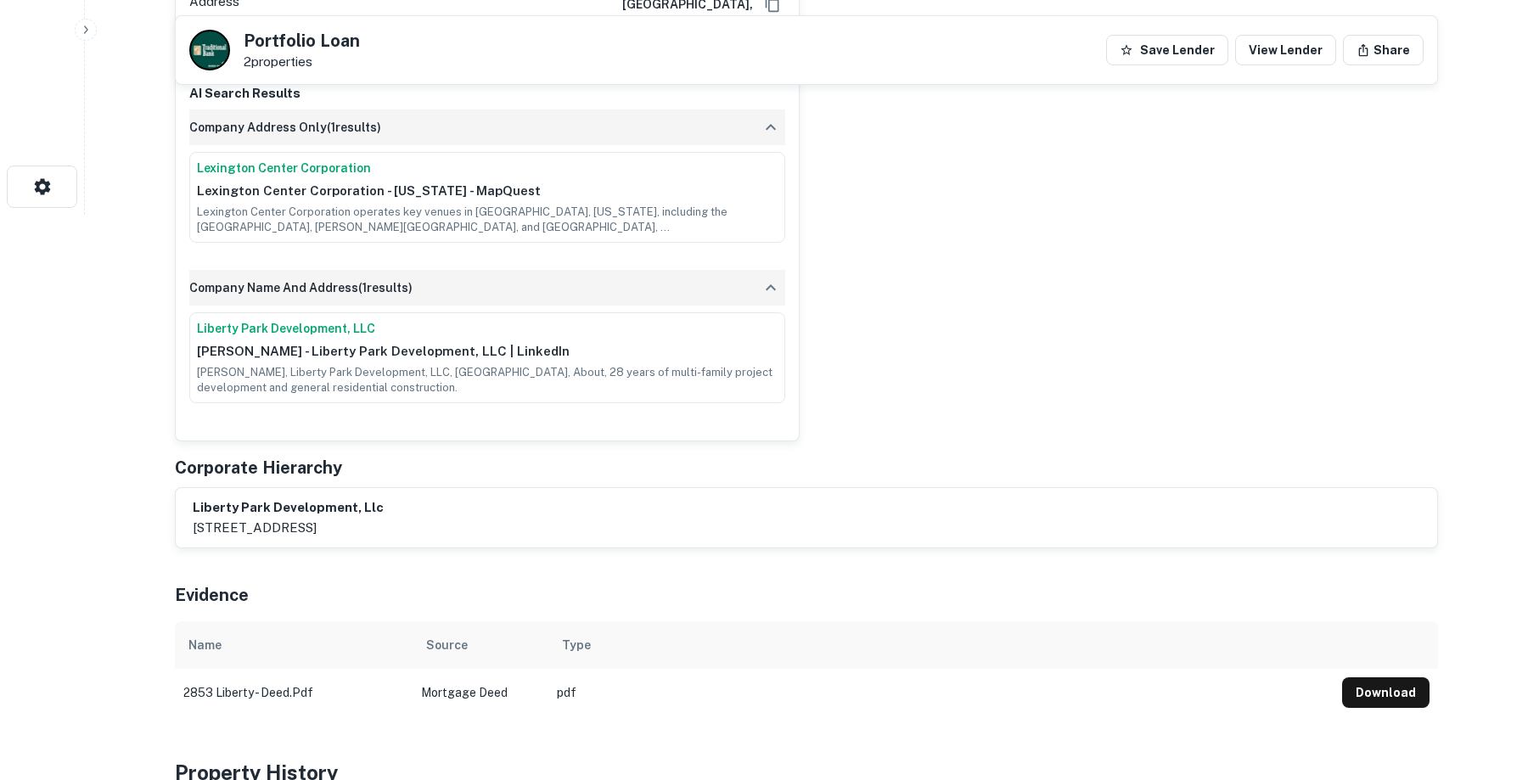
scroll to position [0, 0]
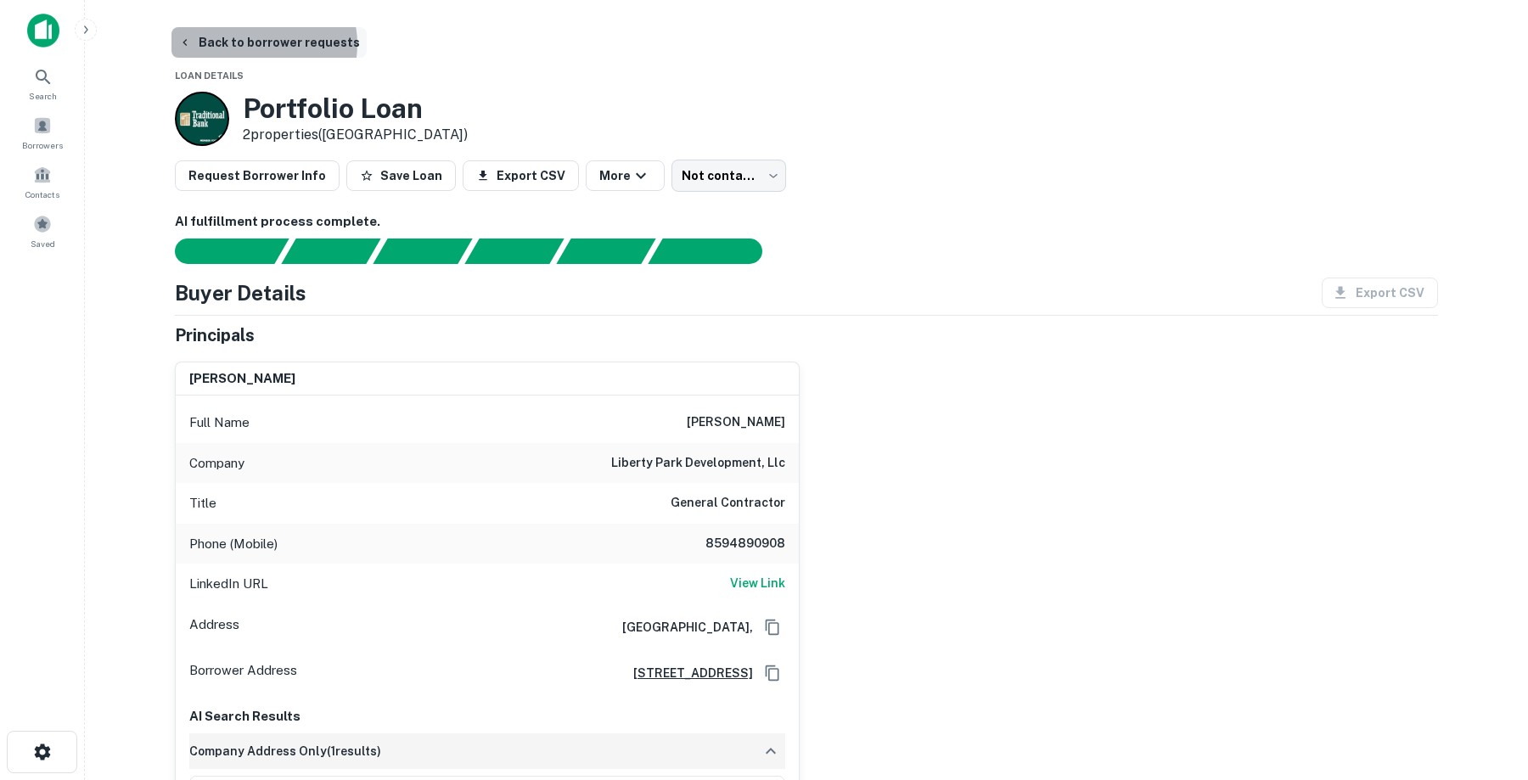
click at [257, 44] on button "Back to borrower requests" at bounding box center [269, 42] width 195 height 31
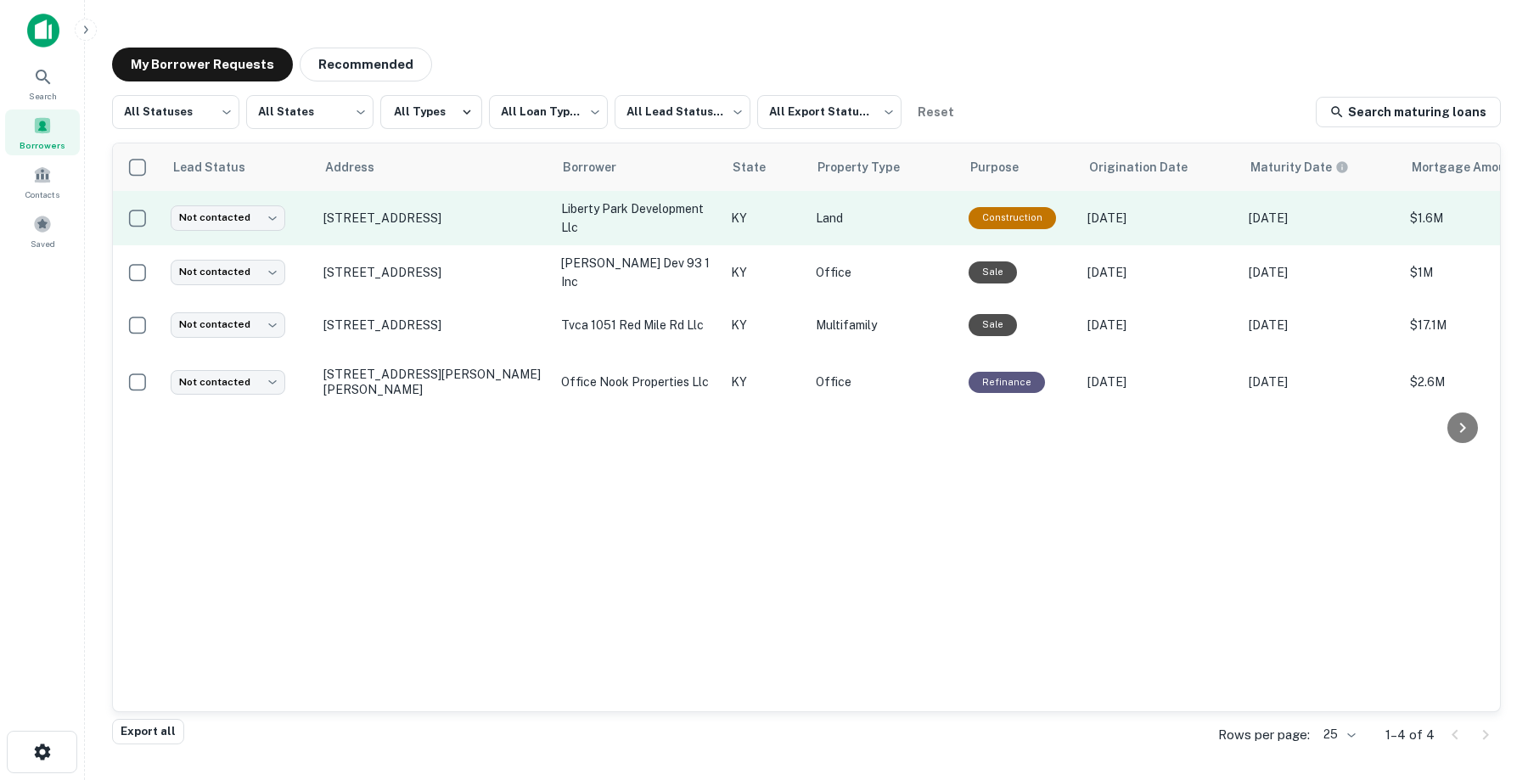
click at [411, 231] on td "2853 Liberty Rd Lexington, KY 40509" at bounding box center [434, 218] width 238 height 54
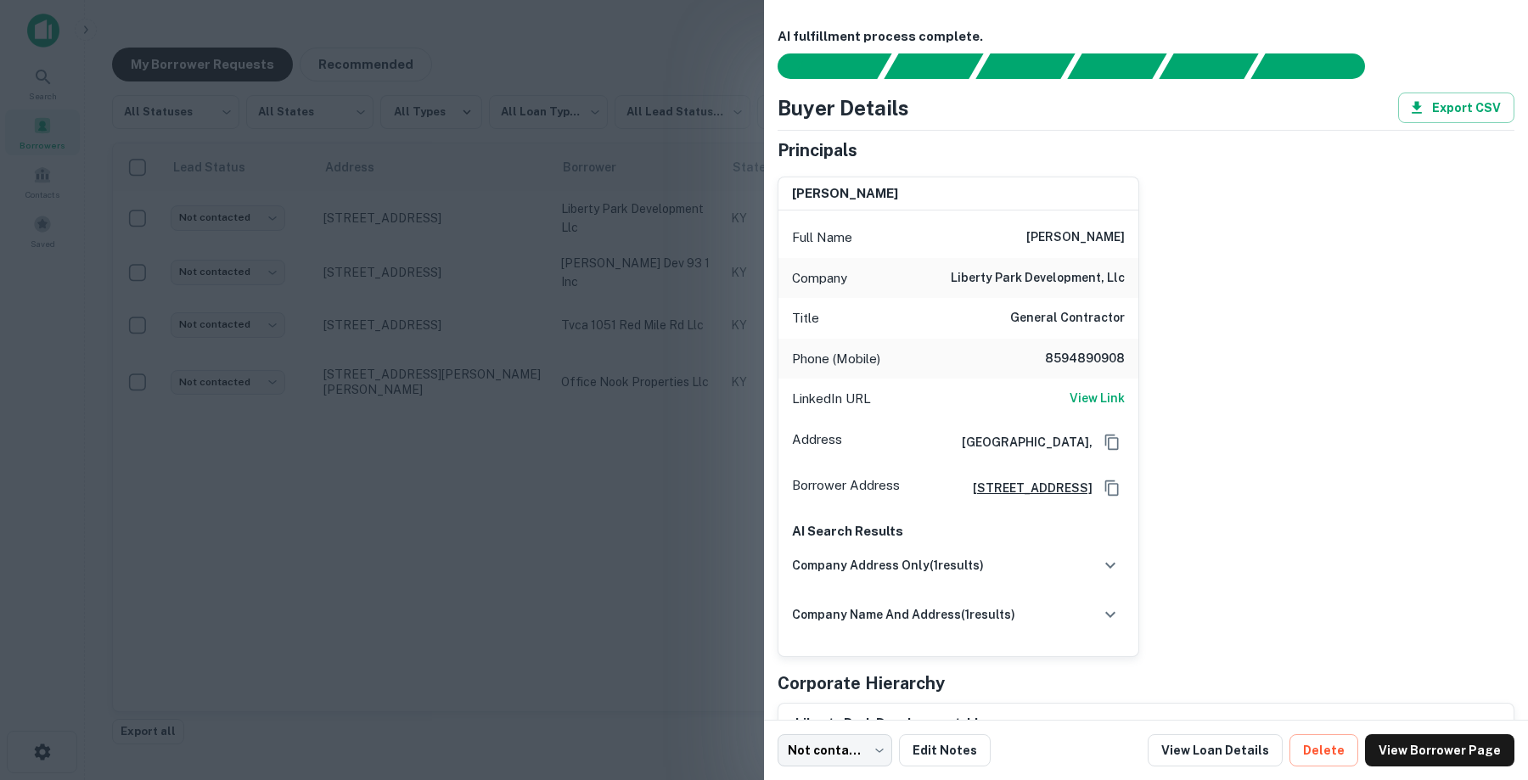
click at [550, 261] on div at bounding box center [764, 390] width 1528 height 780
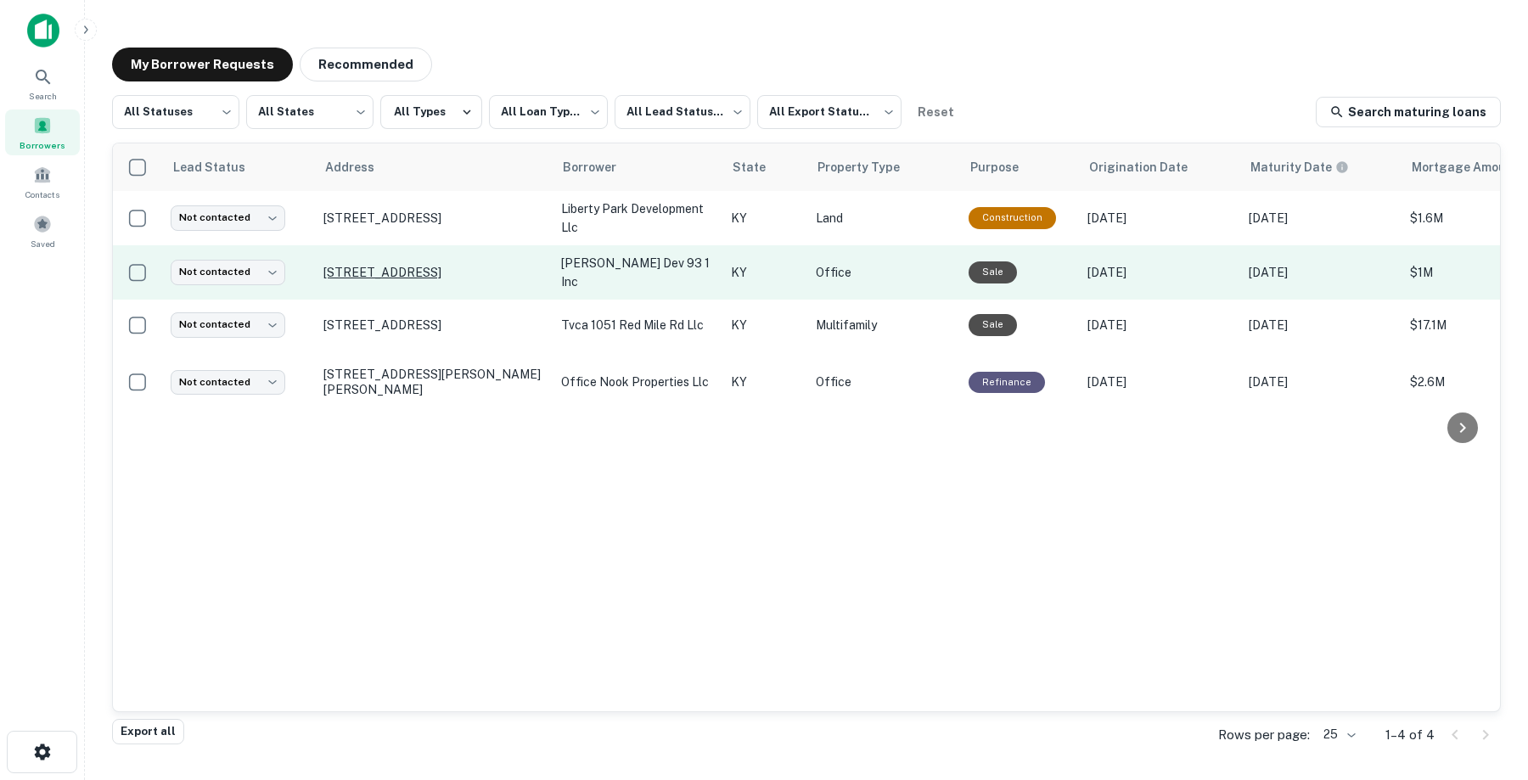
click at [481, 265] on p "[STREET_ADDRESS]" at bounding box center [433, 272] width 221 height 15
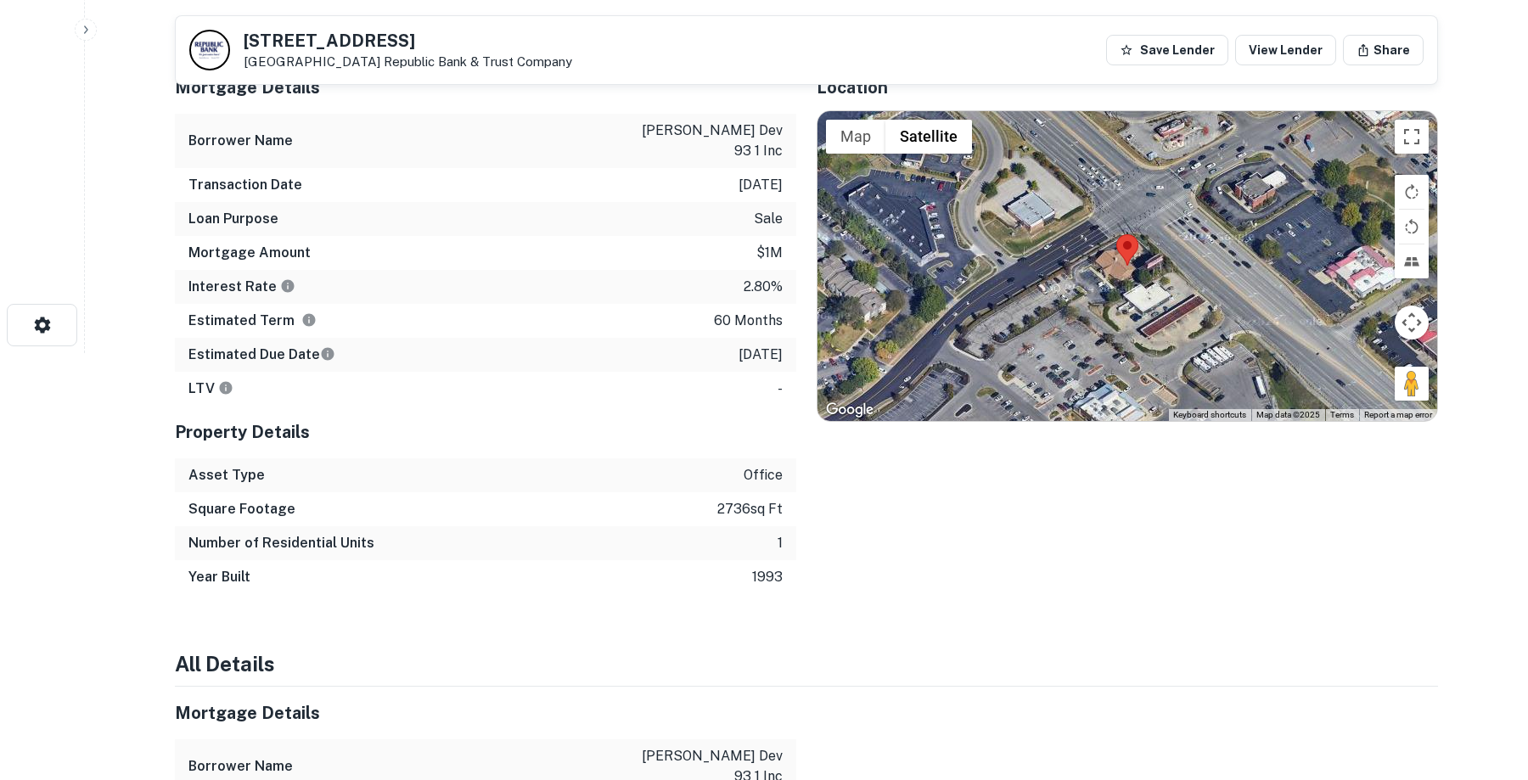
scroll to position [410, 0]
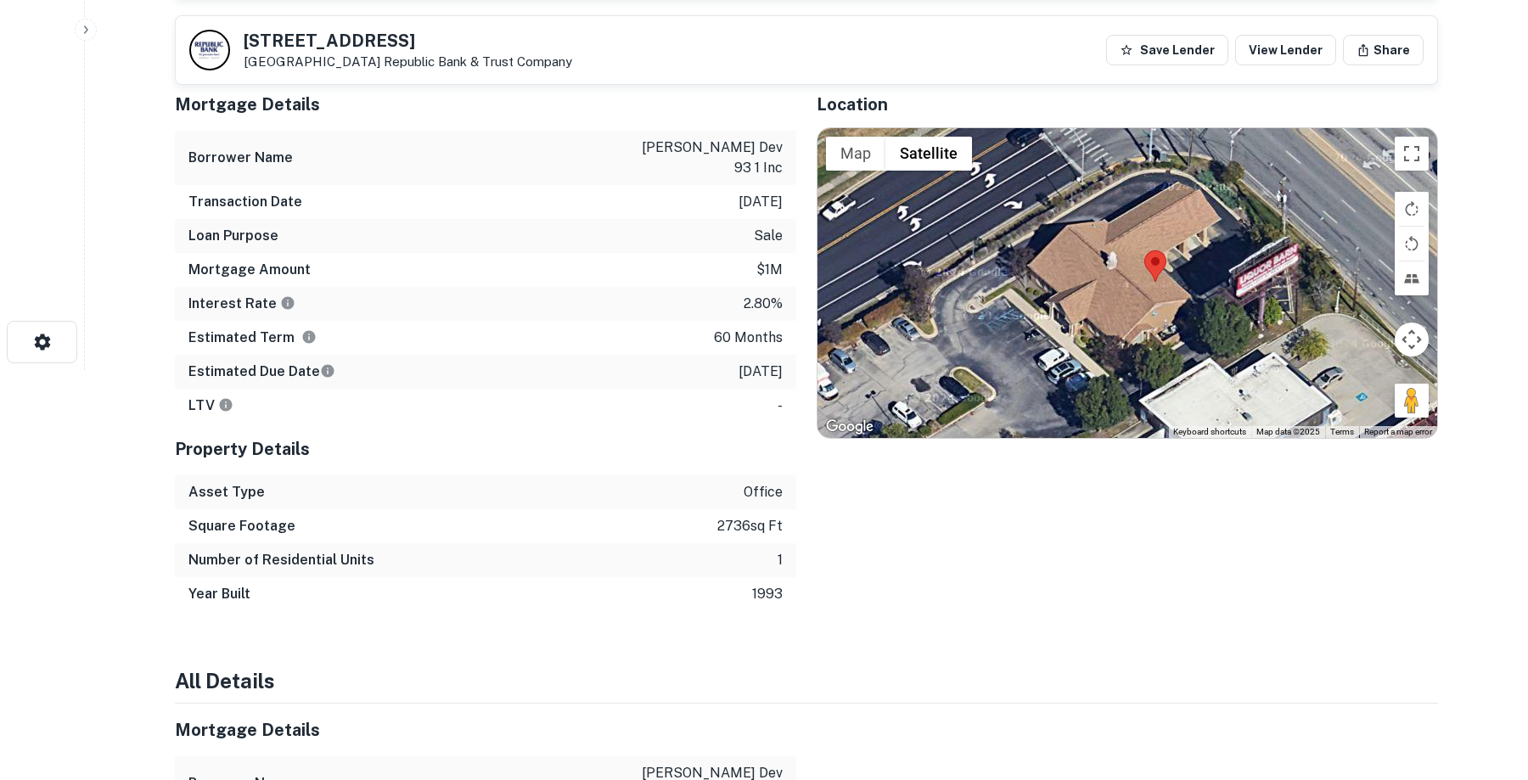
drag, startPoint x: 1163, startPoint y: 325, endPoint x: 1258, endPoint y: 268, distance: 110.8
click at [1258, 268] on div at bounding box center [1128, 283] width 620 height 311
click at [1030, 581] on div "Location ← Move left → Move right ↑ Move up ↓ Move down + Zoom in - Zoom out Ho…" at bounding box center [1117, 344] width 642 height 533
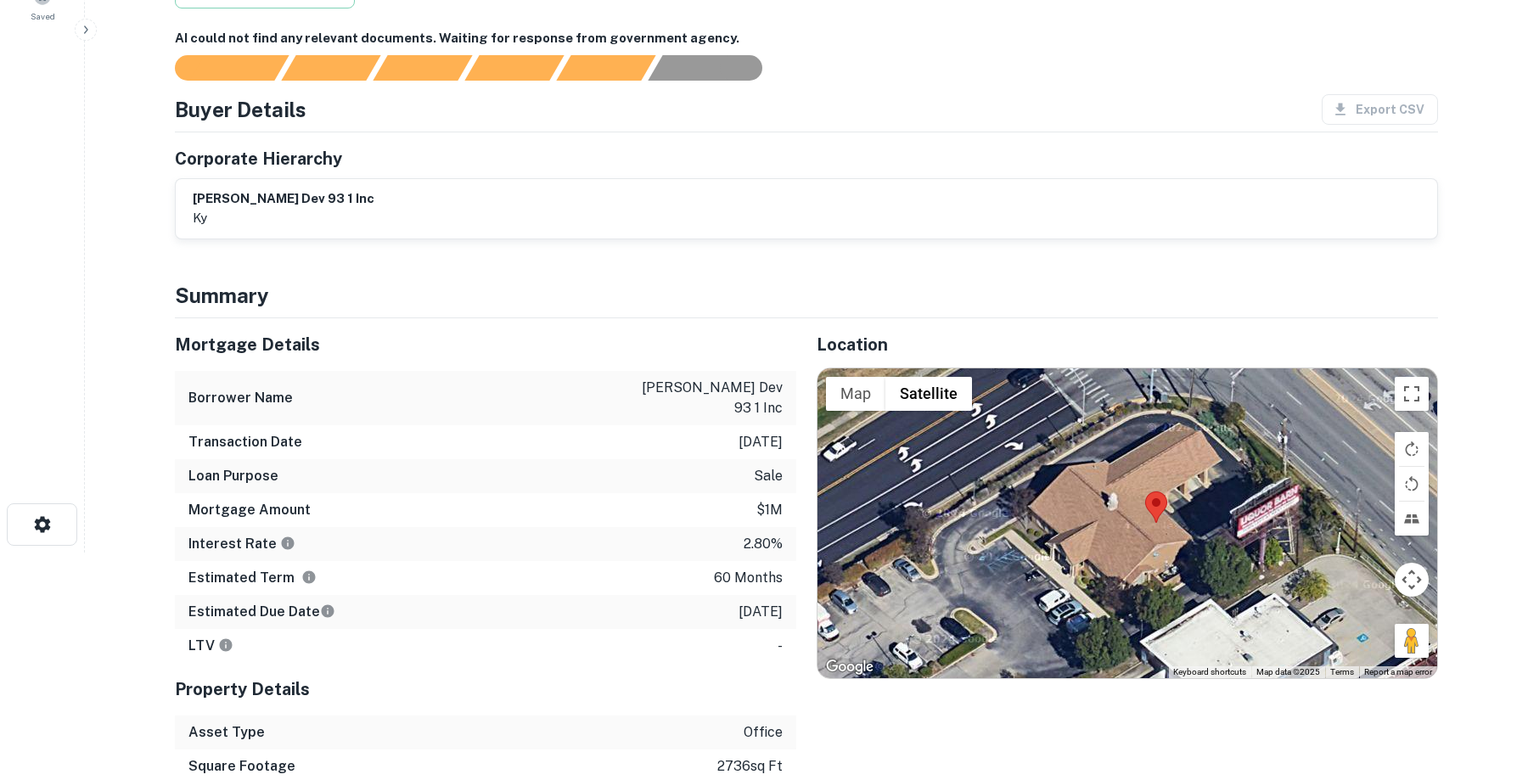
scroll to position [0, 0]
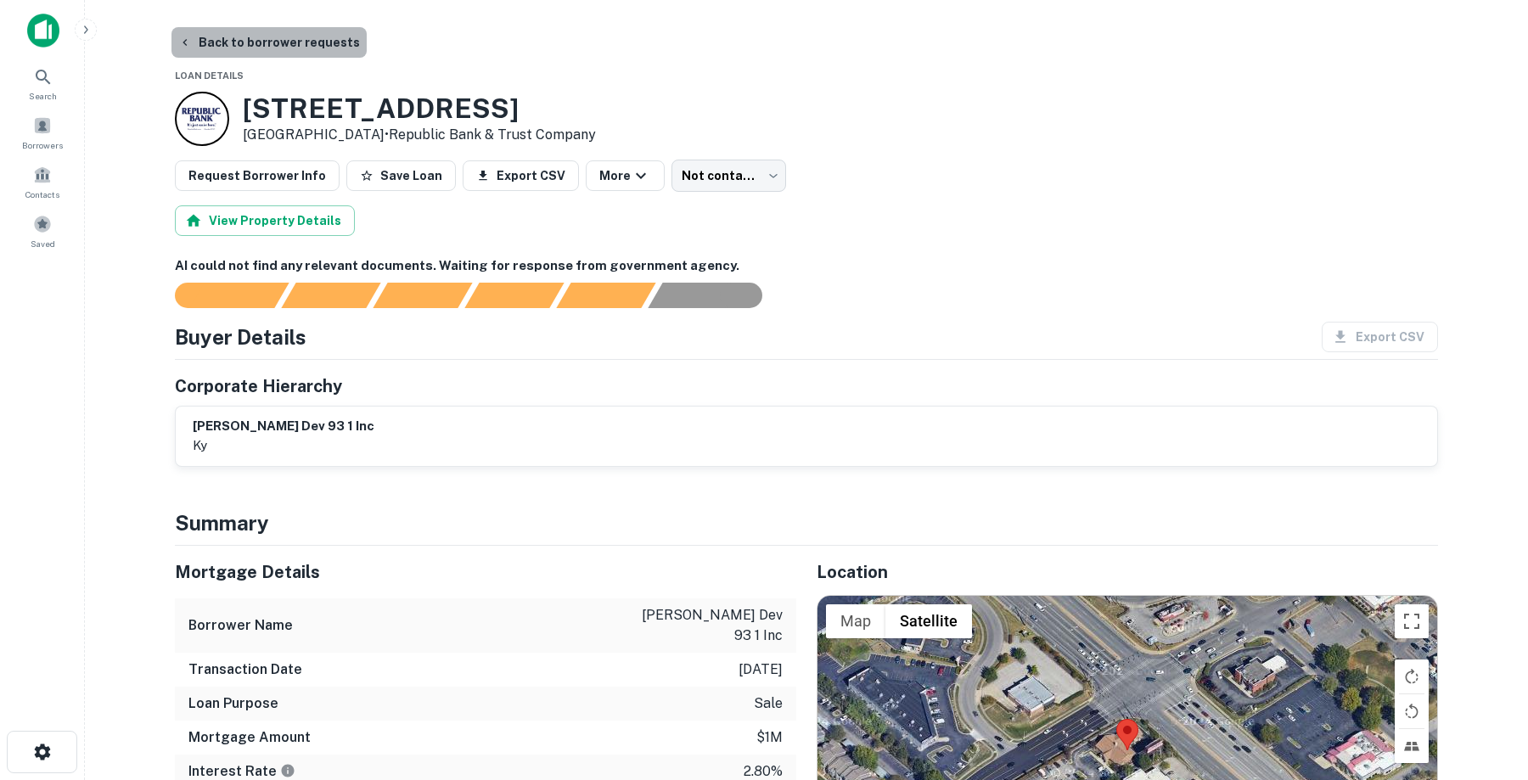
click at [289, 42] on button "Back to borrower requests" at bounding box center [269, 42] width 195 height 31
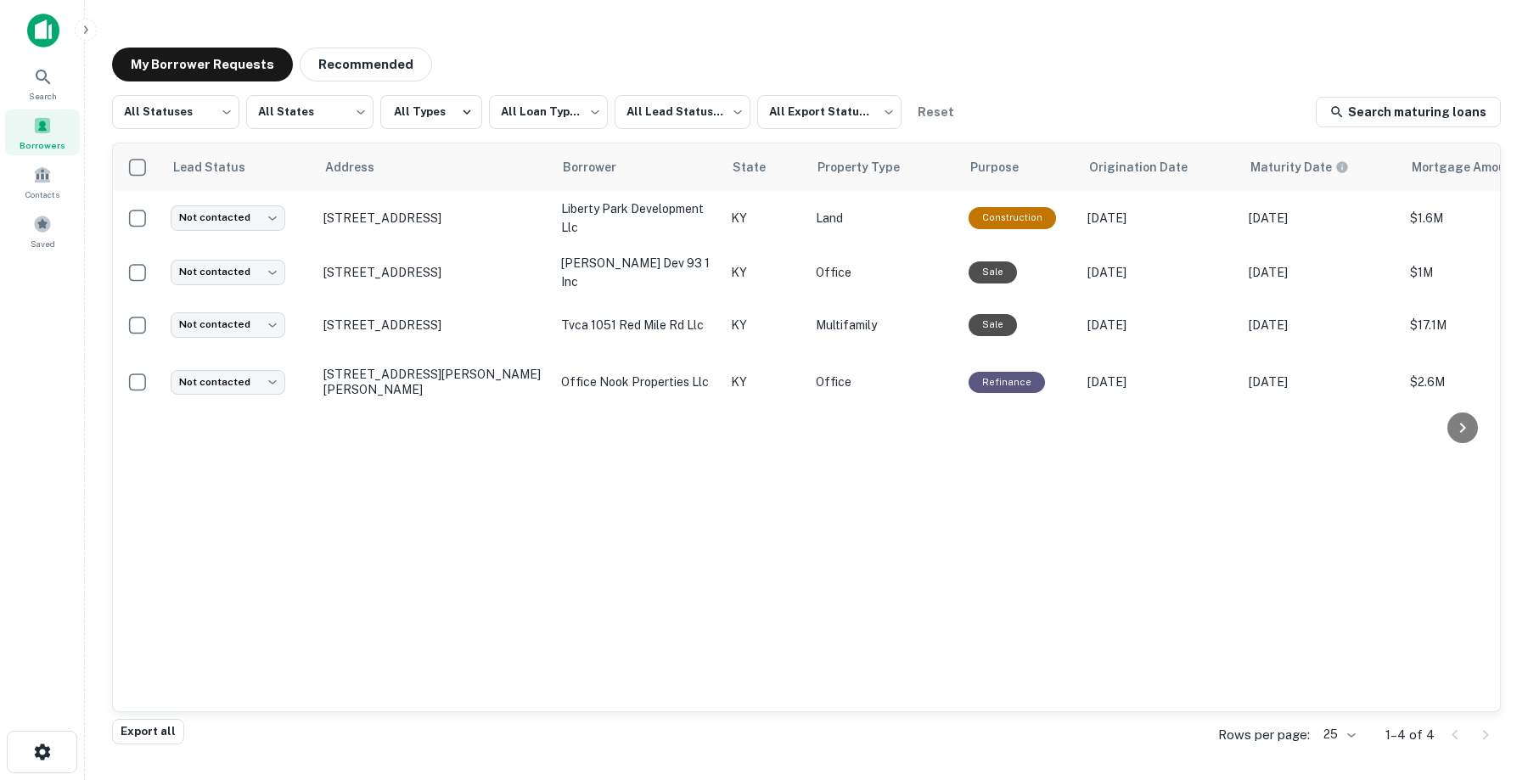
click at [426, 499] on div "Lead Status Address Borrower State Property Type Purpose Origination Date Matur…" at bounding box center [806, 427] width 1387 height 568
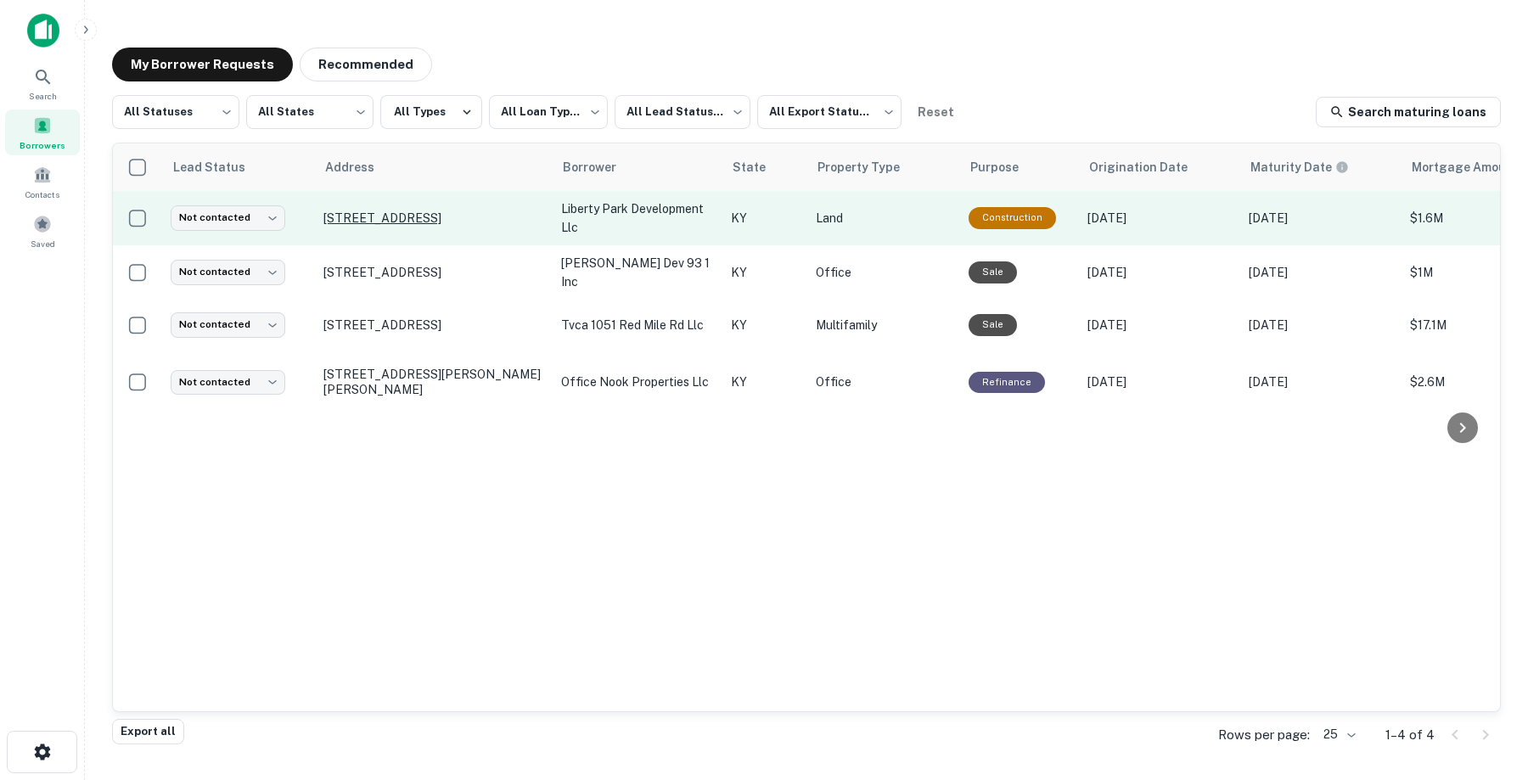
click at [392, 224] on p "2853 Liberty Rd Lexington, KY 40509" at bounding box center [433, 218] width 221 height 15
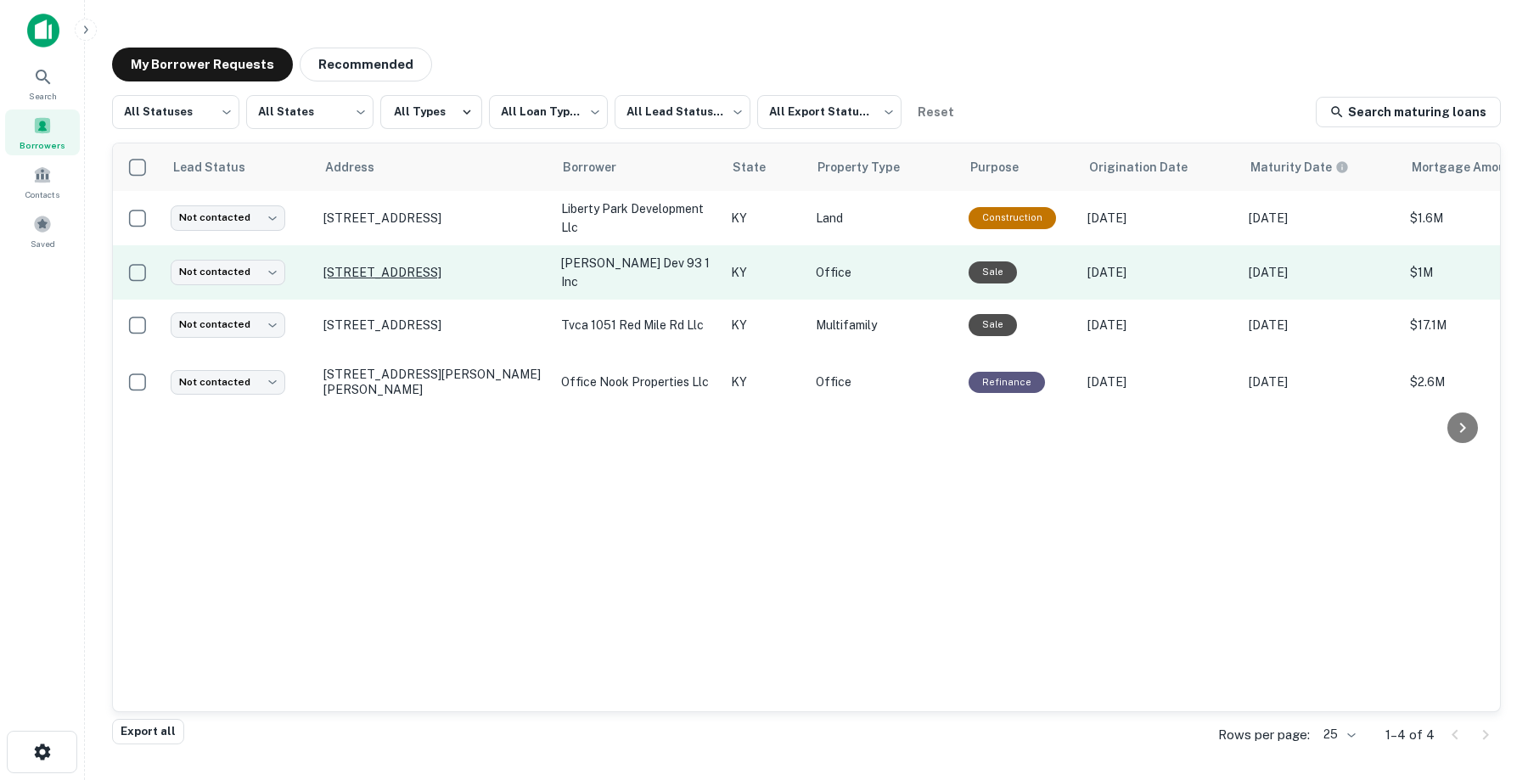
click at [444, 265] on p "3100 Richmond Rd Lexington, KY 40509" at bounding box center [433, 272] width 221 height 15
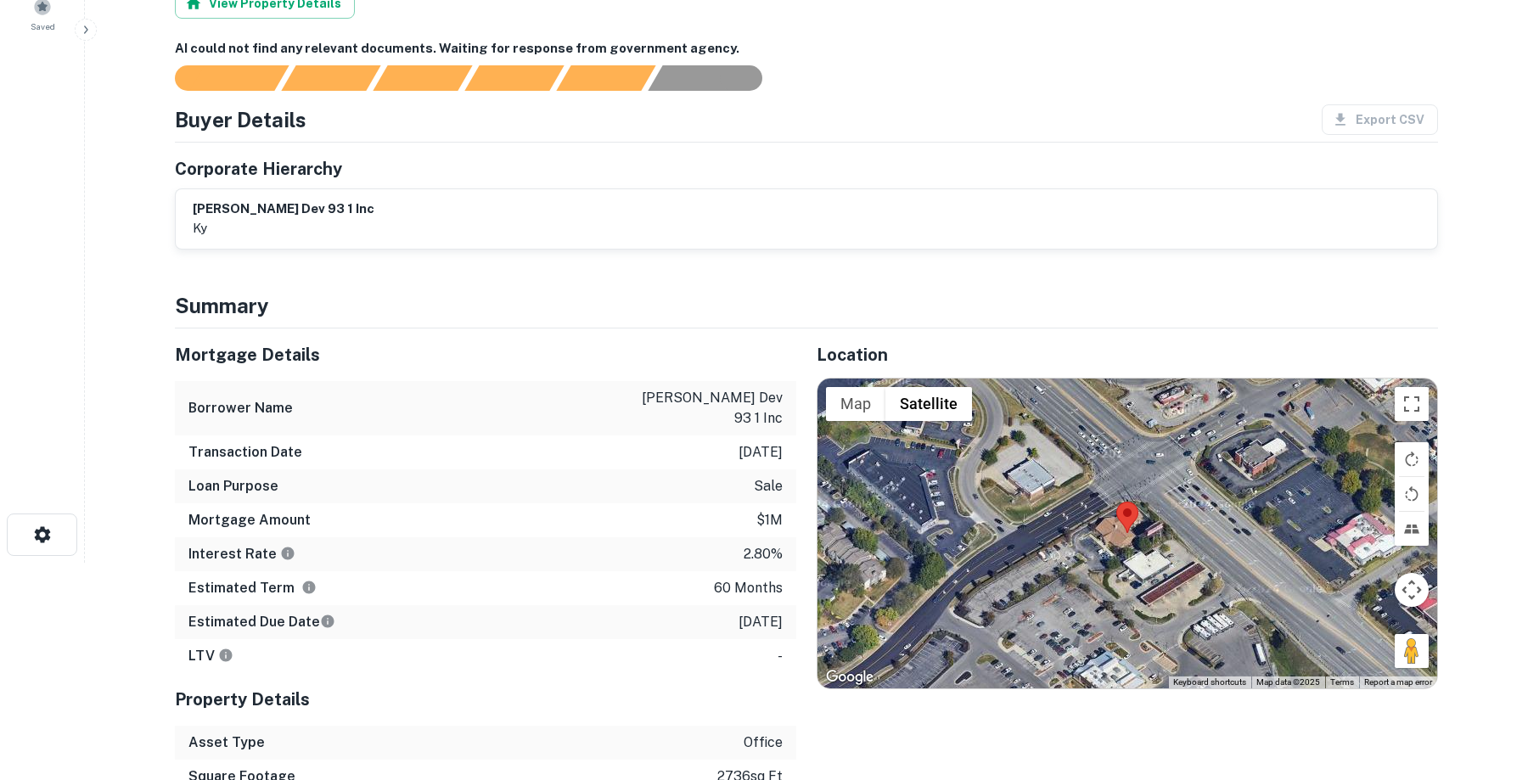
scroll to position [225, 0]
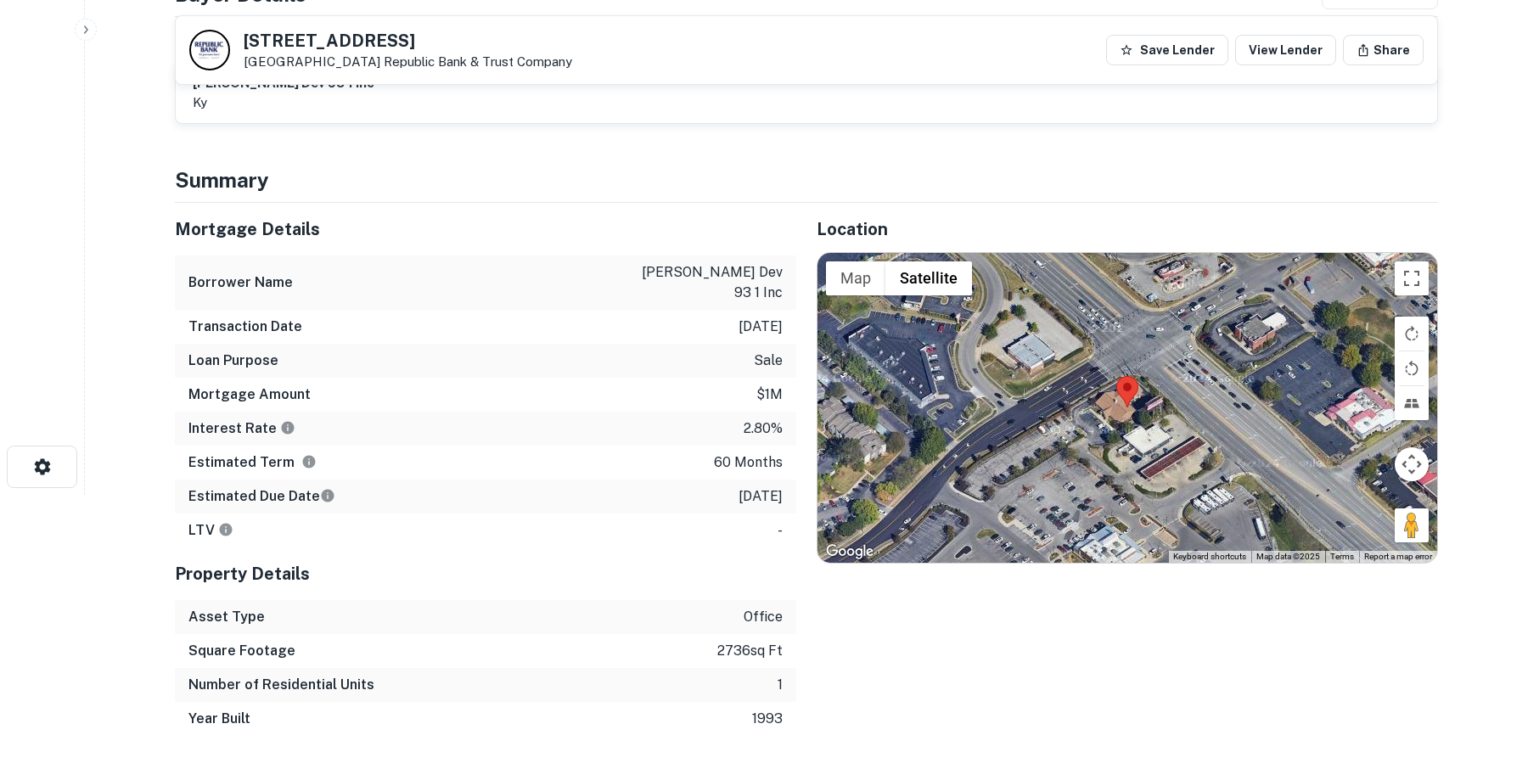
scroll to position [295, 0]
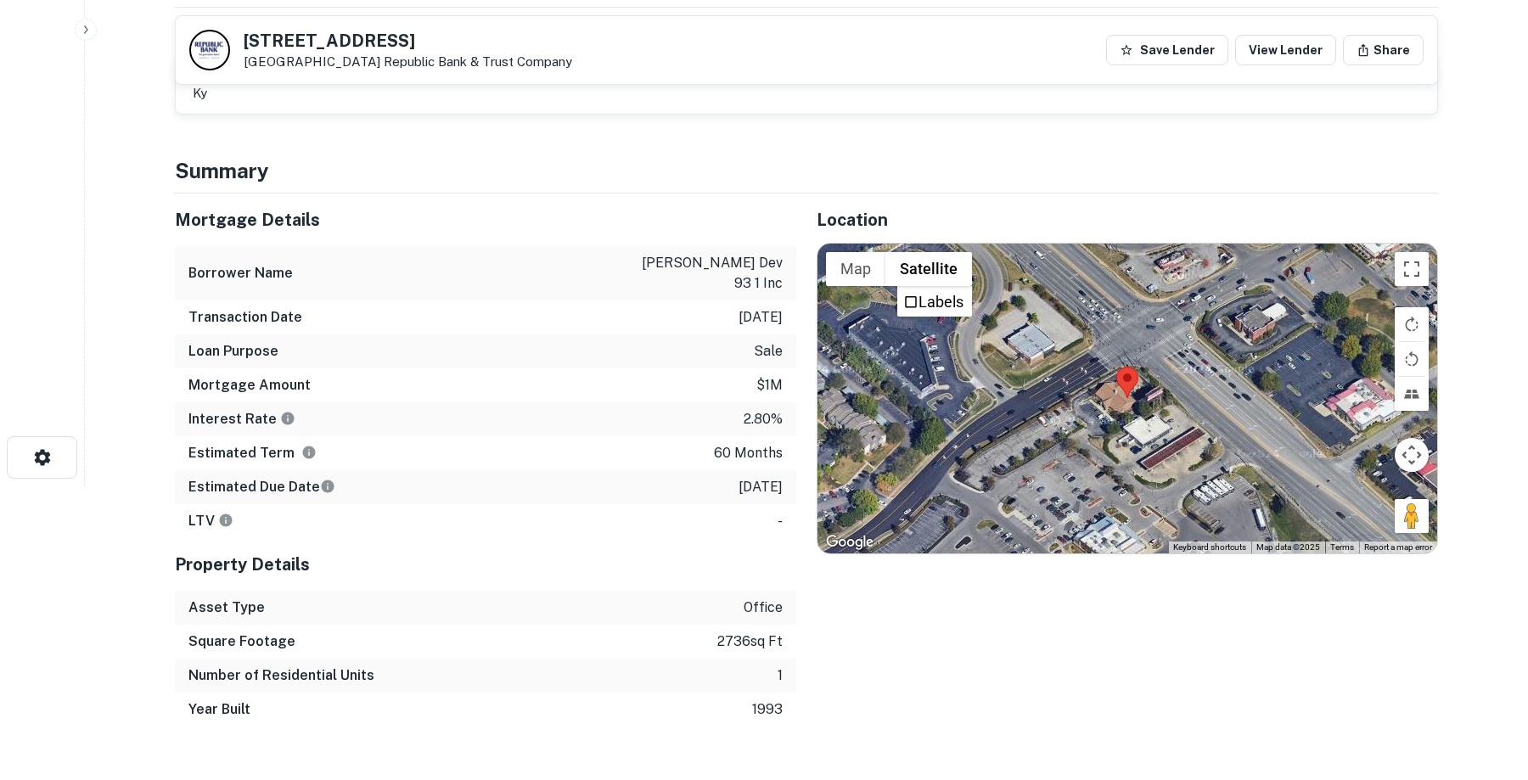
click at [947, 623] on div "Location ← Move left → Move right ↑ Move up ↓ Move down + Zoom in - Zoom out Ho…" at bounding box center [1117, 460] width 642 height 533
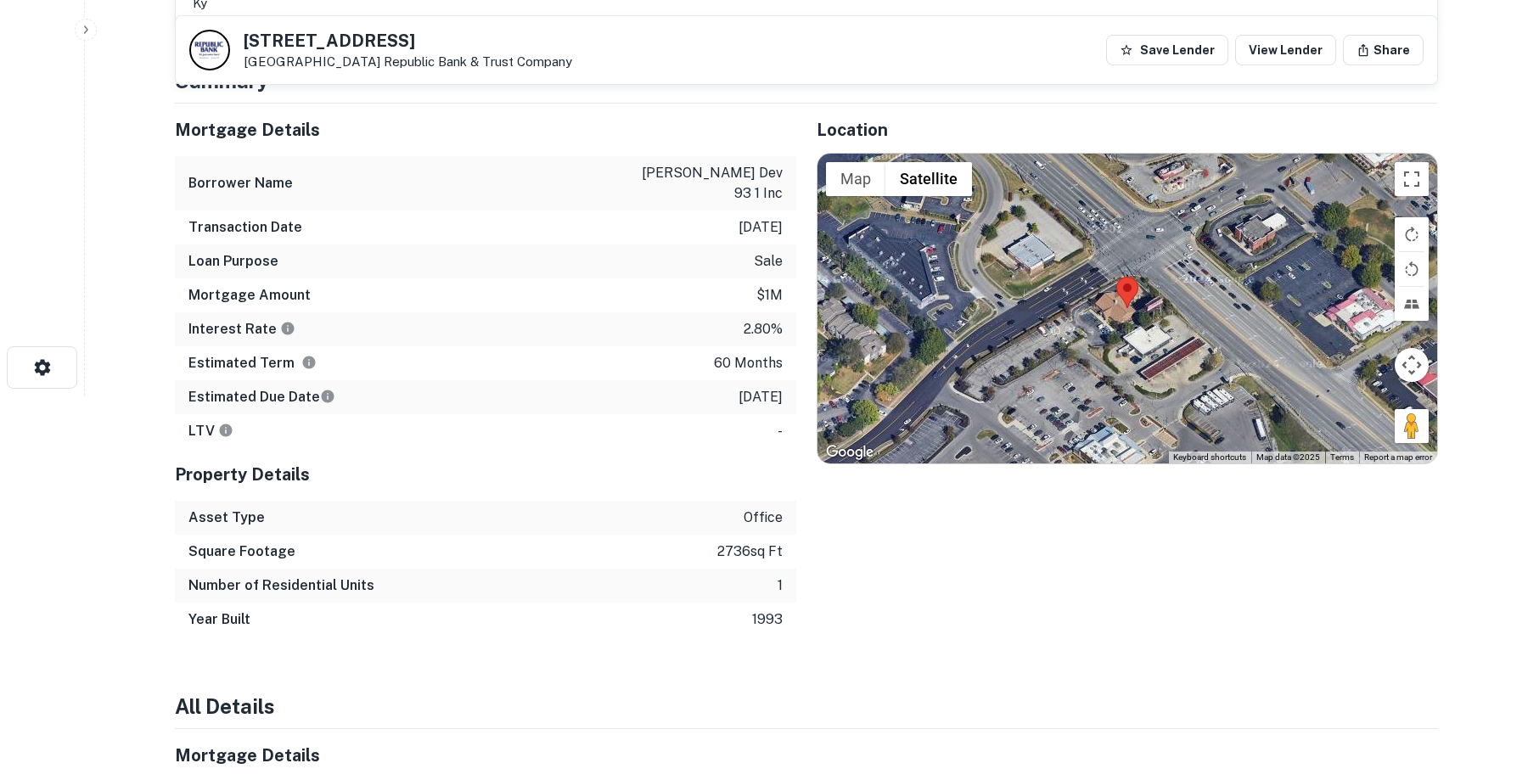
scroll to position [409, 0]
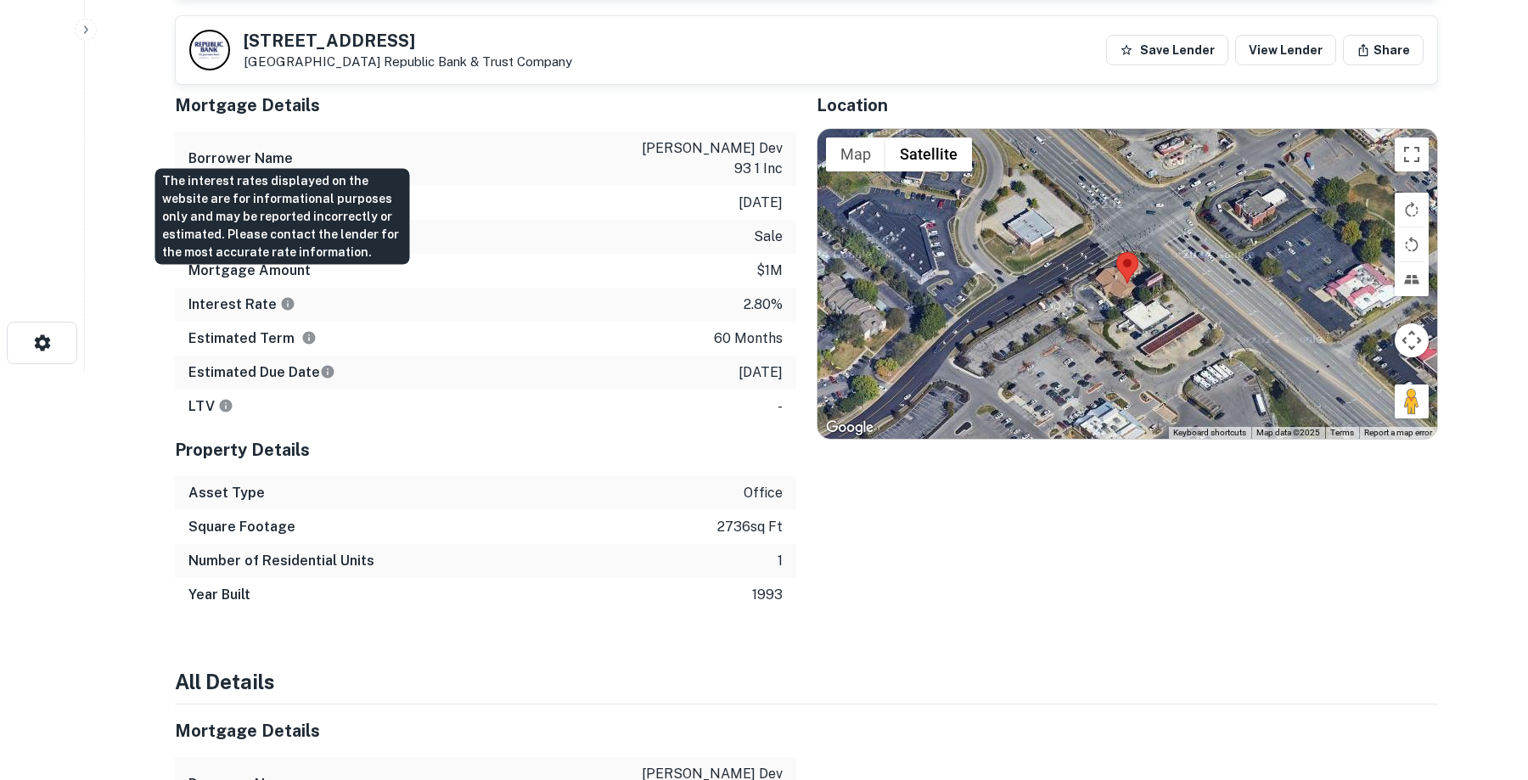
click at [287, 297] on icon "The interest rates displayed on the website are for informational purposes only…" at bounding box center [288, 303] width 13 height 13
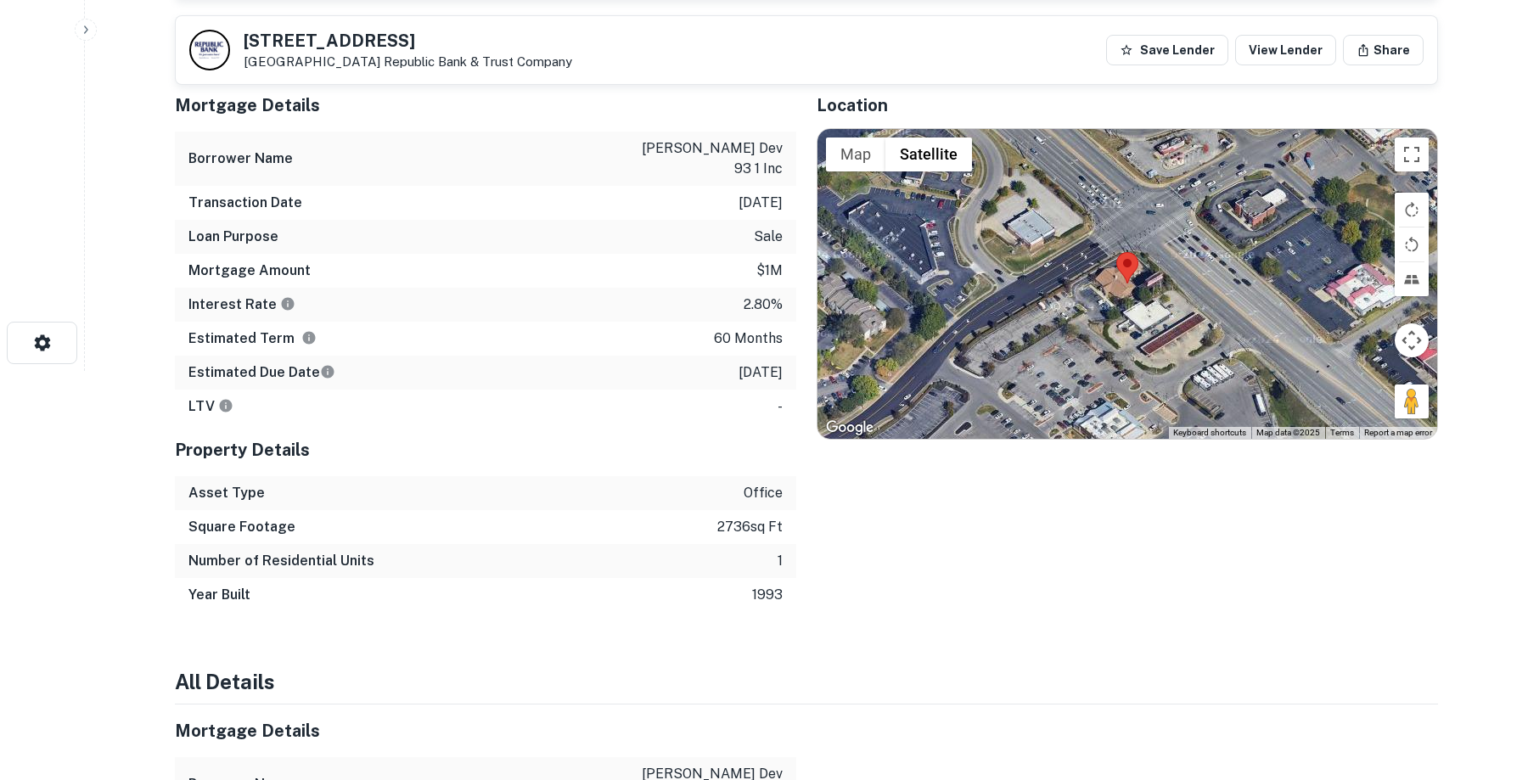
click at [470, 290] on div "Interest Rate 2.80%" at bounding box center [485, 305] width 621 height 34
click at [1009, 509] on div "Location ← Move left → Move right ↑ Move up ↓ Move down + Zoom in - Zoom out Ho…" at bounding box center [1117, 345] width 642 height 533
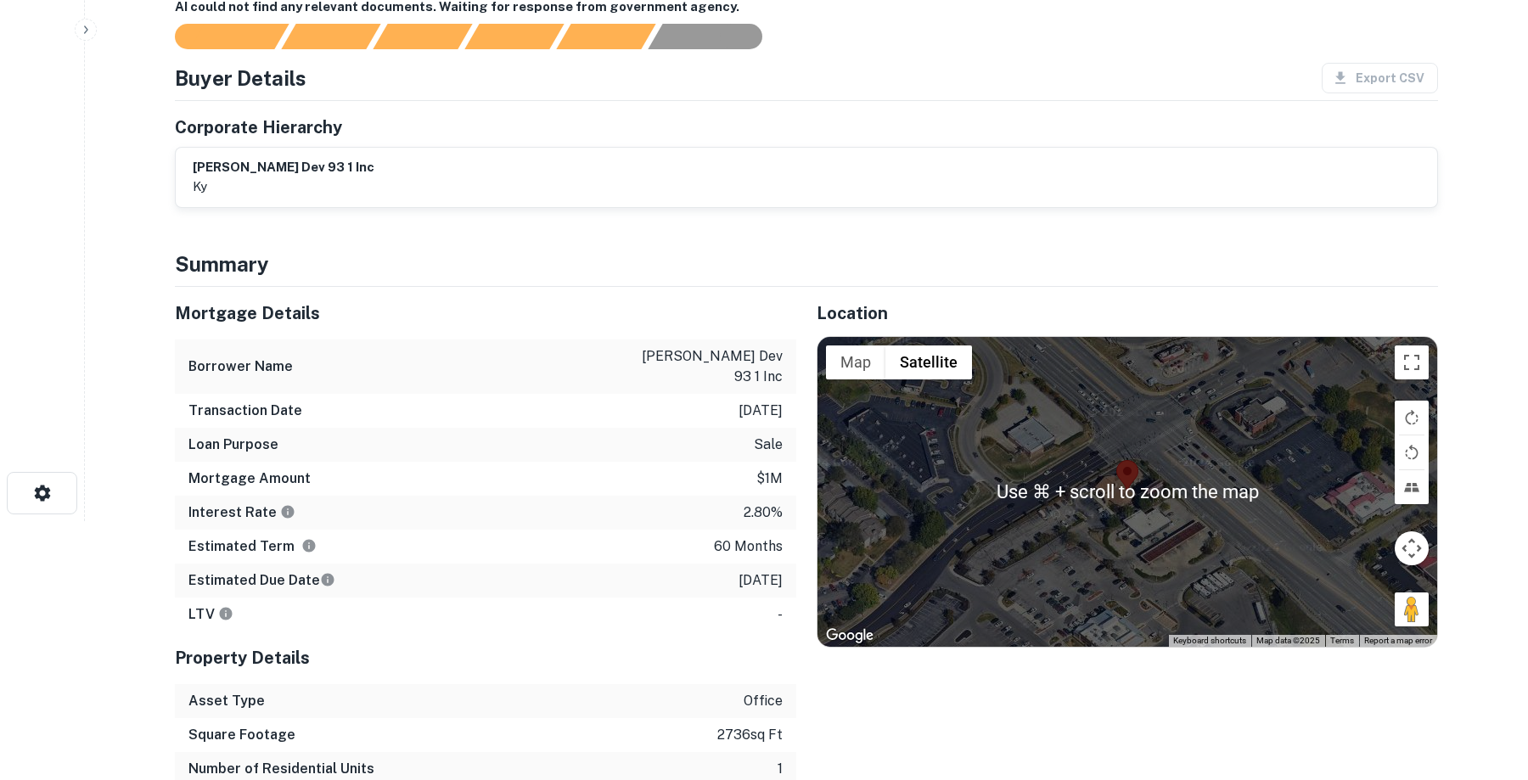
scroll to position [0, 0]
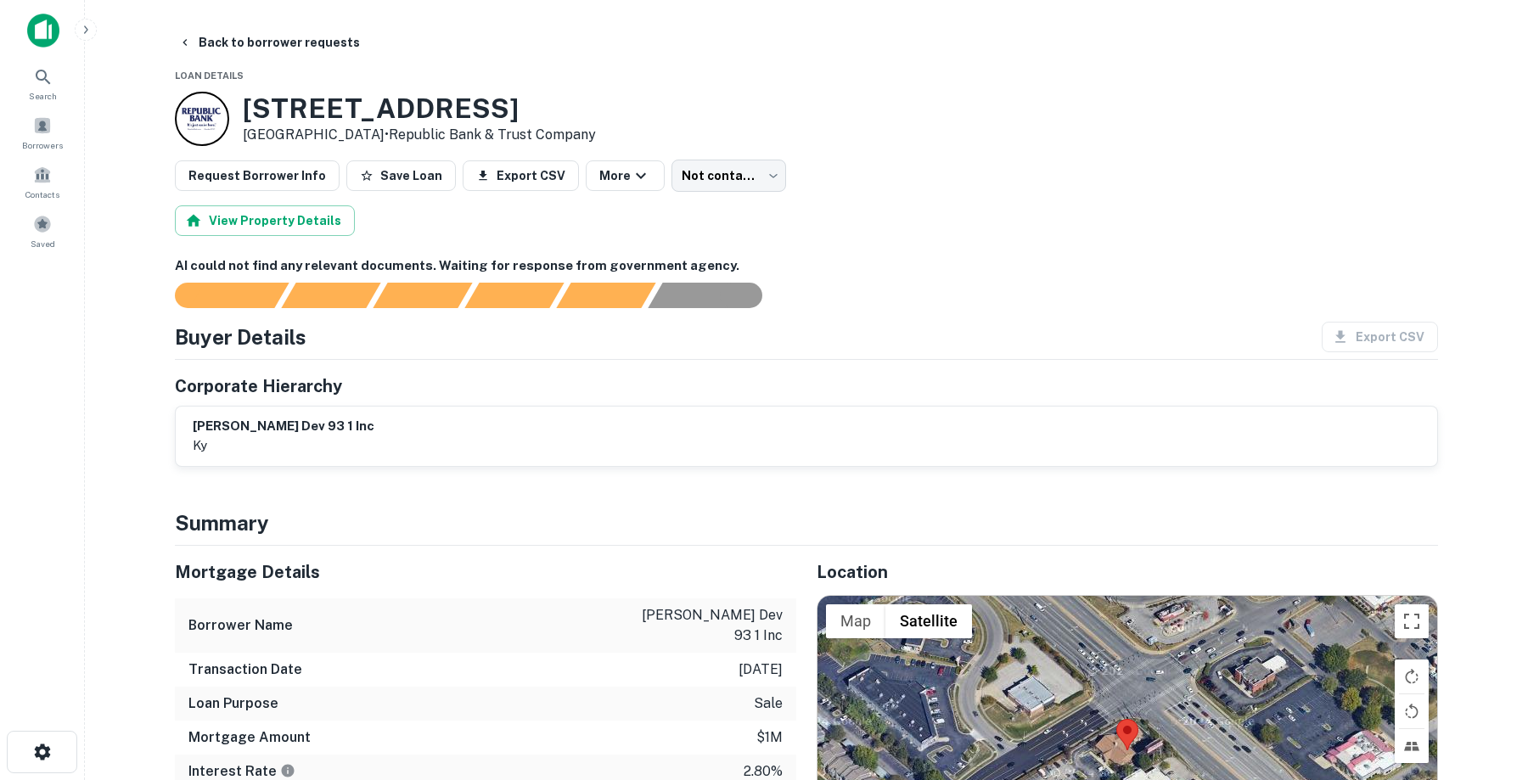
click at [1032, 217] on div "View Property Details" at bounding box center [806, 220] width 1263 height 31
